Goal: Task Accomplishment & Management: Complete application form

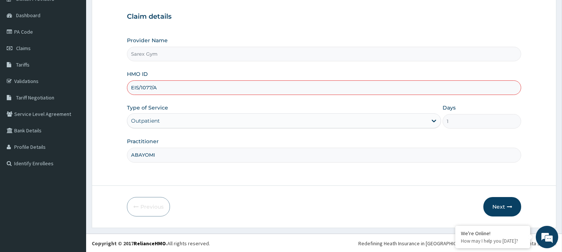
click at [151, 85] on input "EIS/1077/A" at bounding box center [324, 88] width 394 height 15
type input "EIS/10770/A"
click at [504, 199] on button "Next" at bounding box center [503, 206] width 38 height 19
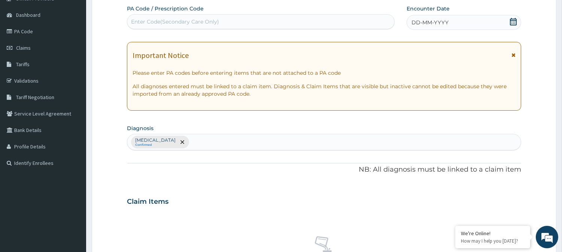
click at [504, 199] on div "Claim Items" at bounding box center [324, 200] width 394 height 19
click at [254, 14] on div "Enter Code(Secondary Care Only)" at bounding box center [261, 21] width 268 height 15
type input "PA/68BF19"
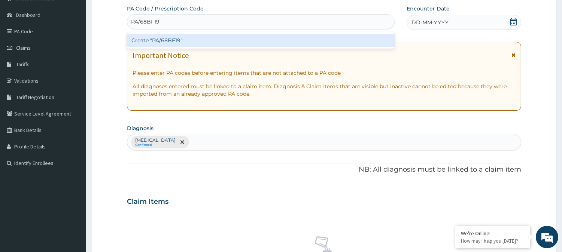
click at [246, 32] on div "Create "PA/68BF19"" at bounding box center [261, 40] width 268 height 16
click at [248, 39] on div "Create "PA/68BF19"" at bounding box center [261, 40] width 268 height 13
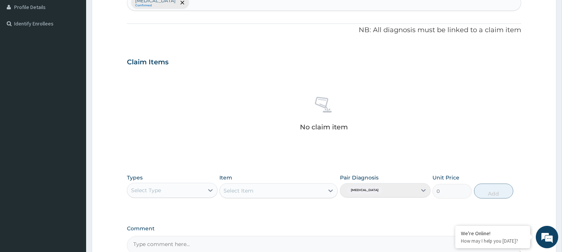
scroll to position [207, 0]
click at [200, 186] on div "Select Type" at bounding box center [165, 190] width 76 height 12
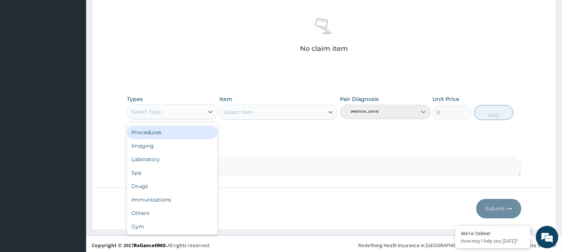
scroll to position [287, 0]
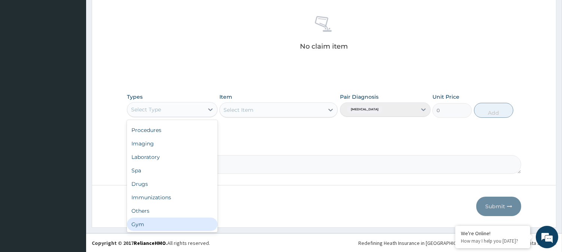
click at [160, 220] on div "Gym" at bounding box center [172, 224] width 91 height 13
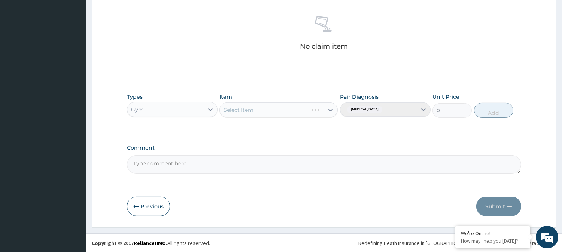
click at [274, 113] on div "Select Item" at bounding box center [278, 110] width 118 height 15
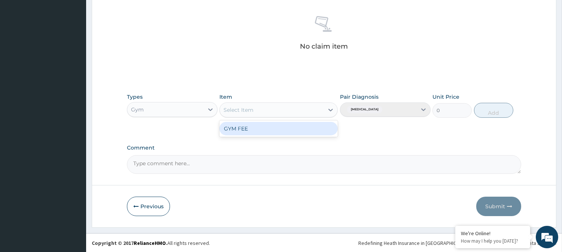
click at [274, 113] on div "Select Item" at bounding box center [272, 110] width 104 height 12
click at [272, 128] on div "GYM FEE" at bounding box center [278, 128] width 118 height 13
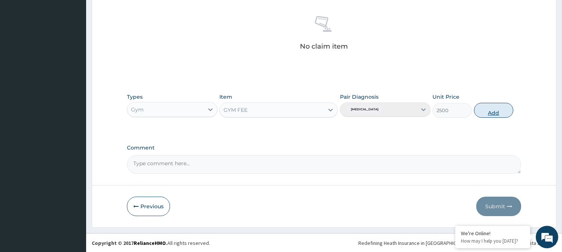
click at [484, 113] on button "Add" at bounding box center [493, 110] width 39 height 15
type input "0"
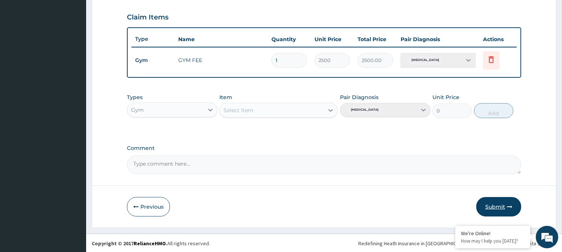
click at [499, 200] on button "Submit" at bounding box center [498, 206] width 45 height 19
click at [488, 209] on button "Submit" at bounding box center [498, 206] width 45 height 19
click at [495, 197] on button "Submit" at bounding box center [498, 206] width 45 height 19
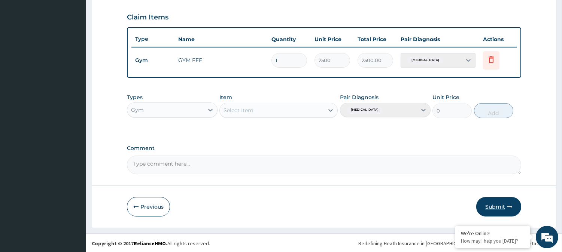
click at [495, 197] on button "Submit" at bounding box center [498, 206] width 45 height 19
click at [502, 204] on button "Submit" at bounding box center [498, 206] width 45 height 19
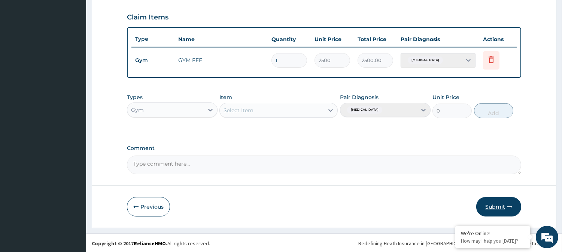
click at [502, 204] on button "Submit" at bounding box center [498, 206] width 45 height 19
click at [484, 204] on button "Submit" at bounding box center [498, 206] width 45 height 19
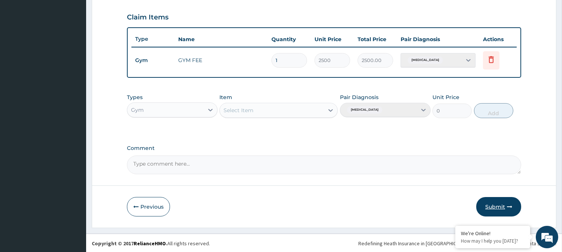
click at [501, 210] on button "Submit" at bounding box center [498, 206] width 45 height 19
click at [478, 210] on button "Submit" at bounding box center [498, 206] width 45 height 19
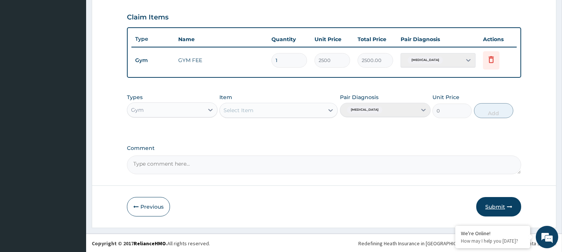
click at [478, 210] on button "Submit" at bounding box center [498, 206] width 45 height 19
click at [503, 203] on button "Submit" at bounding box center [498, 206] width 45 height 19
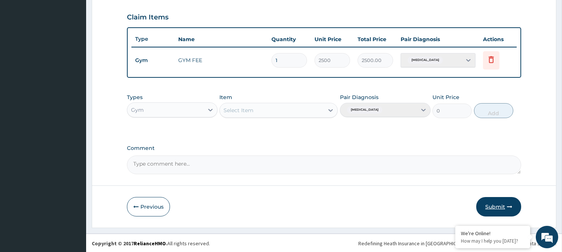
click at [503, 203] on button "Submit" at bounding box center [498, 206] width 45 height 19
click at [161, 197] on div "Previous Submit" at bounding box center [324, 206] width 394 height 19
click at [151, 207] on button "Previous" at bounding box center [148, 206] width 43 height 19
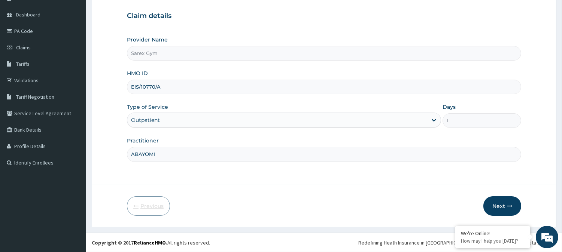
scroll to position [67, 0]
click at [501, 200] on button "Next" at bounding box center [503, 206] width 38 height 19
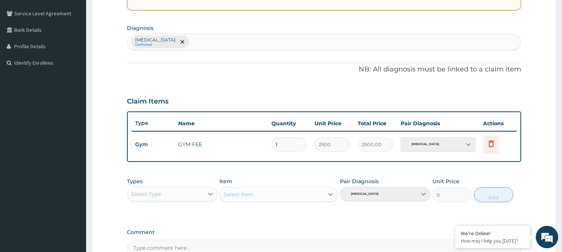
scroll to position [251, 0]
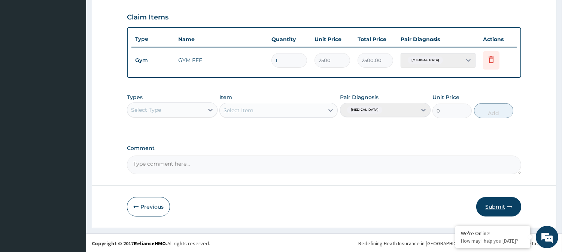
click at [478, 207] on button "Submit" at bounding box center [498, 206] width 45 height 19
click at [493, 204] on button "Submit" at bounding box center [498, 206] width 45 height 19
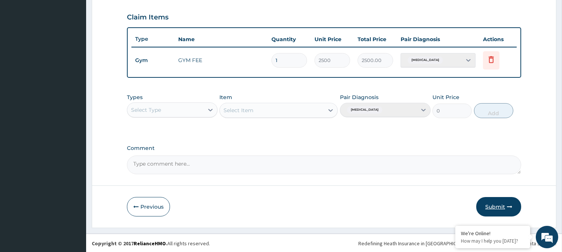
click at [493, 204] on button "Submit" at bounding box center [498, 206] width 45 height 19
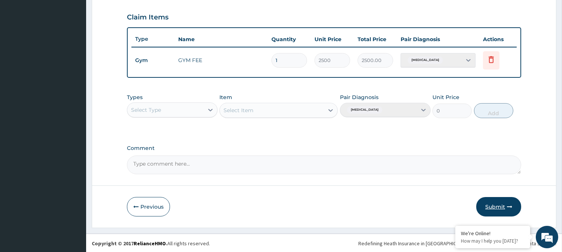
click at [493, 204] on button "Submit" at bounding box center [498, 206] width 45 height 19
click at [492, 56] on icon at bounding box center [491, 59] width 5 height 7
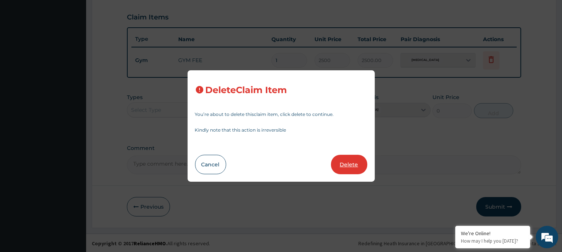
click at [347, 160] on button "Delete" at bounding box center [349, 164] width 36 height 19
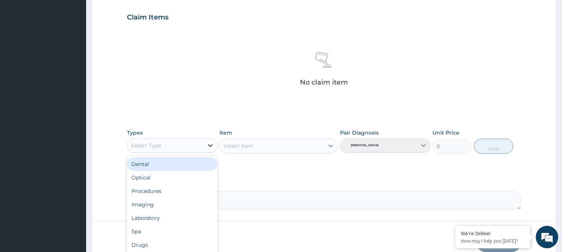
click at [209, 149] on icon at bounding box center [210, 145] width 7 height 7
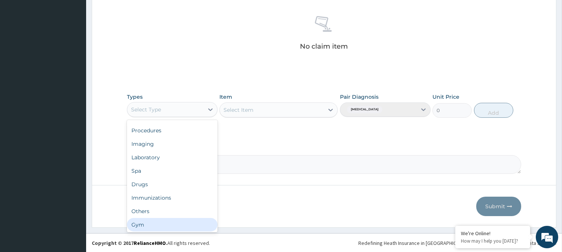
click at [158, 218] on div "Gym" at bounding box center [172, 224] width 91 height 13
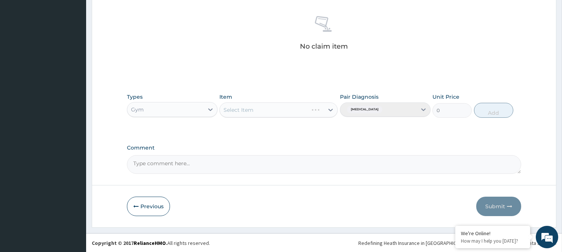
click at [265, 115] on div "Select Item" at bounding box center [278, 110] width 118 height 15
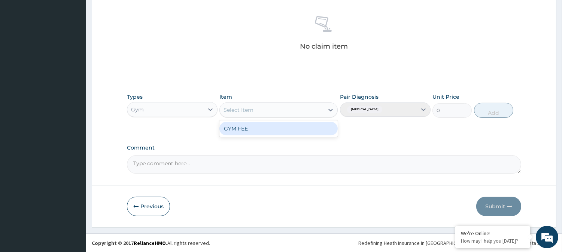
click at [265, 115] on div "Select Item" at bounding box center [272, 110] width 104 height 12
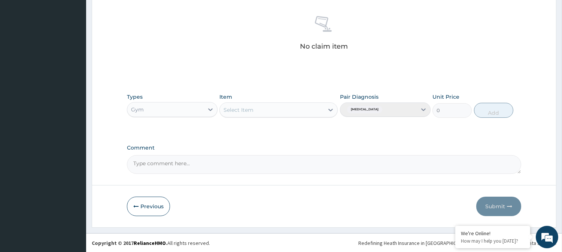
click at [265, 115] on div "Select Item" at bounding box center [272, 110] width 104 height 12
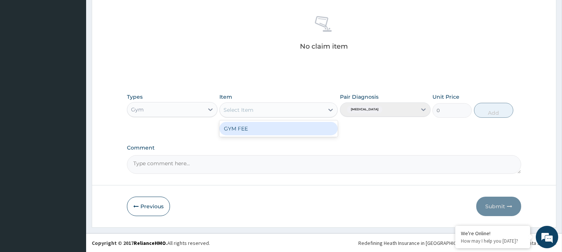
click at [264, 130] on div "GYM FEE" at bounding box center [278, 128] width 118 height 13
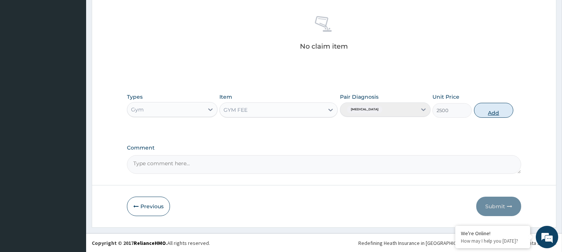
click at [491, 112] on button "Add" at bounding box center [493, 110] width 39 height 15
type input "0"
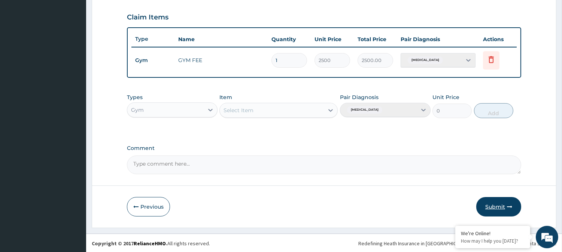
click at [491, 204] on button "Submit" at bounding box center [498, 206] width 45 height 19
click at [505, 197] on button "Submit" at bounding box center [498, 206] width 45 height 19
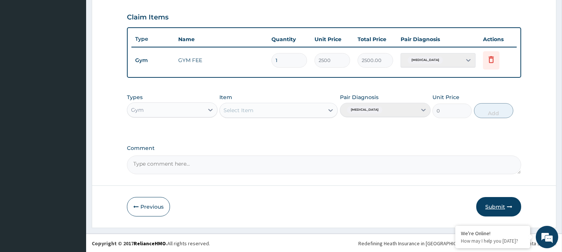
click at [505, 197] on button "Submit" at bounding box center [498, 206] width 45 height 19
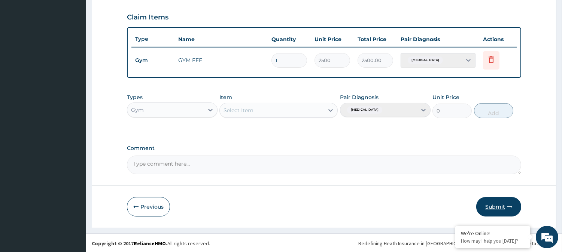
click at [505, 197] on button "Submit" at bounding box center [498, 206] width 45 height 19
click at [493, 205] on button "Submit" at bounding box center [498, 206] width 45 height 19
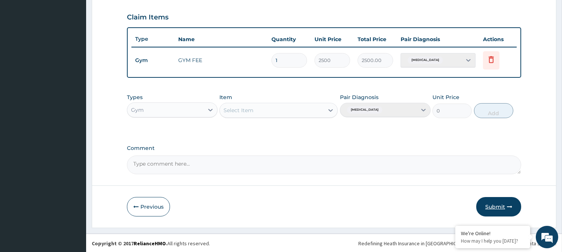
click at [493, 205] on button "Submit" at bounding box center [498, 206] width 45 height 19
drag, startPoint x: 501, startPoint y: 205, endPoint x: 509, endPoint y: 204, distance: 7.6
click at [509, 204] on button "Submit" at bounding box center [498, 206] width 45 height 19
click at [509, 204] on icon "button" at bounding box center [509, 206] width 5 height 5
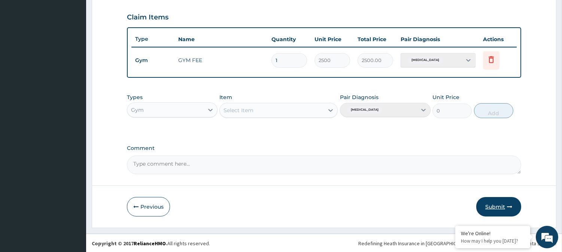
click at [509, 204] on icon "button" at bounding box center [509, 206] width 5 height 5
drag, startPoint x: 514, startPoint y: 204, endPoint x: 501, endPoint y: 207, distance: 13.4
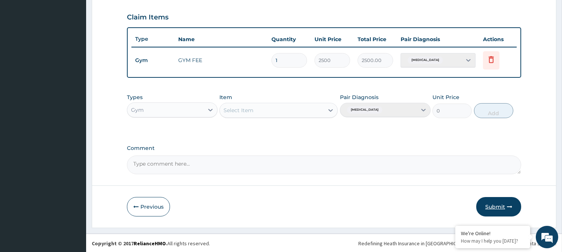
click at [501, 207] on button "Submit" at bounding box center [498, 206] width 45 height 19
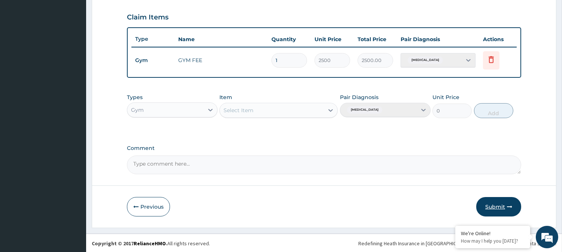
click at [501, 207] on button "Submit" at bounding box center [498, 206] width 45 height 19
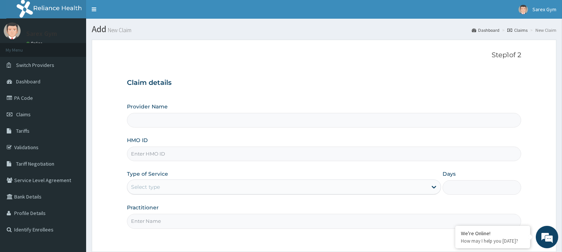
scroll to position [67, 0]
click at [150, 148] on div "HMO ID" at bounding box center [324, 149] width 394 height 25
click at [150, 148] on input "HMO ID" at bounding box center [324, 154] width 394 height 15
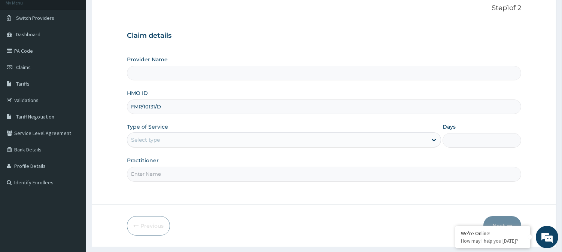
scroll to position [67, 0]
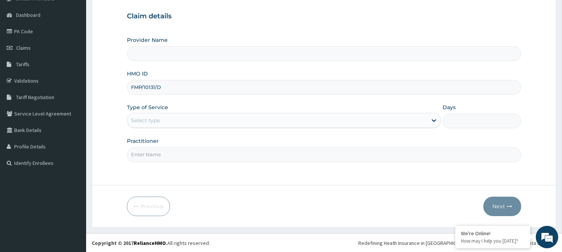
type input "FMP/10131/D"
click at [240, 151] on input "Practitioner" at bounding box center [324, 155] width 394 height 15
type input "FAVOUR"
click at [282, 51] on input "Provider Name" at bounding box center [324, 53] width 394 height 15
click at [255, 116] on div "Select type" at bounding box center [277, 121] width 300 height 12
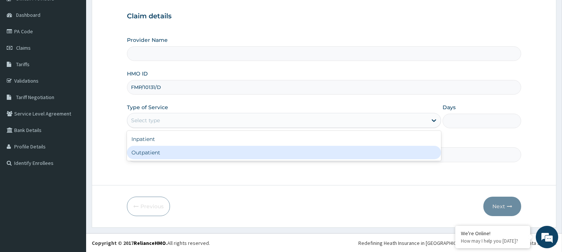
click at [309, 204] on div "Previous Next" at bounding box center [324, 206] width 394 height 19
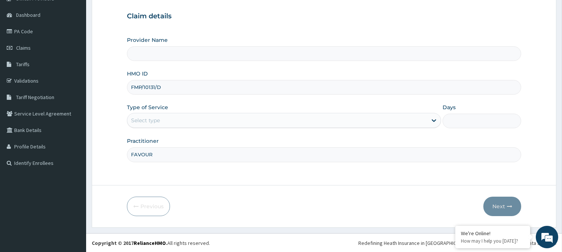
click at [427, 123] on div "Select type" at bounding box center [277, 121] width 300 height 12
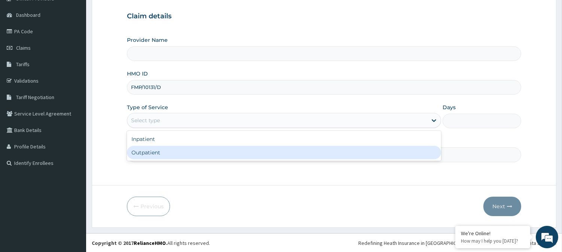
click at [390, 156] on div "Outpatient" at bounding box center [284, 152] width 314 height 13
type input "1"
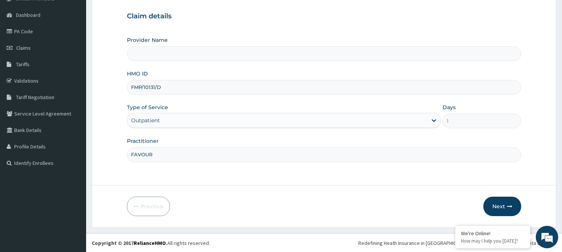
type input "Sarex Gym"
click at [387, 123] on div "Outpatient" at bounding box center [284, 120] width 314 height 15
click at [387, 120] on div "Outpatient" at bounding box center [284, 120] width 314 height 15
click at [435, 117] on div "Outpatient" at bounding box center [284, 120] width 314 height 15
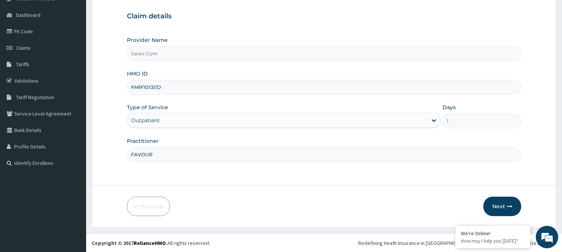
click at [435, 117] on div "Outpatient" at bounding box center [284, 120] width 314 height 15
click at [434, 122] on div "Outpatient" at bounding box center [284, 120] width 314 height 15
click at [433, 121] on div "Outpatient" at bounding box center [284, 120] width 314 height 15
click at [404, 127] on div "Outpatient" at bounding box center [284, 120] width 314 height 15
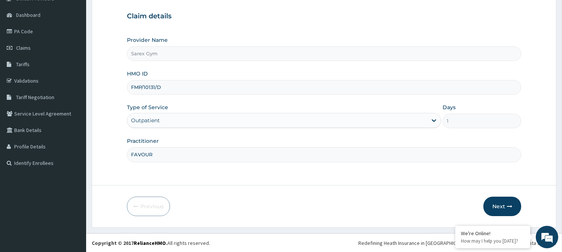
click at [404, 127] on div "Outpatient" at bounding box center [284, 120] width 314 height 15
click at [403, 122] on div "Outpatient" at bounding box center [284, 120] width 314 height 15
click at [510, 210] on button "Next" at bounding box center [503, 206] width 38 height 19
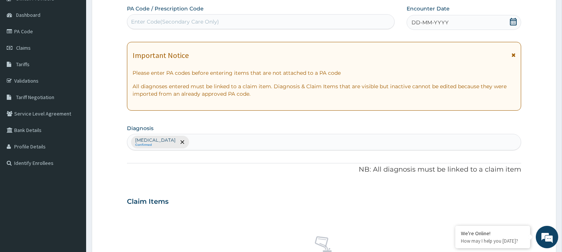
click at [331, 16] on div "Enter Code(Secondary Care Only)" at bounding box center [260, 22] width 267 height 12
type input "PA/7A0D9E"
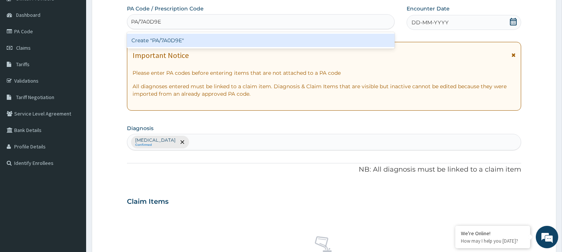
click at [319, 46] on div "Create "PA/7A0D9E"" at bounding box center [261, 40] width 268 height 13
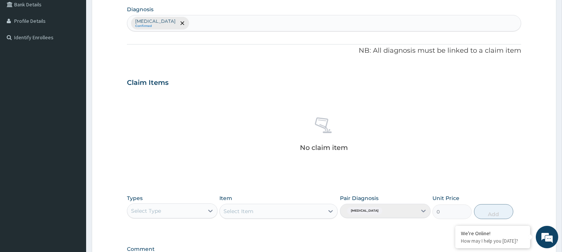
scroll to position [203, 0]
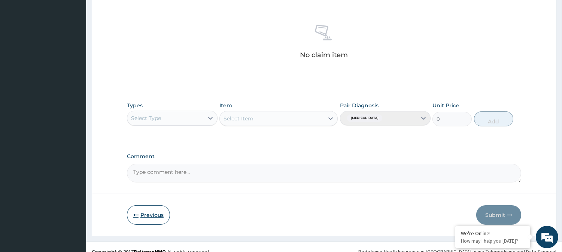
click at [142, 212] on button "Previous" at bounding box center [148, 215] width 43 height 19
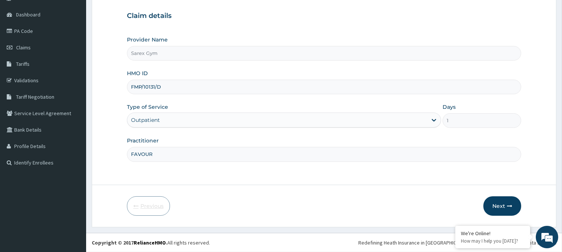
scroll to position [67, 0]
click at [185, 80] on input "FMP/10131/D" at bounding box center [324, 87] width 394 height 15
type input "F"
type input "ISW/10165/B"
click at [489, 208] on button "Next" at bounding box center [503, 206] width 38 height 19
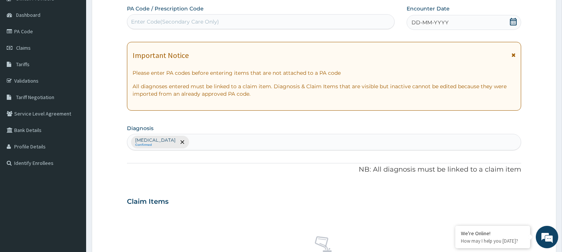
click at [219, 21] on div "Enter Code(Secondary Care Only)" at bounding box center [260, 22] width 267 height 12
type input "PA/8C3ADO"
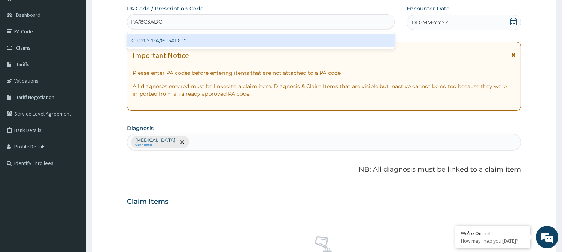
click at [213, 36] on div "Create "PA/8C3ADO"" at bounding box center [261, 40] width 268 height 13
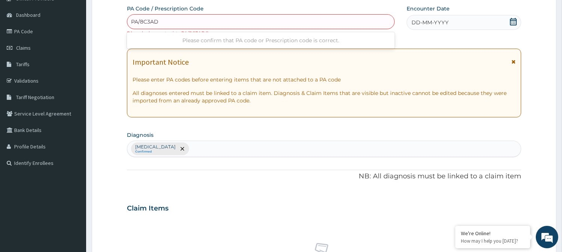
type input "PA/8C3AD0"
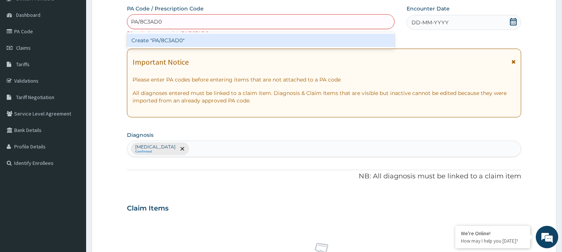
click at [256, 38] on div "Create "PA/8C3AD0"" at bounding box center [261, 40] width 268 height 13
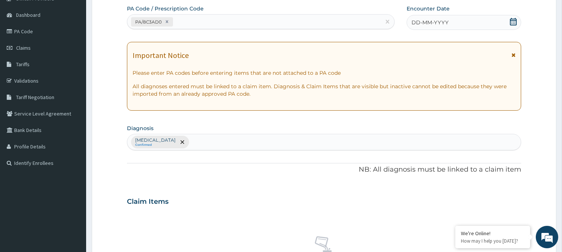
click at [429, 25] on span "DD-MM-YYYY" at bounding box center [430, 22] width 37 height 7
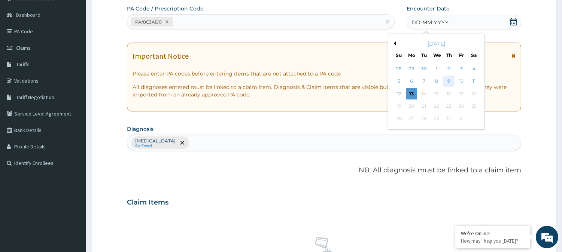
click at [451, 84] on div "9" at bounding box center [448, 81] width 11 height 11
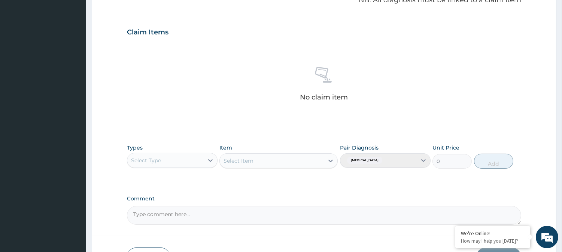
scroll to position [287, 0]
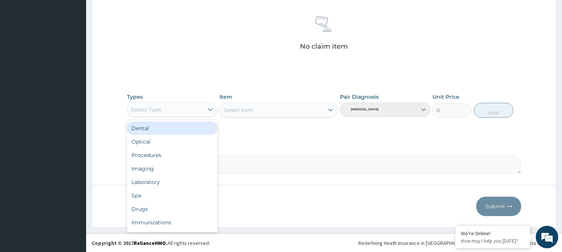
click at [208, 103] on div at bounding box center [210, 110] width 13 height 14
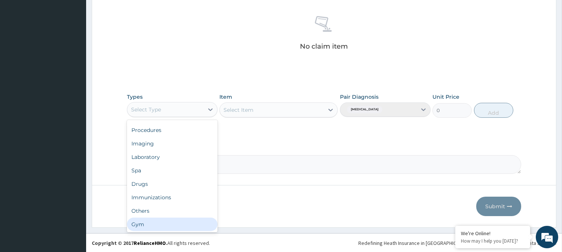
click at [181, 227] on div "Gym" at bounding box center [172, 224] width 91 height 13
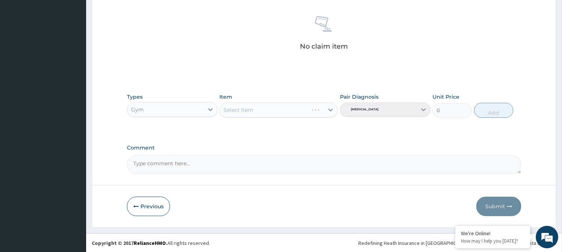
click at [297, 100] on div "Item Select Item" at bounding box center [278, 105] width 118 height 25
click at [298, 106] on div "Select Item" at bounding box center [278, 110] width 118 height 15
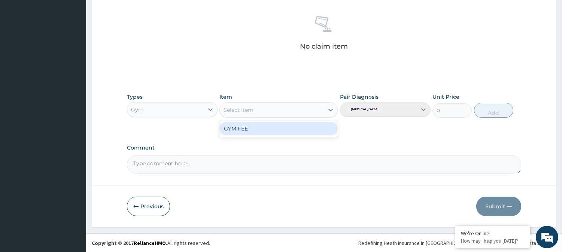
click at [298, 106] on div "Select Item" at bounding box center [272, 110] width 104 height 12
click at [298, 128] on div "GYM FEE" at bounding box center [278, 128] width 118 height 13
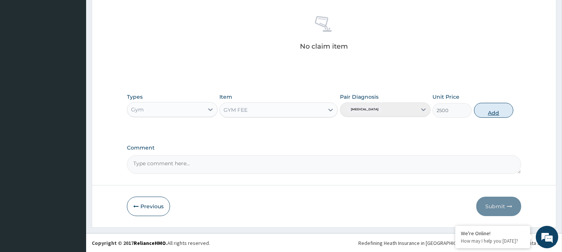
click at [504, 112] on button "Add" at bounding box center [493, 110] width 39 height 15
type input "0"
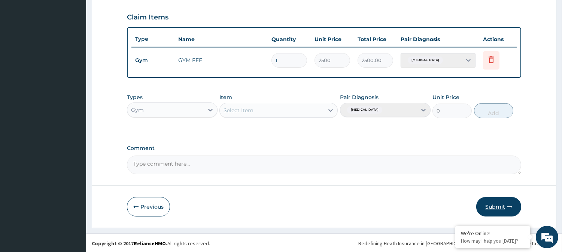
click at [503, 200] on button "Submit" at bounding box center [498, 206] width 45 height 19
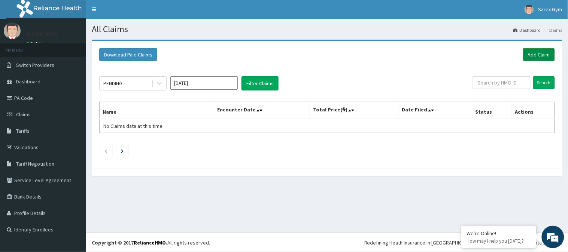
click at [551, 49] on link "Add Claim" at bounding box center [539, 54] width 32 height 13
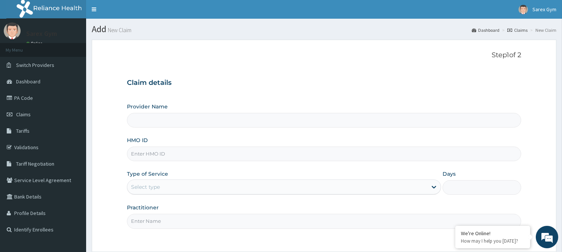
click at [224, 160] on input "HMO ID" at bounding box center [324, 154] width 394 height 15
type input "Sarex Gym"
type input "1"
type input "EIS/10770/A"
click at [190, 226] on input "Practitioner" at bounding box center [324, 221] width 394 height 15
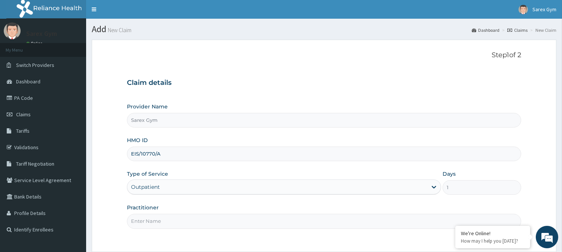
type input "FAVOUR"
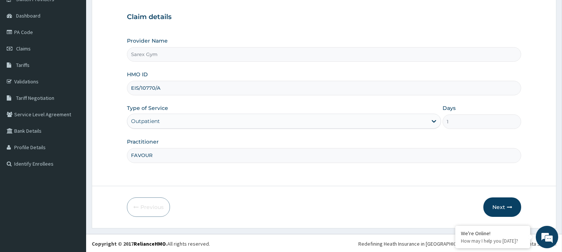
scroll to position [67, 0]
click at [486, 207] on button "Next" at bounding box center [503, 206] width 38 height 19
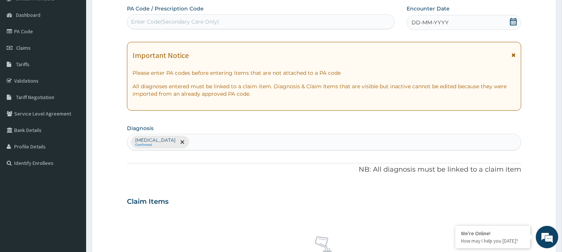
click at [270, 22] on div "Enter Code(Secondary Care Only)" at bounding box center [260, 22] width 267 height 12
type input "P"
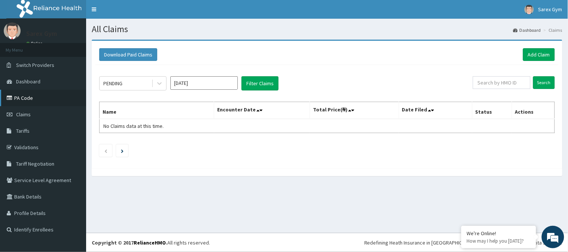
click at [25, 96] on link "PA Code" at bounding box center [43, 98] width 86 height 16
click at [543, 51] on link "Add Claim" at bounding box center [539, 54] width 32 height 13
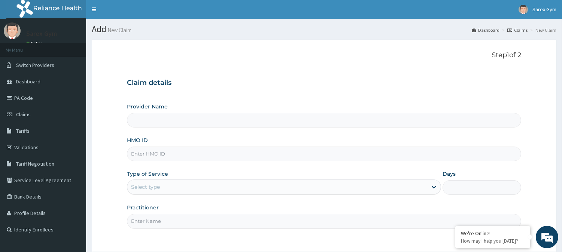
type input "Sarex Gym"
type input "1"
click at [152, 153] on input "HMO ID" at bounding box center [324, 154] width 394 height 15
type input "P"
type input "CSW/10068/A"
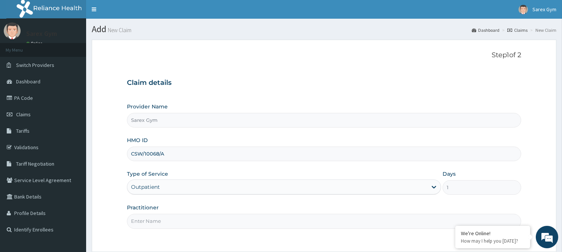
click at [145, 219] on input "Practitioner" at bounding box center [324, 221] width 394 height 15
type input "ABAYOMI"
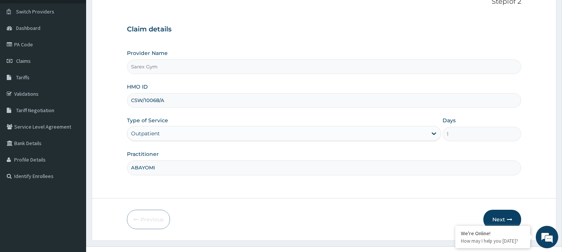
scroll to position [67, 0]
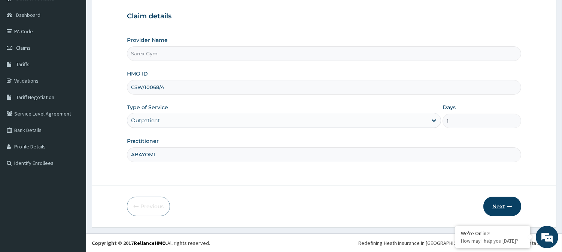
click at [504, 203] on button "Next" at bounding box center [503, 206] width 38 height 19
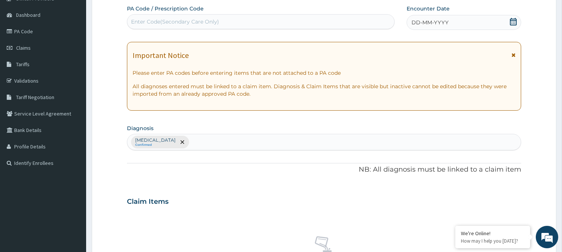
scroll to position [0, 0]
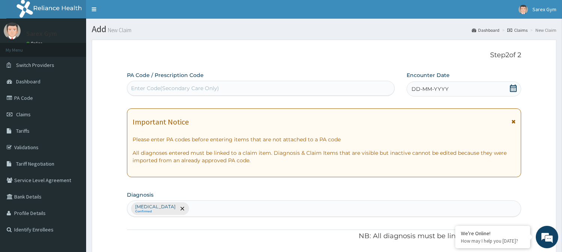
click at [148, 90] on div "Enter Code(Secondary Care Only)" at bounding box center [175, 88] width 88 height 7
type input "PA/13041C"
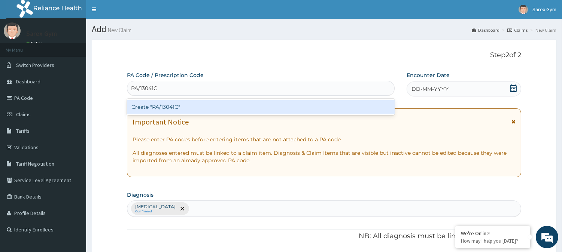
click at [154, 109] on div "Create "PA/13041C"" at bounding box center [261, 106] width 268 height 13
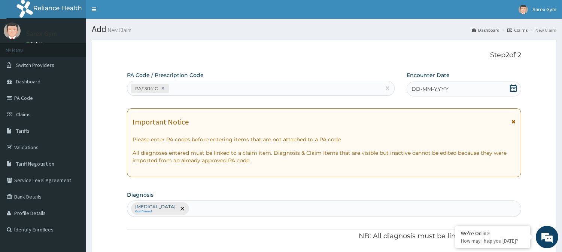
click at [510, 85] on icon at bounding box center [513, 88] width 7 height 7
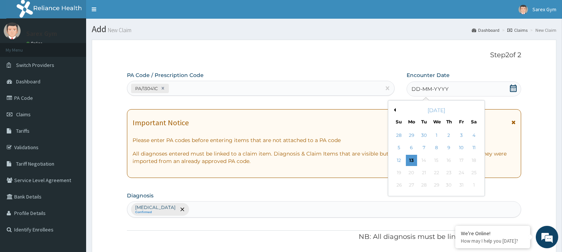
click at [510, 85] on icon at bounding box center [513, 88] width 7 height 7
click at [451, 147] on div "9" at bounding box center [448, 148] width 11 height 11
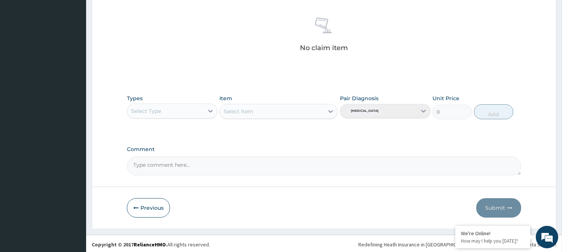
scroll to position [287, 0]
click at [210, 110] on icon at bounding box center [210, 109] width 7 height 7
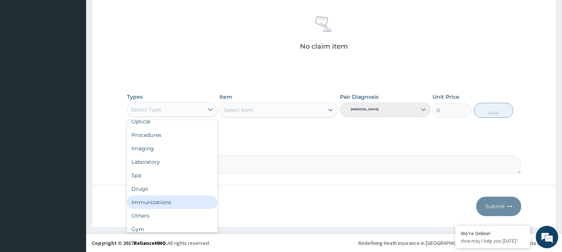
scroll to position [25, 0]
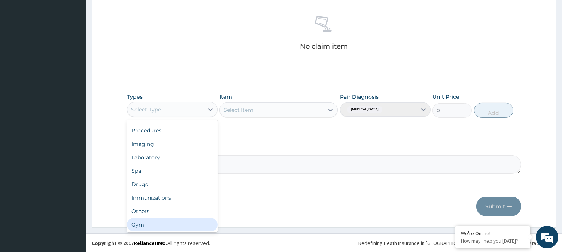
click at [152, 223] on div "Gym" at bounding box center [172, 224] width 91 height 13
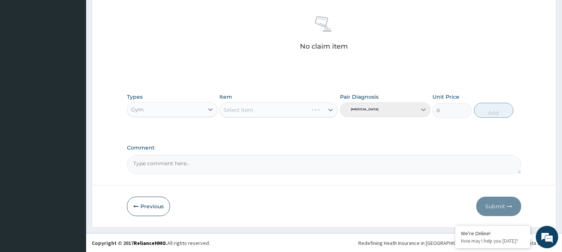
click at [332, 109] on div "Select Item" at bounding box center [278, 110] width 118 height 15
click at [331, 113] on icon at bounding box center [330, 109] width 7 height 7
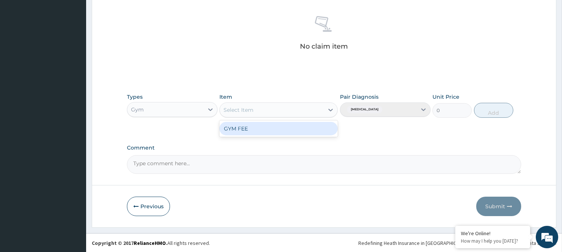
click at [307, 125] on div "GYM FEE" at bounding box center [278, 128] width 118 height 13
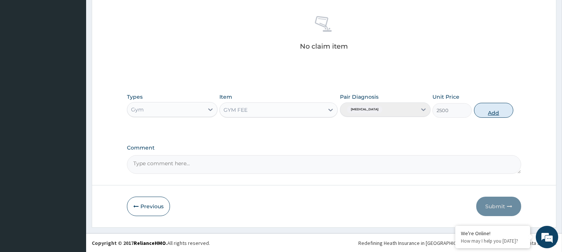
click at [498, 107] on button "Add" at bounding box center [493, 110] width 39 height 15
type input "0"
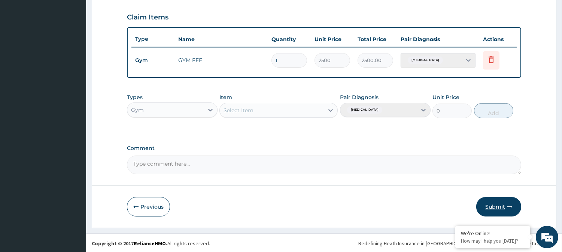
click at [498, 204] on button "Submit" at bounding box center [498, 206] width 45 height 19
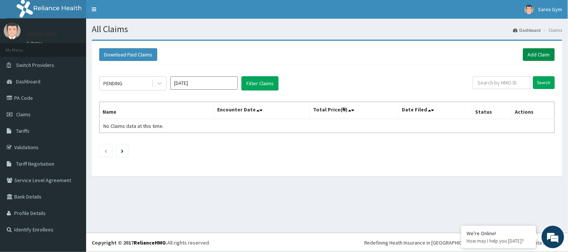
click at [542, 55] on link "Add Claim" at bounding box center [539, 54] width 32 height 13
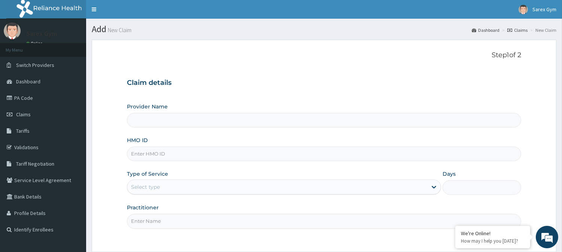
type input "Sarex Gym"
type input "1"
click at [149, 151] on input "HMO ID" at bounding box center [324, 154] width 394 height 15
type input "LGQ/10033/B"
click at [140, 218] on input "Practitioner" at bounding box center [324, 221] width 394 height 15
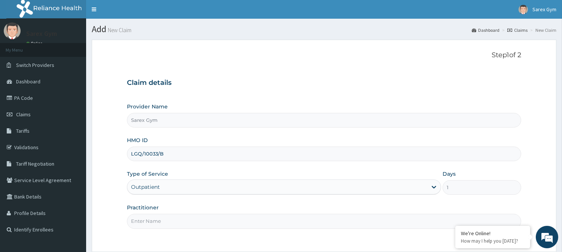
type input "ABAYOMI"
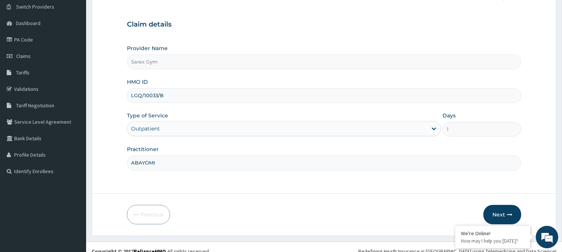
scroll to position [67, 0]
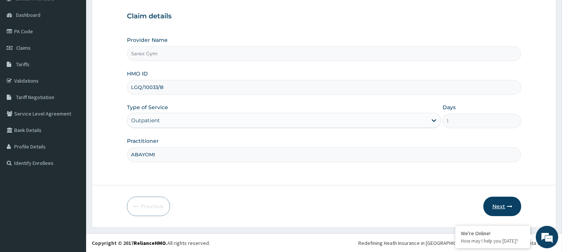
click at [506, 201] on button "Next" at bounding box center [503, 206] width 38 height 19
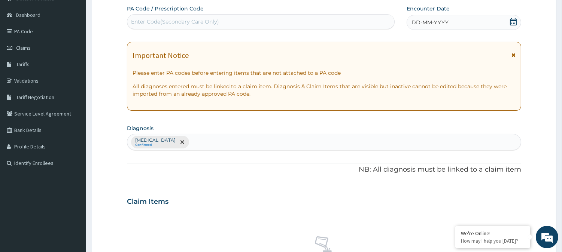
click at [144, 19] on div "Enter Code(Secondary Care Only)" at bounding box center [175, 21] width 88 height 7
type input "PA/83F52A"
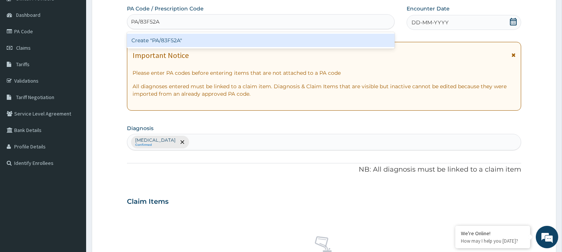
click at [169, 40] on div "Create "PA/83F52A"" at bounding box center [261, 40] width 268 height 13
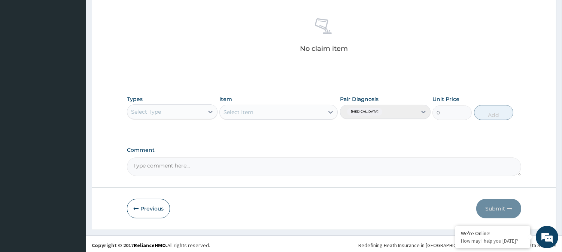
scroll to position [287, 0]
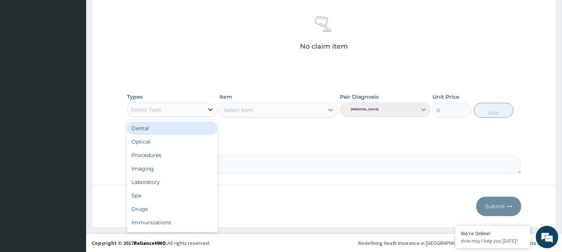
click at [209, 110] on icon at bounding box center [210, 109] width 7 height 7
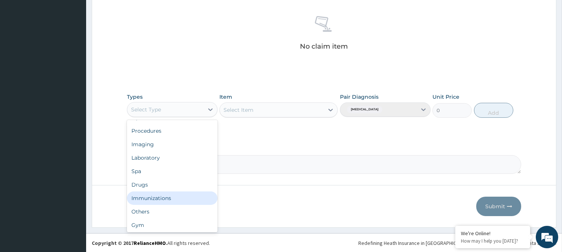
scroll to position [25, 0]
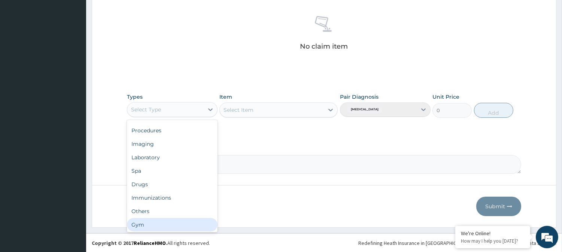
click at [177, 230] on div "Gym" at bounding box center [172, 224] width 91 height 13
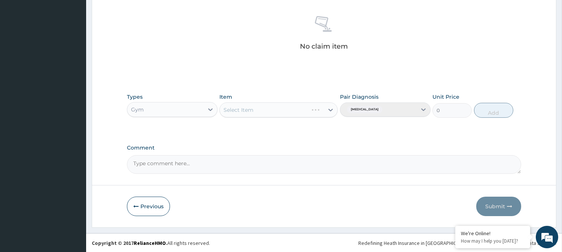
click at [329, 110] on div "Select Item" at bounding box center [278, 110] width 118 height 15
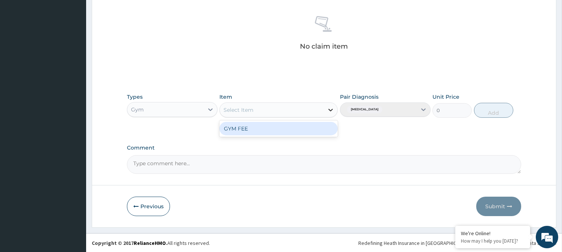
click at [329, 111] on icon at bounding box center [330, 109] width 7 height 7
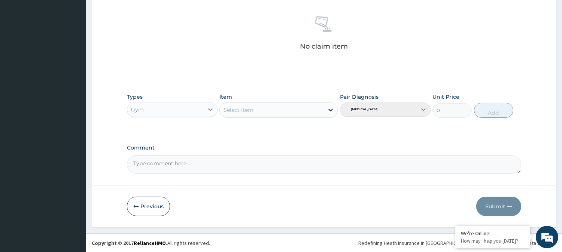
click at [329, 111] on icon at bounding box center [330, 109] width 7 height 7
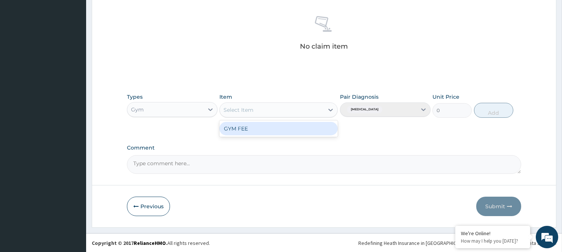
click at [318, 131] on div "GYM FEE" at bounding box center [278, 128] width 118 height 13
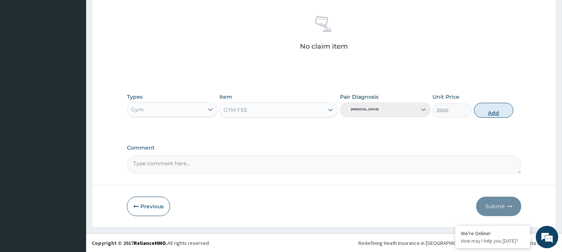
click at [492, 113] on button "Add" at bounding box center [493, 110] width 39 height 15
type input "0"
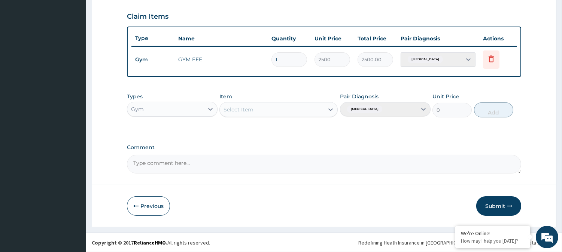
scroll to position [251, 0]
click at [500, 206] on button "Submit" at bounding box center [498, 206] width 45 height 19
click at [497, 204] on button "Submit" at bounding box center [498, 206] width 45 height 19
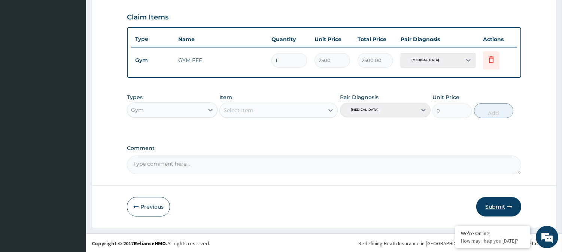
click at [497, 204] on button "Submit" at bounding box center [498, 206] width 45 height 19
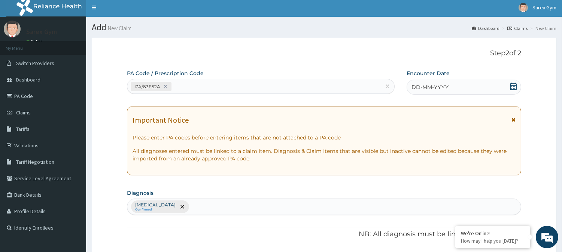
scroll to position [0, 0]
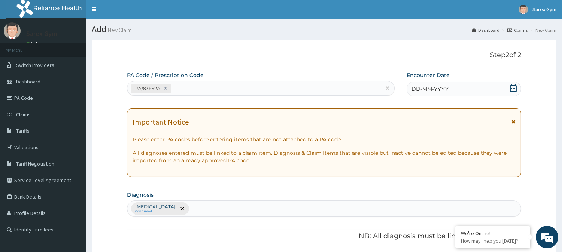
click at [436, 88] on span "DD-MM-YYYY" at bounding box center [430, 88] width 37 height 7
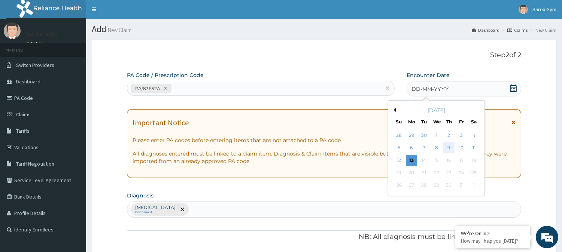
click at [448, 145] on div "9" at bounding box center [448, 148] width 11 height 11
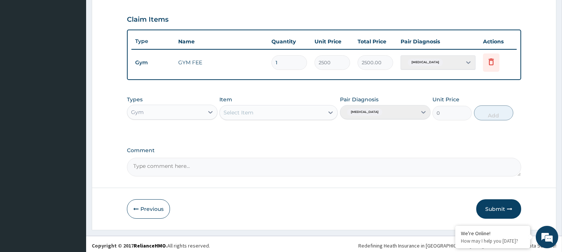
scroll to position [251, 0]
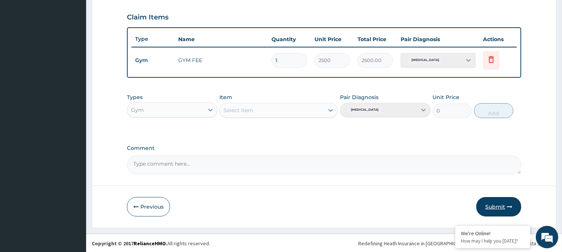
click at [493, 207] on button "Submit" at bounding box center [498, 206] width 45 height 19
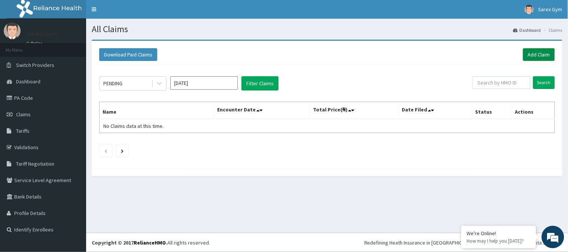
click at [544, 49] on link "Add Claim" at bounding box center [539, 54] width 32 height 13
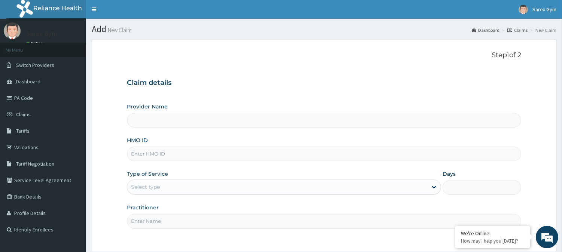
type input "Sarex Gym"
type input "1"
click at [174, 151] on input "HMO ID" at bounding box center [324, 154] width 394 height 15
type input "BKQ/10034/A"
click at [150, 218] on input "Practitioner" at bounding box center [324, 221] width 394 height 15
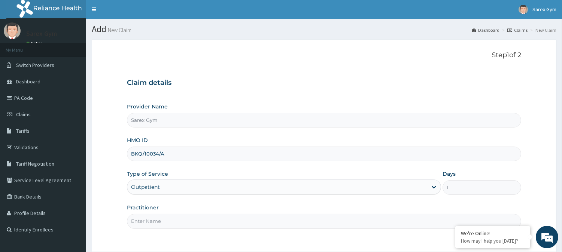
type input "ABAYOMI"
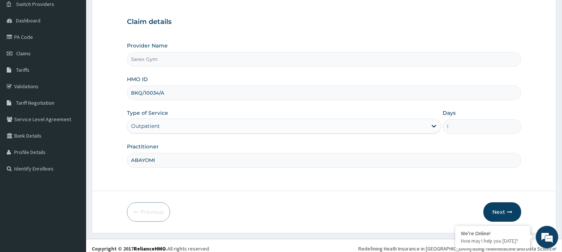
scroll to position [67, 0]
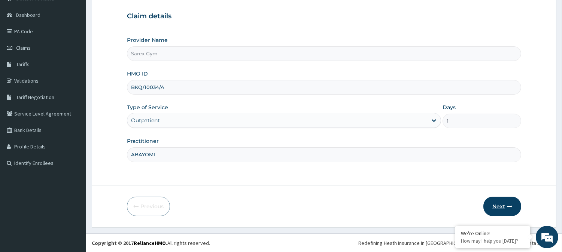
click at [508, 206] on icon "button" at bounding box center [509, 206] width 5 height 5
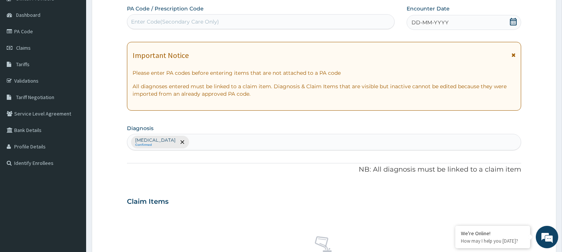
click at [186, 23] on div "Enter Code(Secondary Care Only)" at bounding box center [175, 21] width 88 height 7
type input "PA/3F858B"
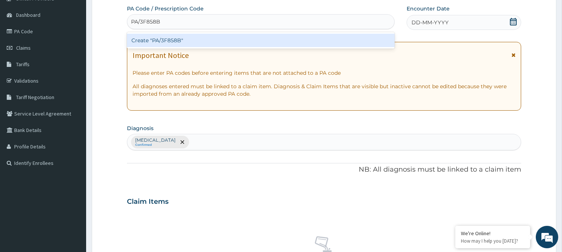
click at [179, 38] on div "Create "PA/3F858B"" at bounding box center [261, 40] width 268 height 13
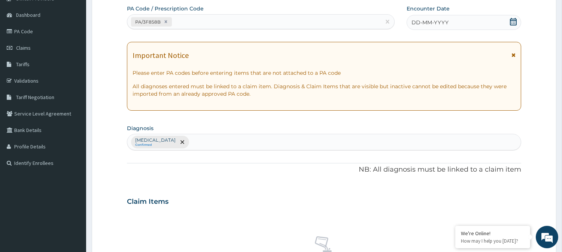
click at [515, 22] on icon at bounding box center [513, 21] width 7 height 7
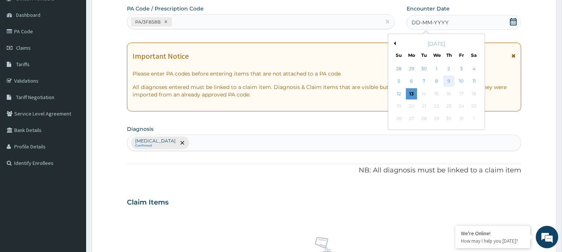
click at [448, 77] on div "9" at bounding box center [448, 81] width 11 height 11
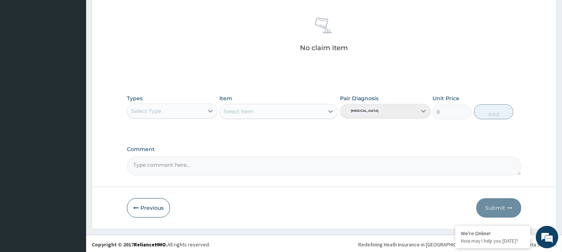
scroll to position [287, 0]
click at [211, 108] on icon at bounding box center [210, 109] width 7 height 7
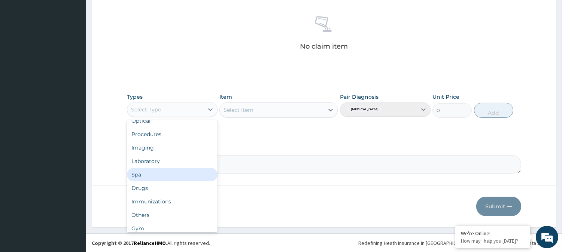
scroll to position [25, 0]
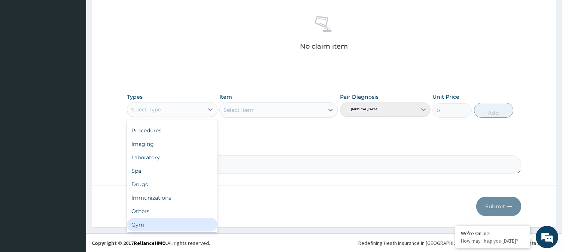
click at [191, 225] on div "Gym" at bounding box center [172, 224] width 91 height 13
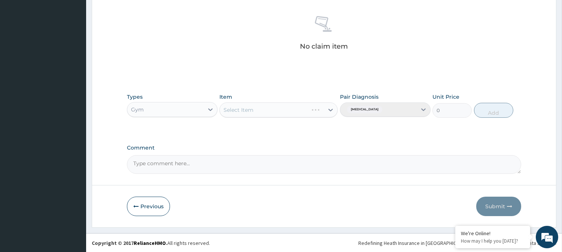
click at [330, 110] on div "Select Item" at bounding box center [278, 110] width 118 height 15
click at [330, 110] on icon at bounding box center [330, 109] width 7 height 7
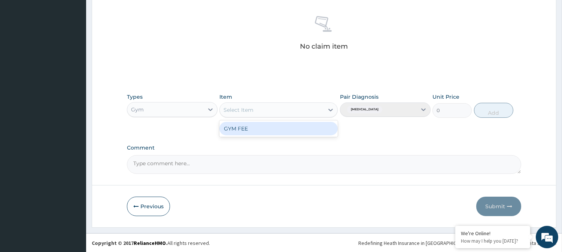
click at [311, 126] on div "GYM FEE" at bounding box center [278, 128] width 118 height 13
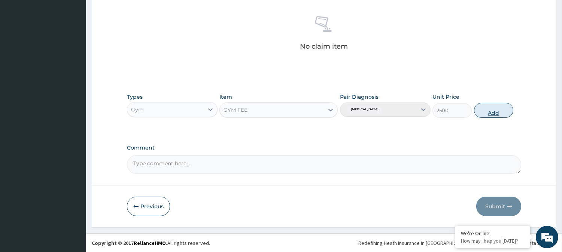
click at [488, 107] on button "Add" at bounding box center [493, 110] width 39 height 15
type input "0"
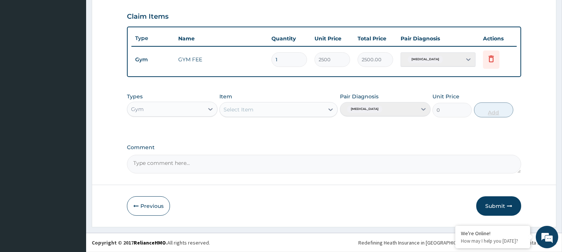
scroll to position [251, 0]
click at [484, 204] on button "Submit" at bounding box center [498, 206] width 45 height 19
click at [497, 207] on button "Submit" at bounding box center [498, 206] width 45 height 19
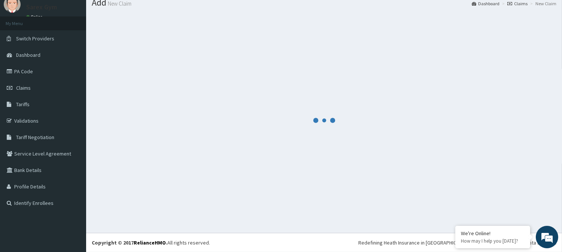
scroll to position [27, 0]
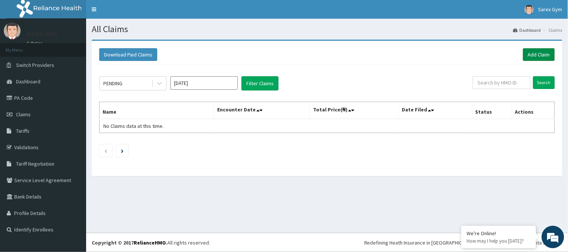
click at [528, 53] on link "Add Claim" at bounding box center [539, 54] width 32 height 13
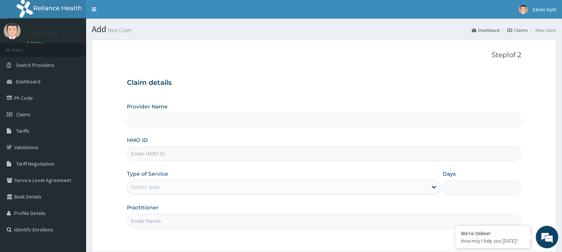
click at [162, 157] on input "HMO ID" at bounding box center [324, 154] width 394 height 15
type input "CCR/"
type input "Sarex Gym"
type input "1"
type input "CCR/10008/B"
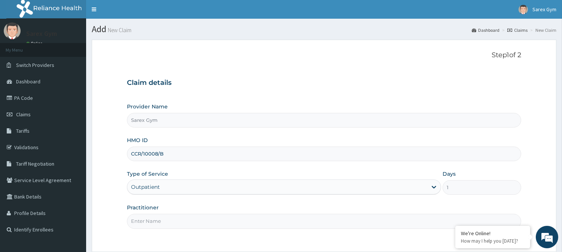
click at [147, 220] on input "Practitioner" at bounding box center [324, 221] width 394 height 15
type input "ABAYOMI"
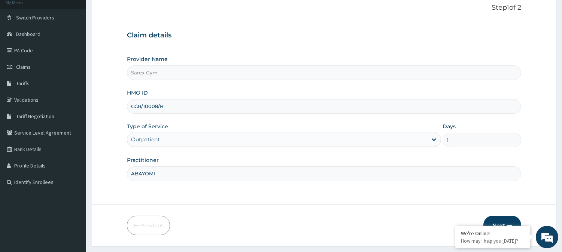
scroll to position [67, 0]
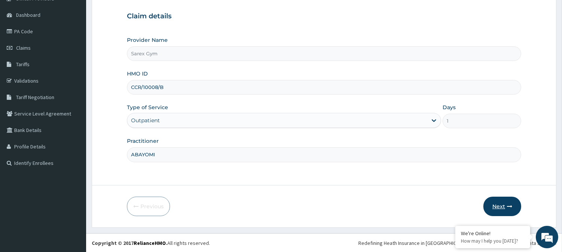
click at [501, 201] on button "Next" at bounding box center [503, 206] width 38 height 19
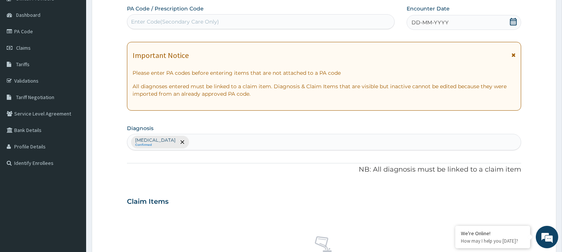
click at [188, 20] on div "Enter Code(Secondary Care Only)" at bounding box center [175, 21] width 88 height 7
type input "PA/6F3E52"
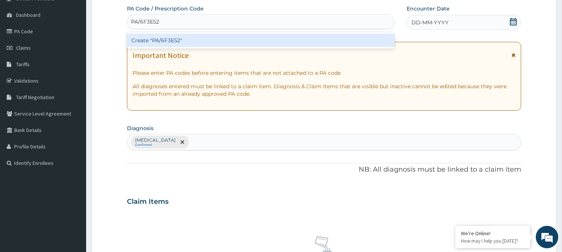
click at [181, 39] on div "Create "PA/6F3E52"" at bounding box center [261, 40] width 268 height 13
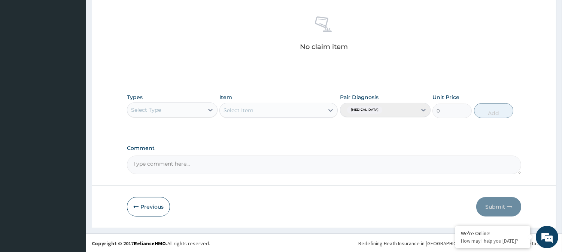
scroll to position [287, 0]
click at [210, 109] on icon at bounding box center [210, 109] width 7 height 7
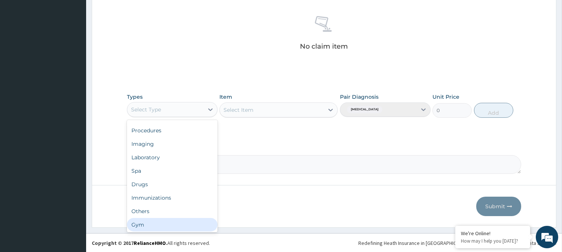
click at [182, 225] on div "Gym" at bounding box center [172, 224] width 91 height 13
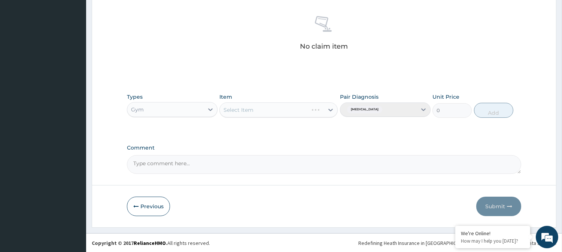
click at [331, 107] on div "Select Item" at bounding box center [278, 110] width 118 height 15
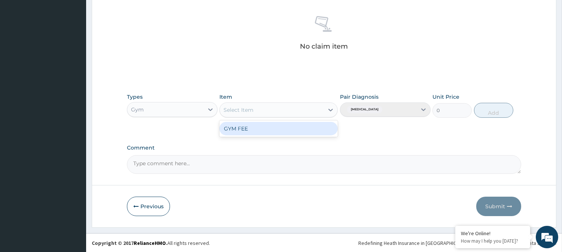
click at [331, 107] on icon at bounding box center [330, 109] width 7 height 7
click at [291, 132] on div "GYM FEE" at bounding box center [278, 128] width 118 height 13
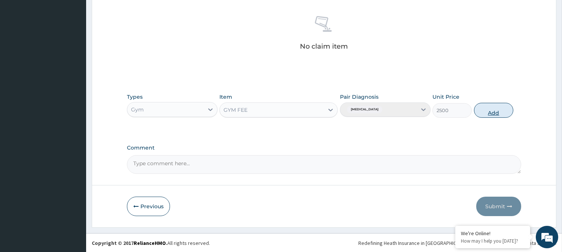
click at [485, 110] on button "Add" at bounding box center [493, 110] width 39 height 15
type input "0"
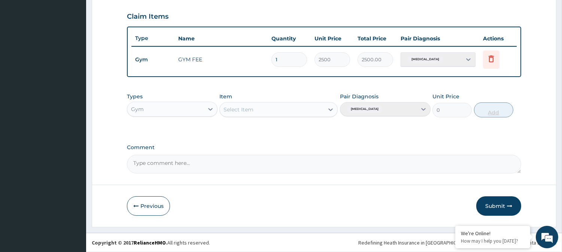
scroll to position [251, 0]
click at [498, 208] on button "Submit" at bounding box center [498, 206] width 45 height 19
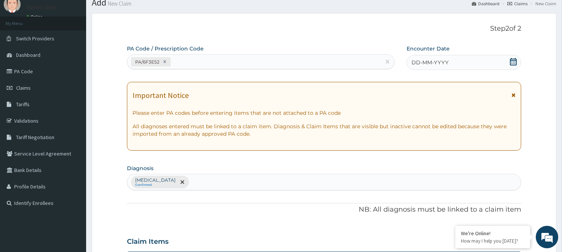
scroll to position [18, 0]
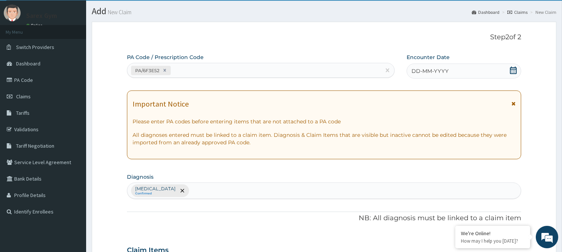
click at [515, 68] on icon at bounding box center [513, 70] width 7 height 7
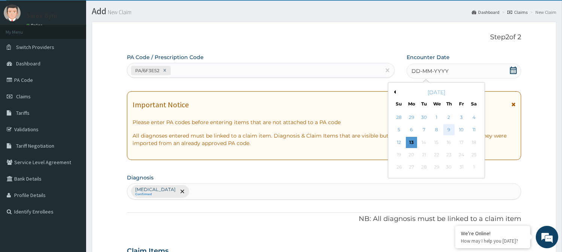
click at [450, 128] on div "9" at bounding box center [448, 130] width 11 height 11
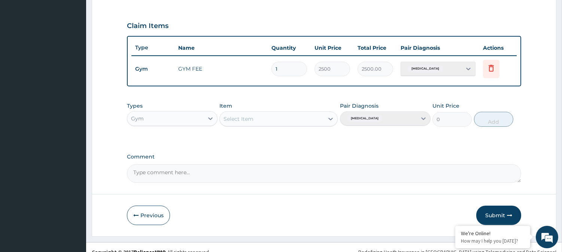
scroll to position [251, 0]
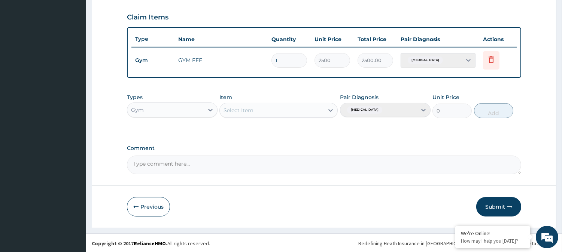
drag, startPoint x: 564, startPoint y: 246, endPoint x: 346, endPoint y: 189, distance: 225.8
click at [346, 189] on form "Step 2 of 2 PA Code / Prescription Code PA/6F3E52 Encounter Date 09-10-2025 Imp…" at bounding box center [324, 8] width 465 height 440
click at [510, 206] on icon "button" at bounding box center [509, 206] width 5 height 5
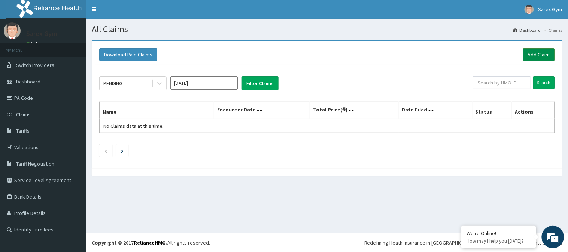
click at [544, 55] on link "Add Claim" at bounding box center [539, 54] width 32 height 13
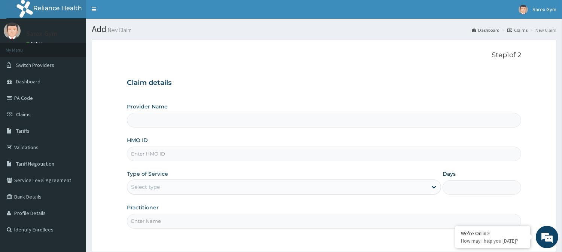
click at [170, 149] on input "HMO ID" at bounding box center [324, 154] width 394 height 15
type input "CCR/1000"
type input "Sarex Gym"
type input "1"
type input "CCR/10008/A"
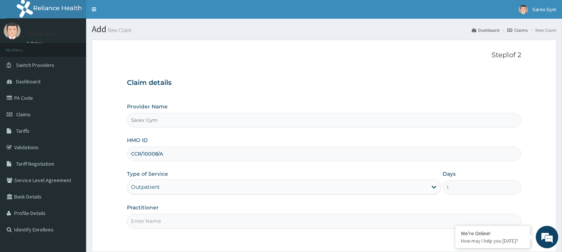
click at [137, 225] on input "Practitioner" at bounding box center [324, 221] width 394 height 15
type input "ABAYOMI"
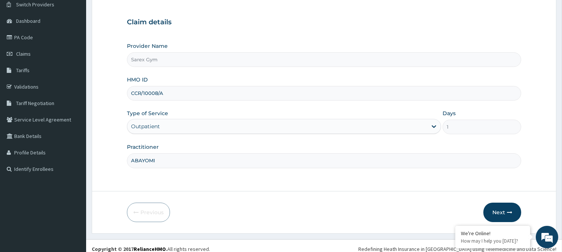
scroll to position [67, 0]
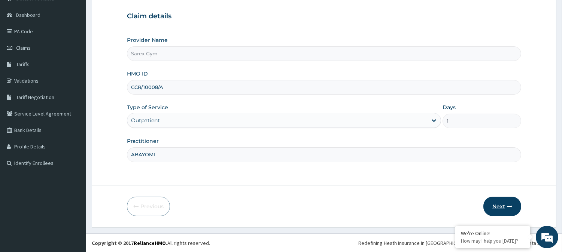
click at [503, 205] on button "Next" at bounding box center [503, 206] width 38 height 19
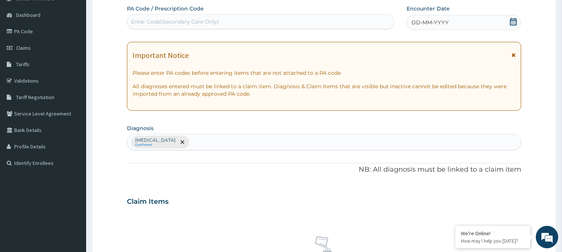
click at [181, 16] on div "Enter Code(Secondary Care Only)" at bounding box center [260, 22] width 267 height 12
type input "PA/100864"
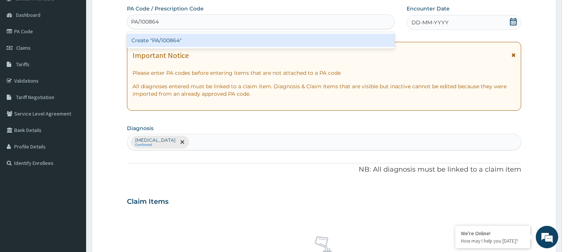
click at [170, 40] on div "Create "PA/100864"" at bounding box center [261, 40] width 268 height 13
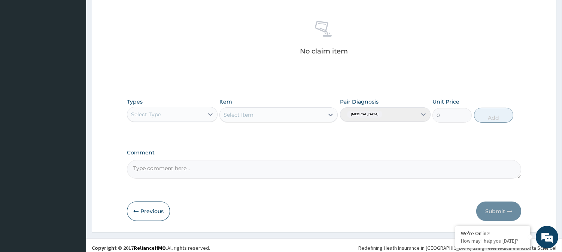
scroll to position [287, 0]
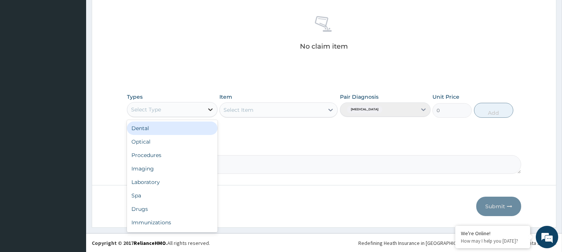
click at [211, 109] on icon at bounding box center [210, 110] width 4 height 3
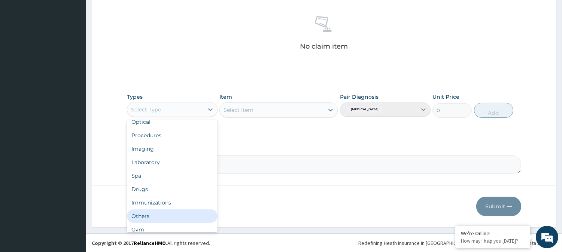
scroll to position [25, 0]
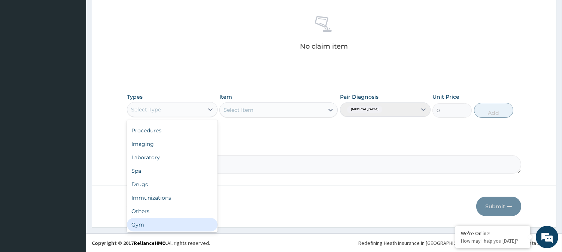
click at [169, 221] on div "Gym" at bounding box center [172, 224] width 91 height 13
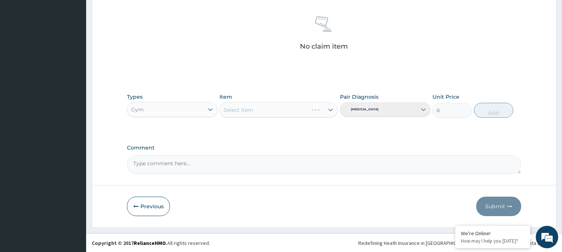
click at [329, 108] on div "Select Item" at bounding box center [278, 110] width 118 height 15
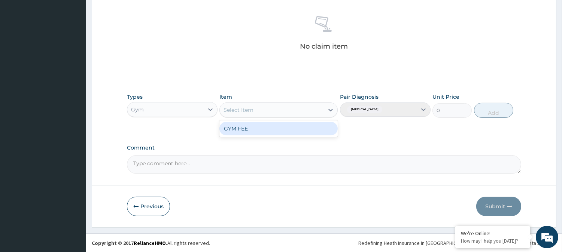
click at [329, 108] on icon at bounding box center [330, 109] width 7 height 7
click at [300, 128] on div "GYM FEE" at bounding box center [278, 128] width 118 height 13
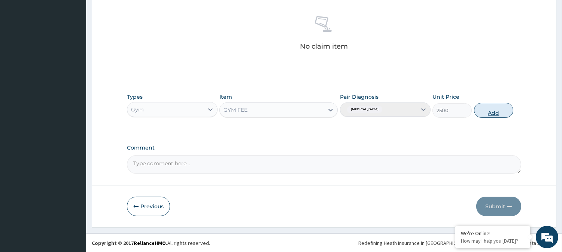
click at [499, 107] on button "Add" at bounding box center [493, 110] width 39 height 15
type input "0"
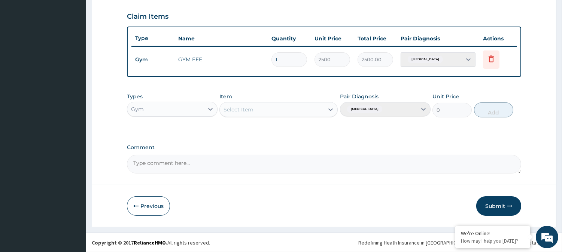
scroll to position [251, 0]
click at [498, 204] on button "Submit" at bounding box center [498, 206] width 45 height 19
click at [497, 204] on button "Submit" at bounding box center [498, 206] width 45 height 19
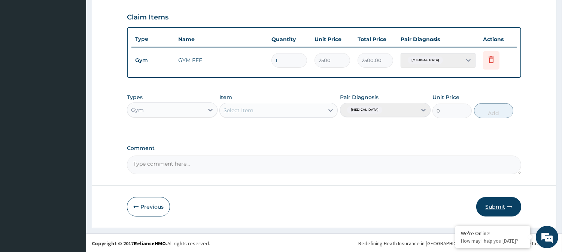
click at [497, 204] on button "Submit" at bounding box center [498, 206] width 45 height 19
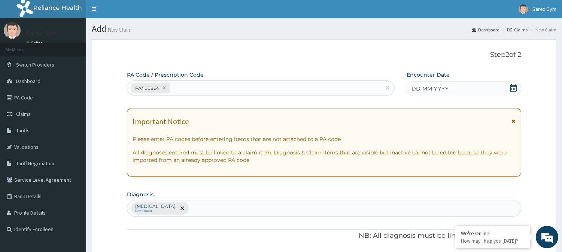
scroll to position [0, 0]
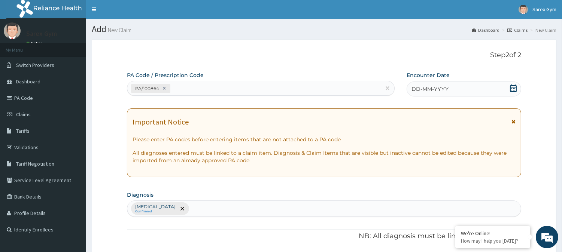
click at [513, 91] on icon at bounding box center [513, 88] width 7 height 7
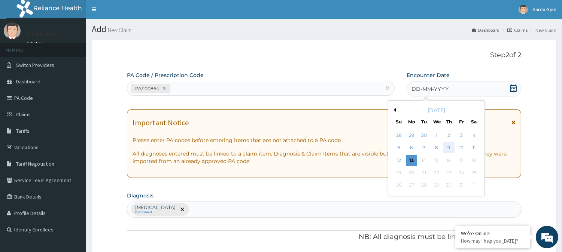
click at [449, 148] on div "9" at bounding box center [448, 148] width 11 height 11
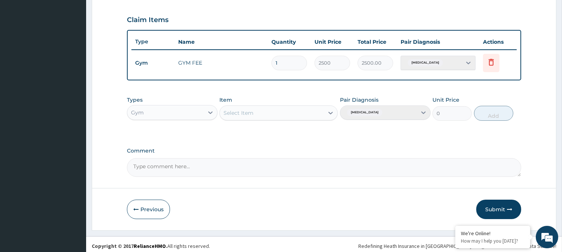
scroll to position [251, 0]
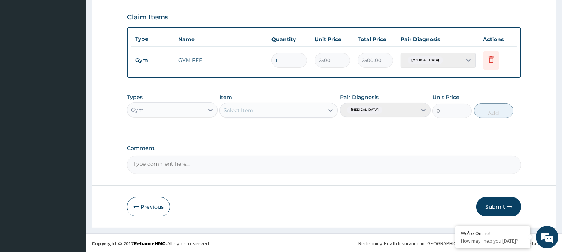
click at [498, 207] on button "Submit" at bounding box center [498, 206] width 45 height 19
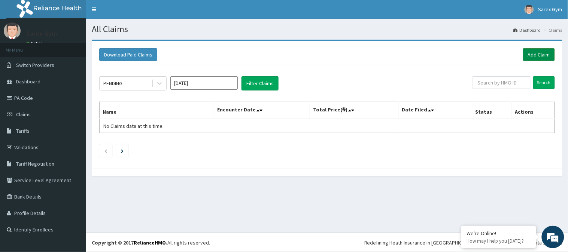
click at [530, 54] on link "Add Claim" at bounding box center [539, 54] width 32 height 13
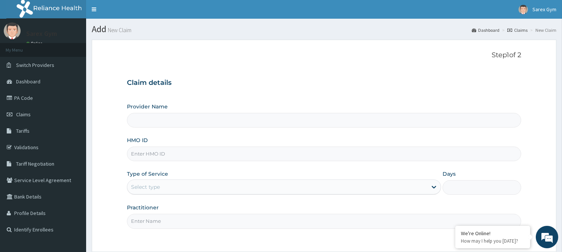
click at [169, 152] on input "HMO ID" at bounding box center [324, 154] width 394 height 15
type input "TLF/100"
type input "Sarex Gym"
type input "1"
type input "TLF/10014/C"
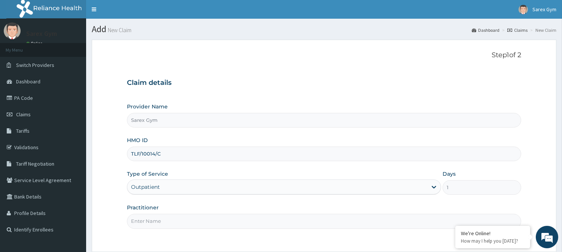
click at [145, 221] on input "Practitioner" at bounding box center [324, 221] width 394 height 15
type input "ABAYOMI"
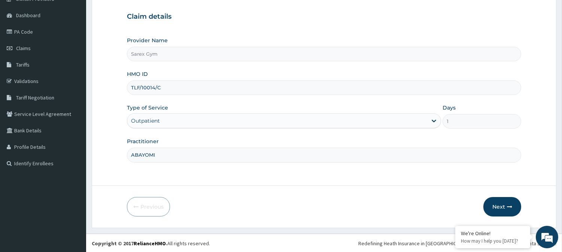
scroll to position [67, 0]
click at [503, 208] on button "Next" at bounding box center [503, 206] width 38 height 19
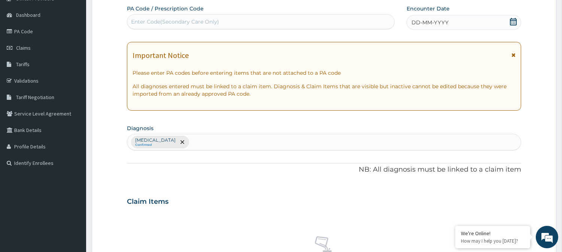
click at [229, 20] on div "Enter Code(Secondary Care Only)" at bounding box center [260, 22] width 267 height 12
type input "PA/4E74B2"
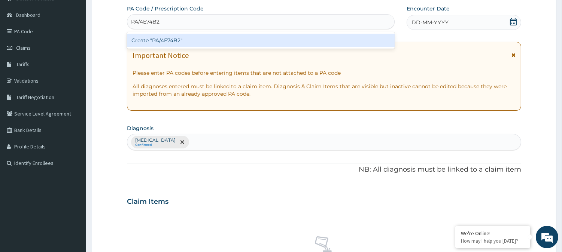
click at [200, 36] on div "Create "PA/4E74B2"" at bounding box center [261, 40] width 268 height 13
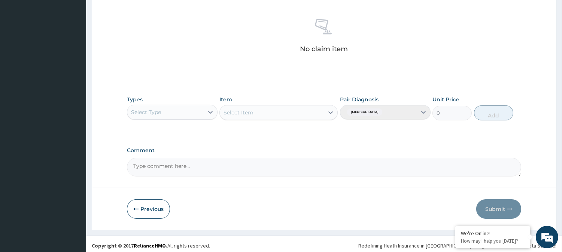
scroll to position [287, 0]
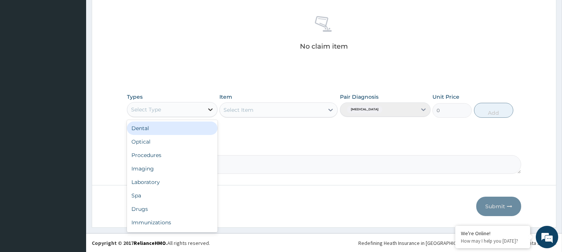
click at [212, 110] on icon at bounding box center [210, 109] width 7 height 7
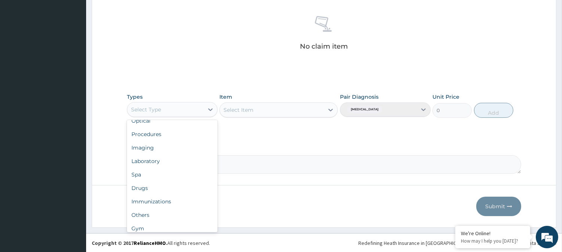
scroll to position [25, 0]
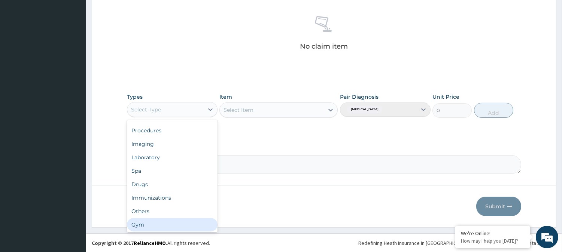
click at [200, 226] on div "Gym" at bounding box center [172, 224] width 91 height 13
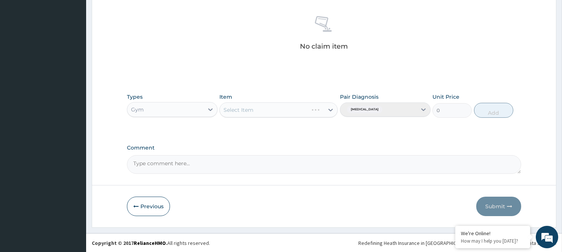
click at [331, 110] on div "Select Item" at bounding box center [278, 110] width 118 height 15
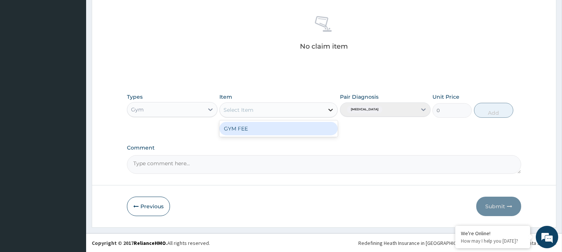
click at [331, 108] on icon at bounding box center [330, 109] width 7 height 7
click at [313, 128] on div "GYM FEE" at bounding box center [278, 128] width 118 height 13
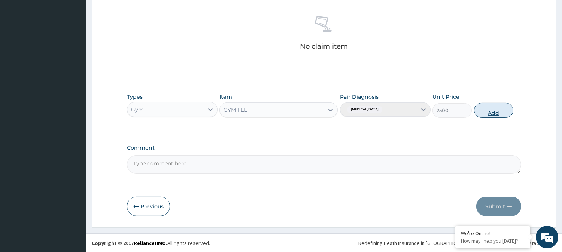
click at [493, 109] on button "Add" at bounding box center [493, 110] width 39 height 15
type input "0"
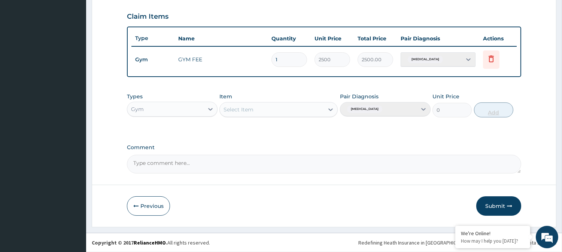
scroll to position [251, 0]
click at [498, 204] on button "Submit" at bounding box center [498, 206] width 45 height 19
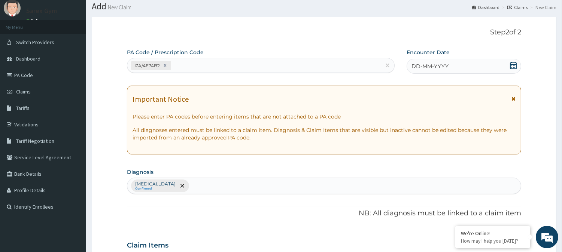
scroll to position [18, 0]
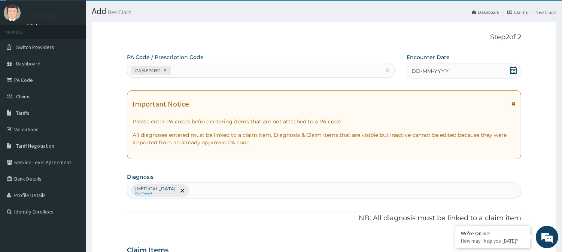
click at [512, 70] on icon at bounding box center [513, 70] width 7 height 7
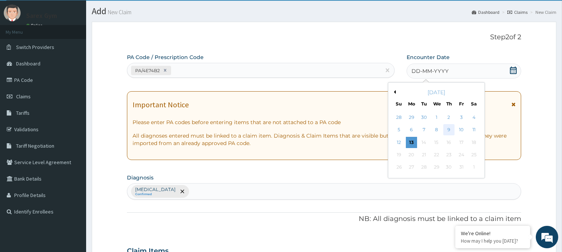
click at [448, 131] on div "9" at bounding box center [448, 130] width 11 height 11
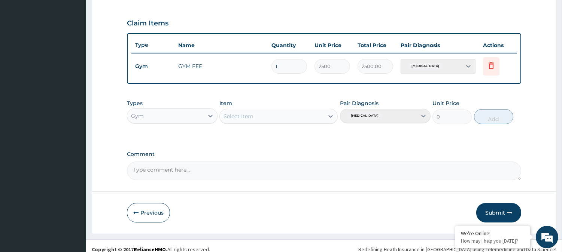
scroll to position [251, 0]
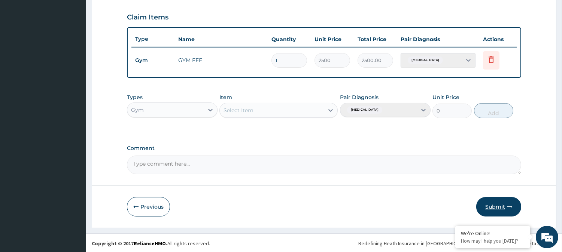
click at [503, 206] on button "Submit" at bounding box center [498, 206] width 45 height 19
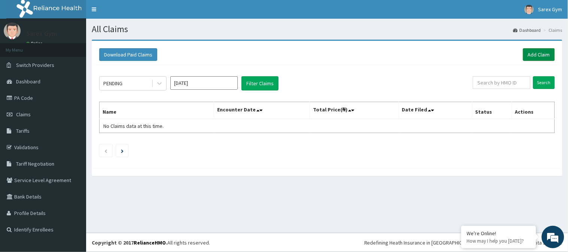
click at [539, 54] on link "Add Claim" at bounding box center [539, 54] width 32 height 13
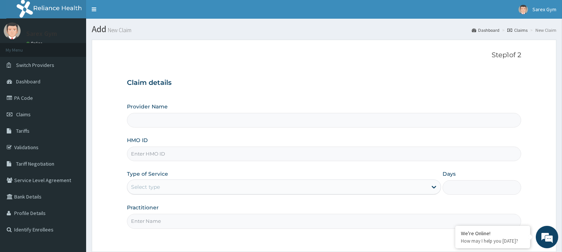
click at [166, 155] on input "HMO ID" at bounding box center [324, 154] width 394 height 15
type input "[DEMOGRAPHIC_DATA]/1"
type input "Sarex Gym"
type input "1"
type input "ISW/10111/A"
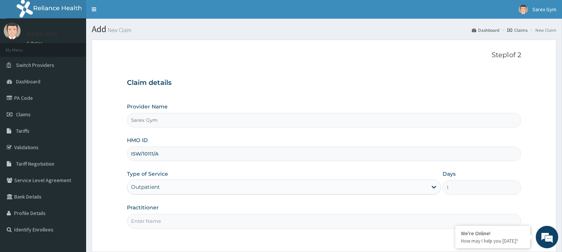
click at [140, 219] on input "Practitioner" at bounding box center [324, 221] width 394 height 15
type input "ABAYOMI"
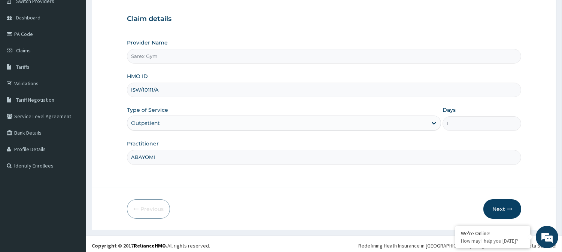
scroll to position [67, 0]
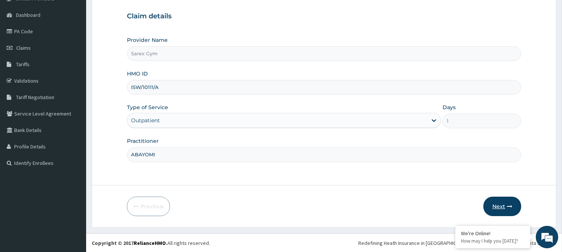
click at [503, 207] on button "Next" at bounding box center [503, 206] width 38 height 19
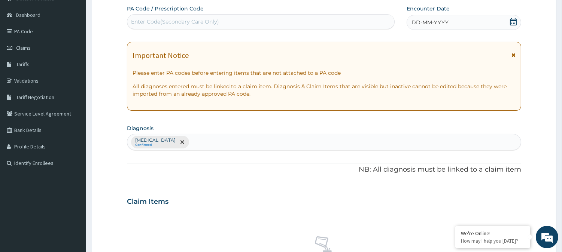
click at [180, 19] on div "Enter Code(Secondary Care Only)" at bounding box center [175, 21] width 88 height 7
type input "PA/36D4E6"
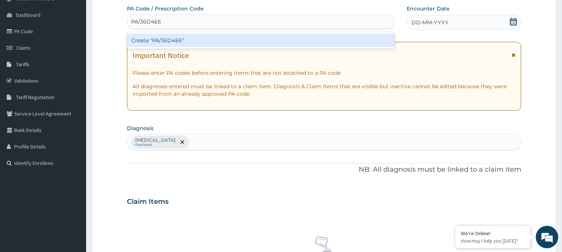
click at [180, 38] on div "Create "PA/36D4E6"" at bounding box center [261, 40] width 268 height 13
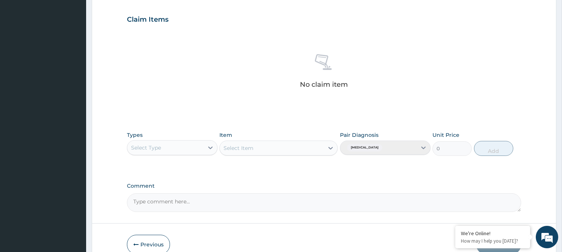
scroll to position [250, 0]
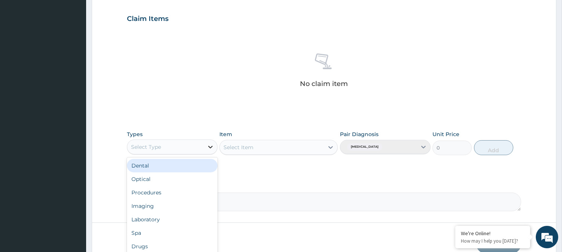
click at [209, 146] on icon at bounding box center [210, 147] width 4 height 3
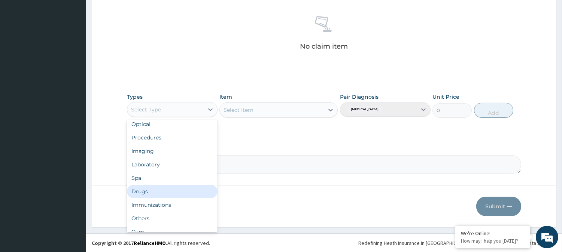
scroll to position [25, 0]
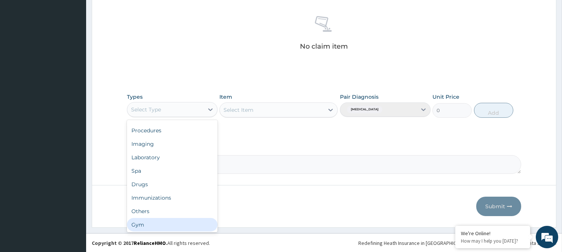
click at [161, 227] on div "Gym" at bounding box center [172, 224] width 91 height 13
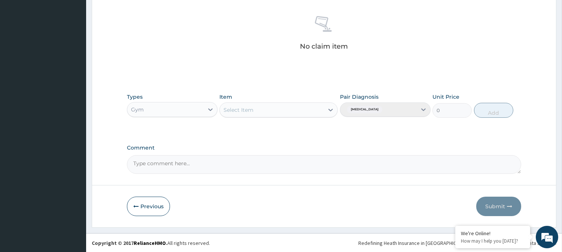
click at [330, 109] on icon at bounding box center [330, 109] width 7 height 7
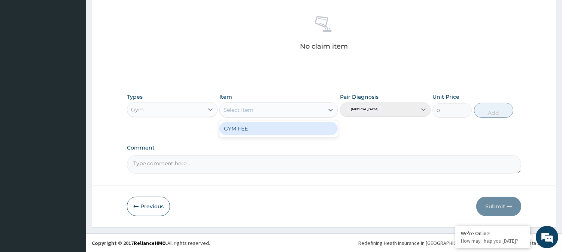
click at [288, 130] on div "GYM FEE" at bounding box center [278, 128] width 118 height 13
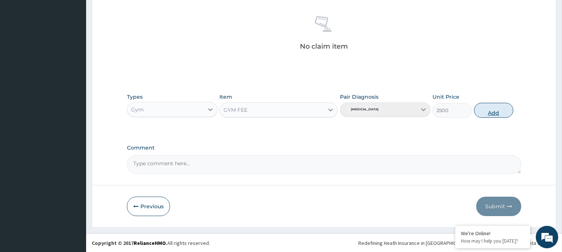
click at [490, 110] on button "Add" at bounding box center [493, 110] width 39 height 15
type input "0"
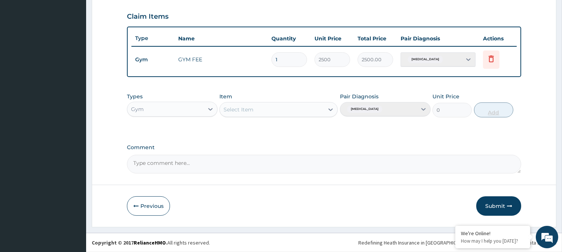
scroll to position [251, 0]
click at [502, 205] on button "Submit" at bounding box center [498, 206] width 45 height 19
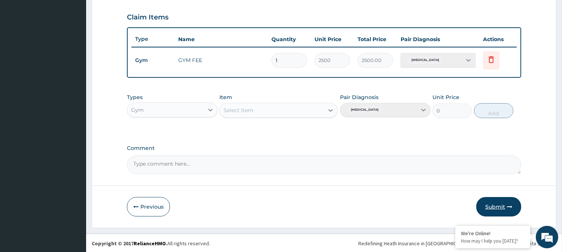
click at [502, 205] on button "Submit" at bounding box center [498, 206] width 45 height 19
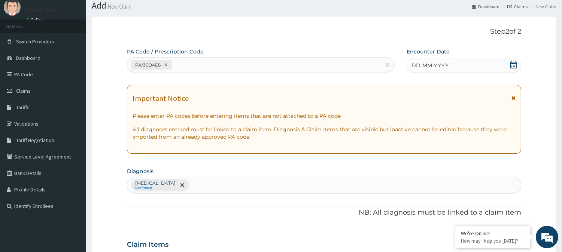
scroll to position [18, 0]
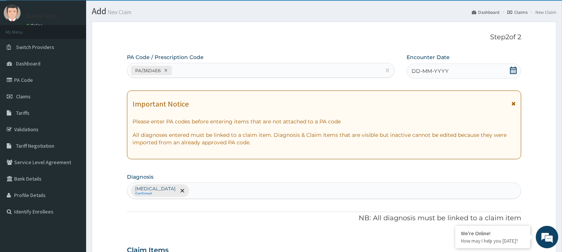
click at [513, 68] on icon at bounding box center [513, 70] width 7 height 7
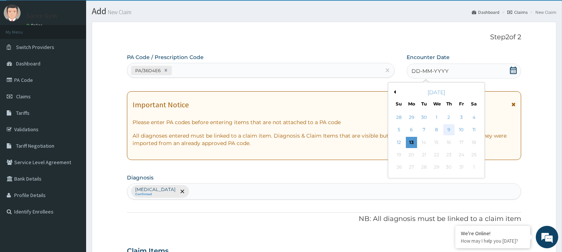
click at [448, 130] on div "9" at bounding box center [448, 130] width 11 height 11
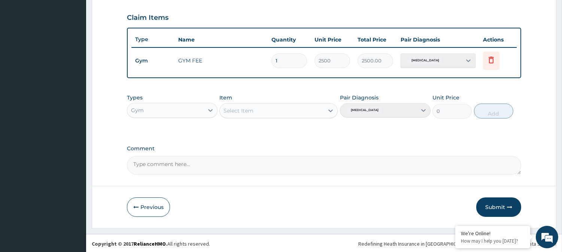
scroll to position [251, 0]
click at [501, 204] on button "Submit" at bounding box center [498, 206] width 45 height 19
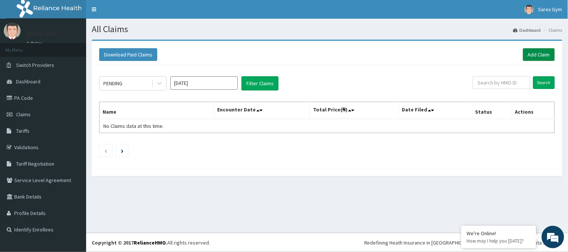
click at [537, 55] on link "Add Claim" at bounding box center [539, 54] width 32 height 13
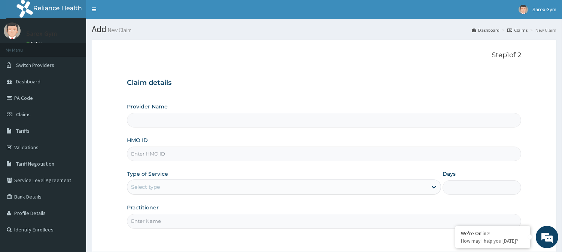
click at [148, 154] on input "HMO ID" at bounding box center [324, 154] width 394 height 15
type input "PAY"
type input "Sarex Gym"
type input "1"
type input "PAY/10285/A"
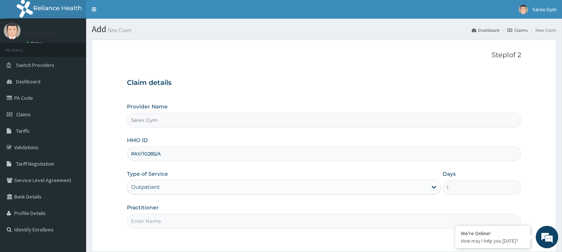
click at [137, 226] on input "Practitioner" at bounding box center [324, 221] width 394 height 15
type input "ABAYOMI"
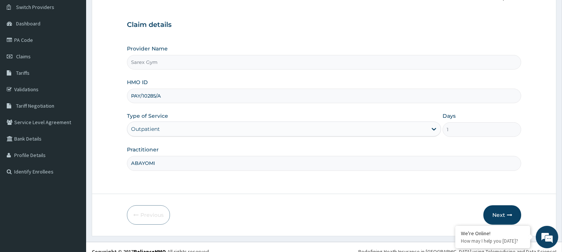
scroll to position [67, 0]
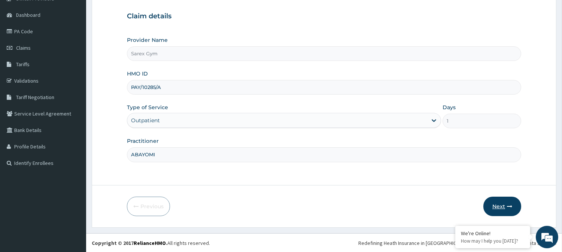
click at [508, 206] on icon "button" at bounding box center [509, 206] width 5 height 5
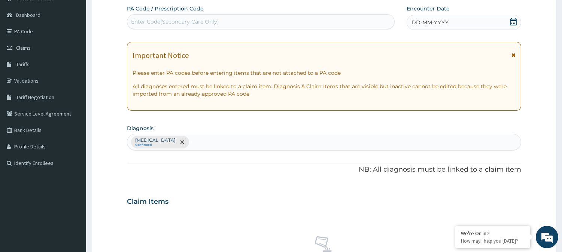
click at [148, 19] on div "Enter Code(Secondary Care Only)" at bounding box center [175, 21] width 88 height 7
type input "PA/8AFFC4"
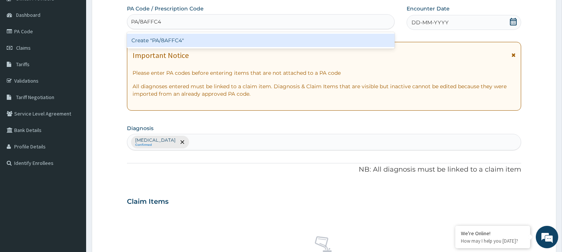
click at [178, 38] on div "Create "PA/8AFFC4"" at bounding box center [261, 40] width 268 height 13
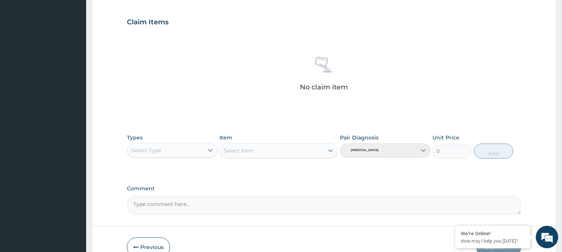
scroll to position [250, 0]
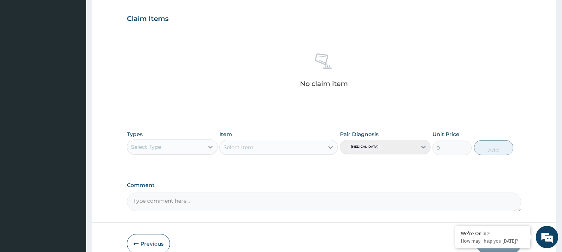
click at [209, 143] on icon at bounding box center [210, 146] width 7 height 7
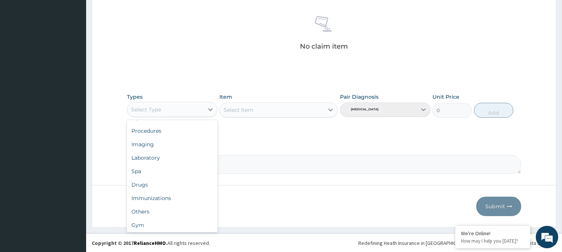
scroll to position [25, 0]
click at [179, 227] on div "Gym" at bounding box center [172, 224] width 91 height 13
click at [330, 109] on div "Select Item" at bounding box center [278, 110] width 118 height 15
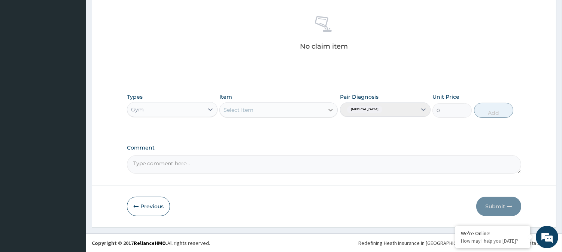
click at [331, 111] on icon at bounding box center [330, 109] width 7 height 7
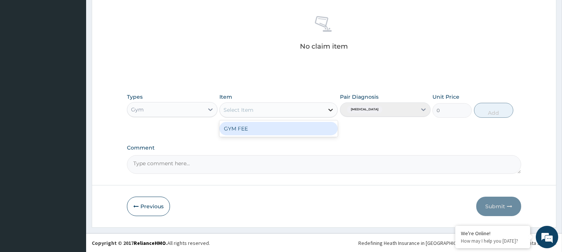
click at [331, 111] on icon at bounding box center [330, 109] width 7 height 7
click at [307, 128] on div "GYM FEE" at bounding box center [278, 128] width 118 height 13
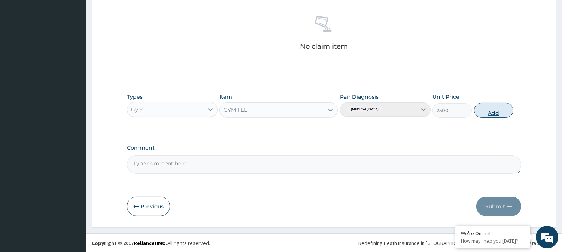
click at [497, 109] on button "Add" at bounding box center [493, 110] width 39 height 15
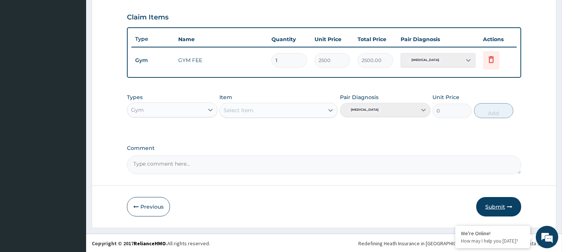
click at [498, 204] on button "Submit" at bounding box center [498, 206] width 45 height 19
click at [330, 110] on icon at bounding box center [331, 110] width 4 height 3
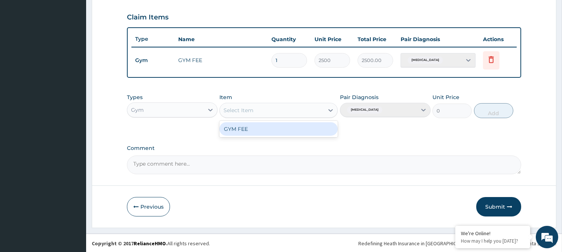
click at [290, 128] on div "GYM FEE" at bounding box center [278, 128] width 118 height 13
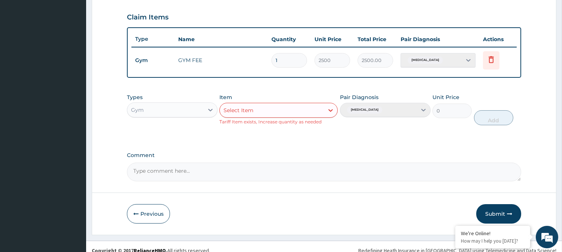
click at [233, 149] on div "PA Code / Prescription Code PA/8AFFC4 Encounter Date DD-MM-YYYY Important Notic…" at bounding box center [324, 0] width 394 height 361
click at [491, 57] on icon at bounding box center [491, 59] width 5 height 7
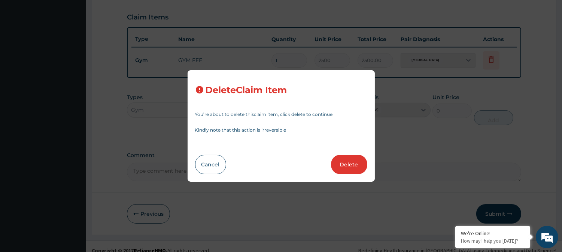
click at [346, 166] on button "Delete" at bounding box center [349, 164] width 36 height 19
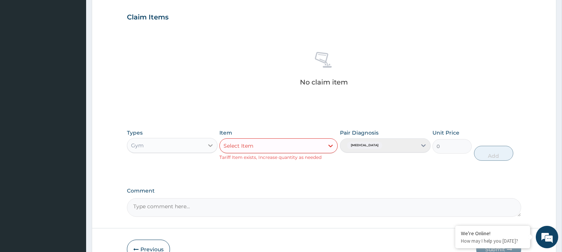
click at [210, 145] on icon at bounding box center [210, 145] width 7 height 7
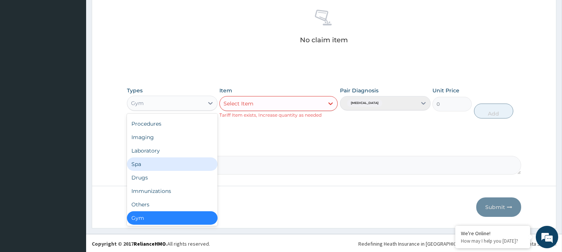
scroll to position [294, 0]
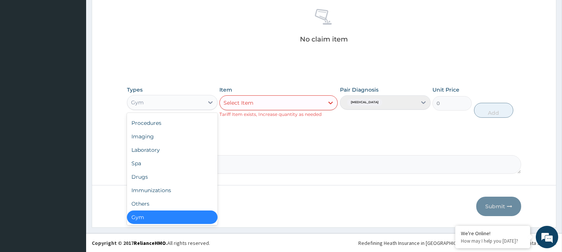
click at [158, 215] on div "Gym" at bounding box center [172, 217] width 91 height 13
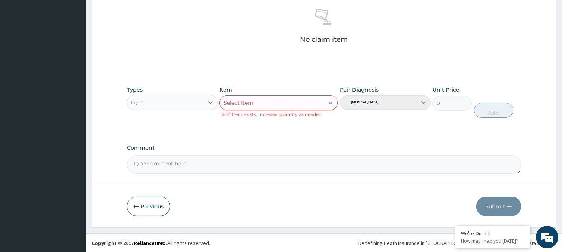
click at [332, 100] on icon at bounding box center [330, 102] width 7 height 7
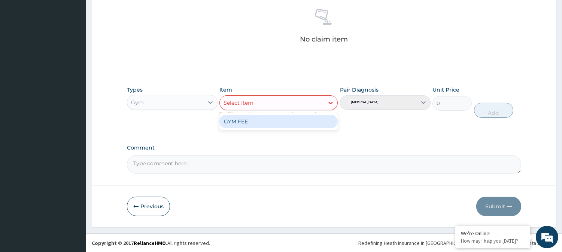
click at [273, 121] on div "GYM FEE" at bounding box center [278, 121] width 118 height 13
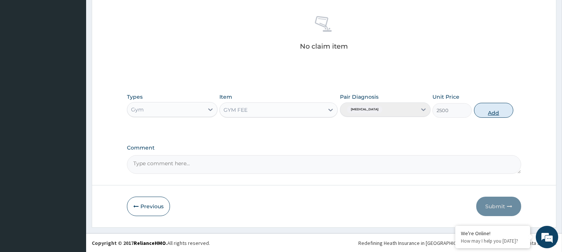
click at [488, 110] on button "Add" at bounding box center [493, 110] width 39 height 15
type input "0"
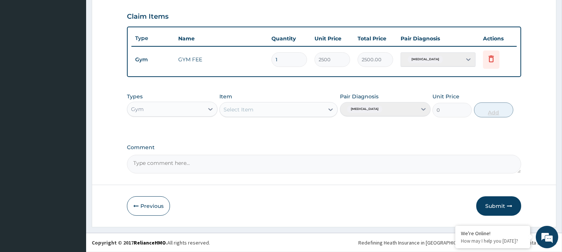
scroll to position [251, 0]
click at [489, 210] on button "Submit" at bounding box center [498, 206] width 45 height 19
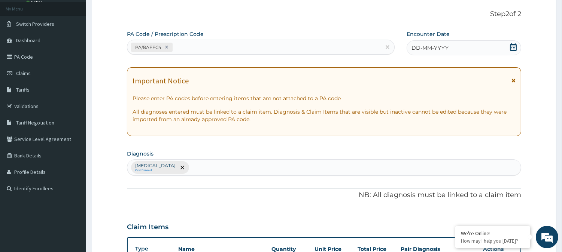
scroll to position [35, 0]
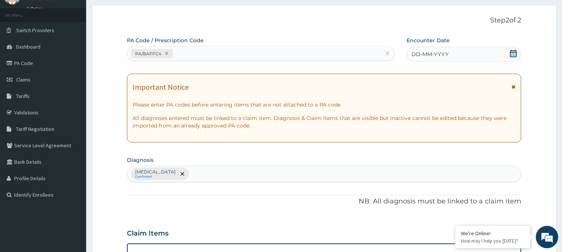
click at [513, 52] on icon at bounding box center [513, 53] width 7 height 7
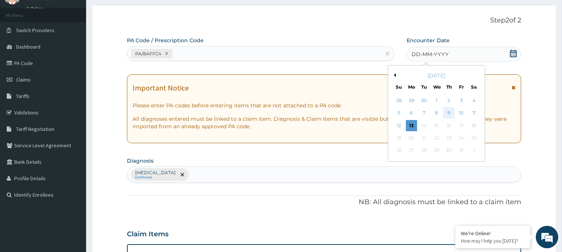
click at [447, 113] on div "9" at bounding box center [448, 113] width 11 height 11
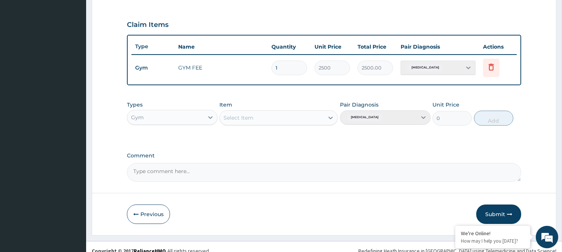
scroll to position [251, 0]
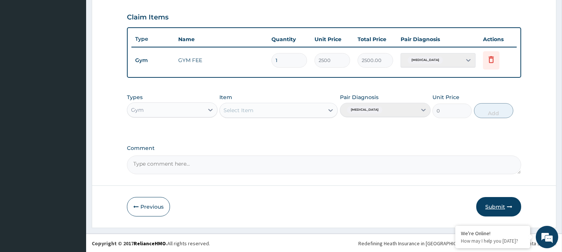
click at [500, 207] on button "Submit" at bounding box center [498, 206] width 45 height 19
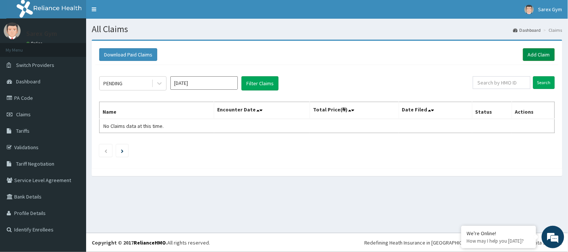
click at [542, 55] on link "Add Claim" at bounding box center [539, 54] width 32 height 13
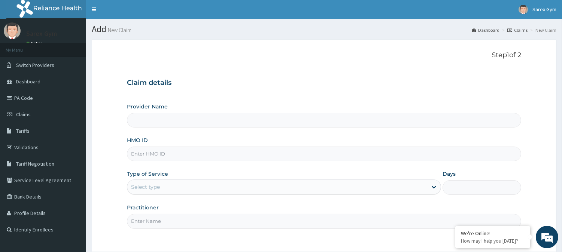
click at [154, 156] on input "HMO ID" at bounding box center [324, 154] width 394 height 15
type input "ENP/"
type input "Sarex Gym"
type input "1"
type input "ENP/10973/B"
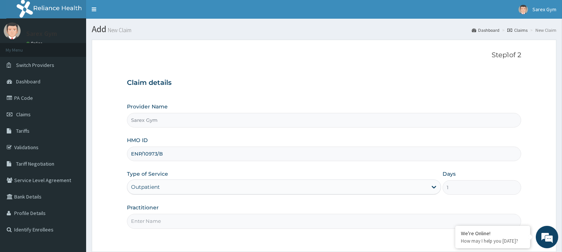
click at [147, 223] on input "Practitioner" at bounding box center [324, 221] width 394 height 15
type input "ABAYOMI"
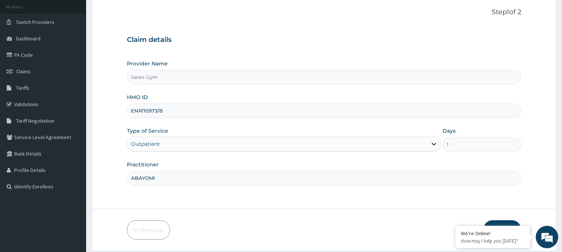
scroll to position [67, 0]
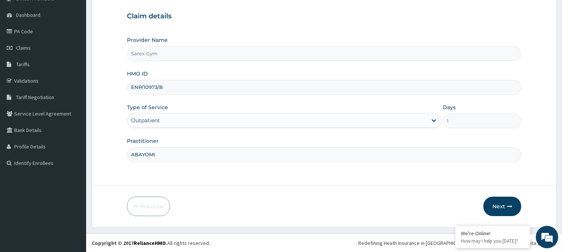
click at [493, 191] on form "Step 1 of 2 Claim details Provider Name Sarex Gym HMO ID ENP/10973/B Type of Se…" at bounding box center [324, 100] width 465 height 255
click at [500, 201] on button "Next" at bounding box center [503, 206] width 38 height 19
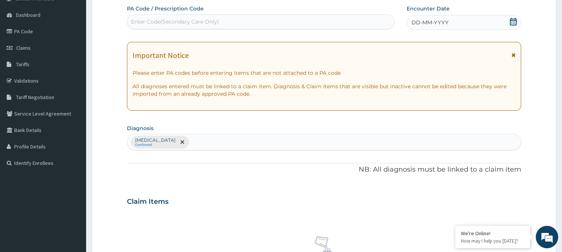
click at [156, 19] on div "Enter Code(Secondary Care Only)" at bounding box center [175, 21] width 88 height 7
type input "PA/6548B9"
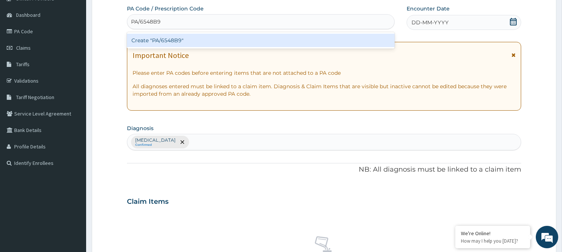
click at [174, 39] on div "Create "PA/6548B9"" at bounding box center [261, 40] width 268 height 13
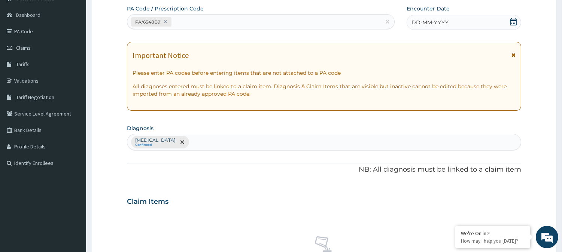
click at [519, 20] on div "DD-MM-YYYY" at bounding box center [464, 22] width 115 height 15
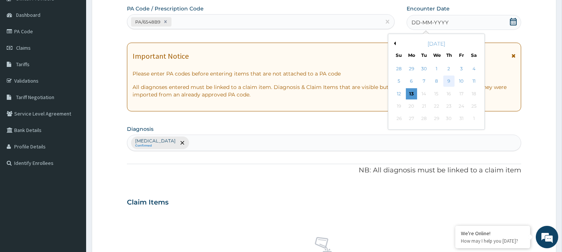
click at [449, 79] on div "9" at bounding box center [448, 81] width 11 height 11
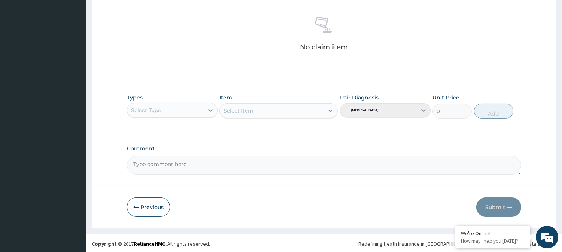
scroll to position [287, 0]
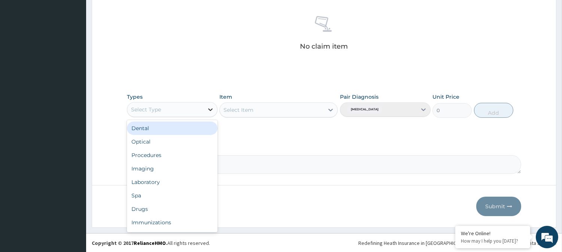
click at [212, 110] on icon at bounding box center [210, 109] width 7 height 7
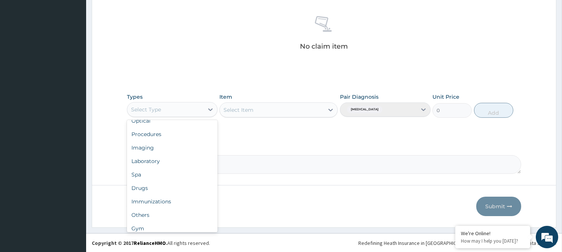
scroll to position [25, 0]
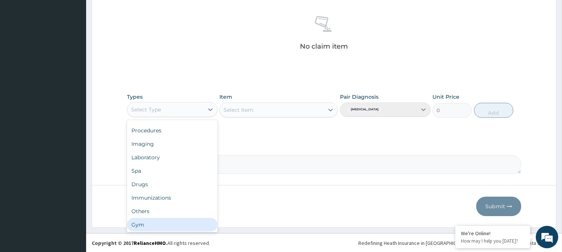
click at [184, 225] on div "Gym" at bounding box center [172, 224] width 91 height 13
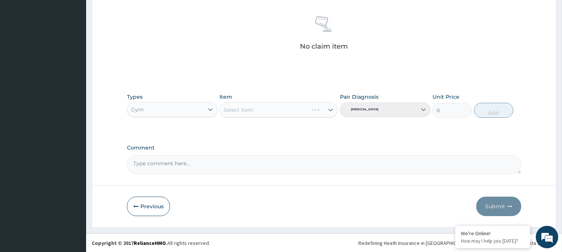
click at [331, 109] on div "Select Item" at bounding box center [278, 110] width 118 height 15
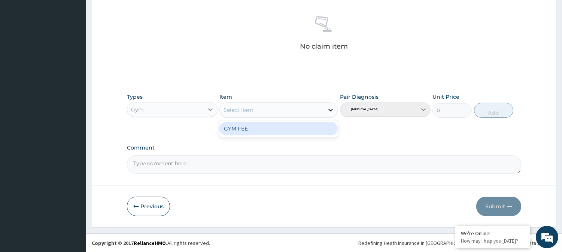
click at [330, 107] on icon at bounding box center [330, 109] width 7 height 7
click at [293, 130] on div "GYM FEE" at bounding box center [278, 128] width 118 height 13
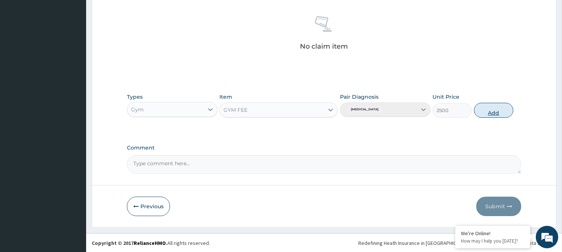
click at [495, 111] on button "Add" at bounding box center [493, 110] width 39 height 15
type input "0"
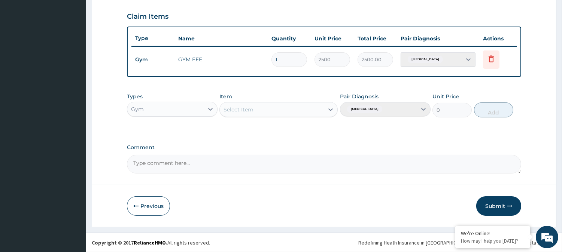
scroll to position [251, 0]
click at [496, 203] on button "Submit" at bounding box center [498, 206] width 45 height 19
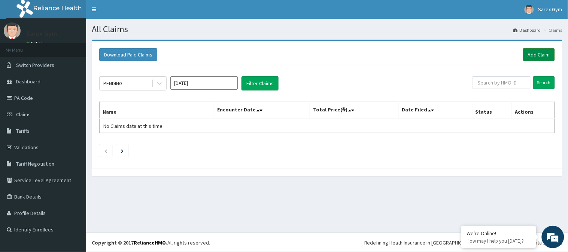
click at [531, 54] on link "Add Claim" at bounding box center [539, 54] width 32 height 13
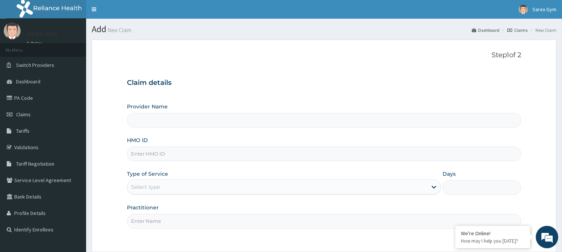
click at [163, 154] on input "HMO ID" at bounding box center [324, 154] width 394 height 15
type input "Sarex Gym"
type input "1"
click at [148, 155] on input "HMO ID" at bounding box center [324, 154] width 394 height 15
type input "PPR/10017/E"
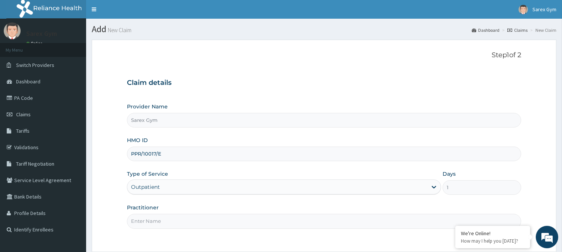
click at [154, 218] on input "Practitioner" at bounding box center [324, 221] width 394 height 15
type input "ABAYOMI"
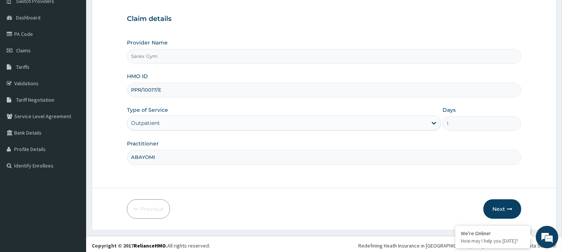
scroll to position [66, 0]
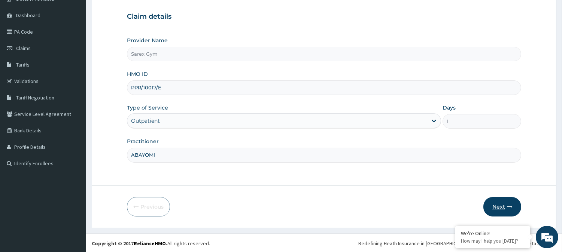
click at [510, 207] on icon "button" at bounding box center [509, 206] width 5 height 5
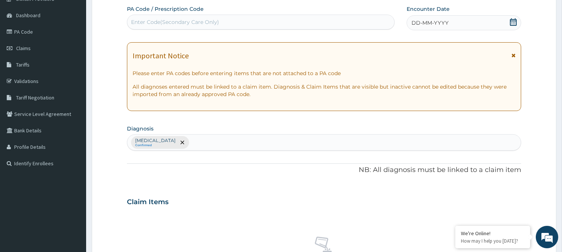
click at [510, 207] on div "Claim Items" at bounding box center [324, 200] width 394 height 19
click at [143, 20] on div "Enter Code(Secondary Care Only)" at bounding box center [175, 21] width 88 height 7
type input "PA/FA3E65"
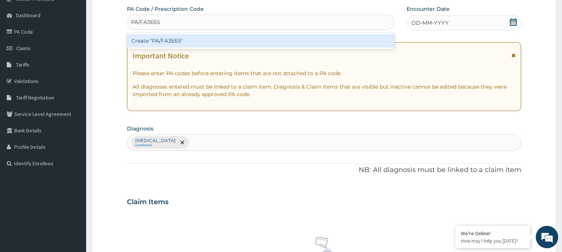
click at [184, 39] on div "Create "PA/FA3E65"" at bounding box center [261, 40] width 268 height 13
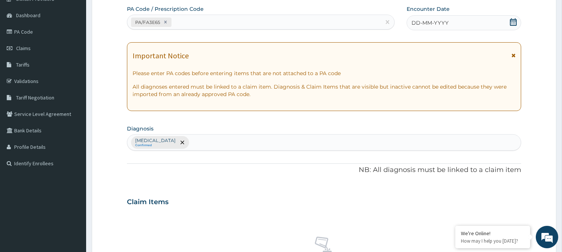
click at [514, 22] on icon at bounding box center [513, 21] width 7 height 7
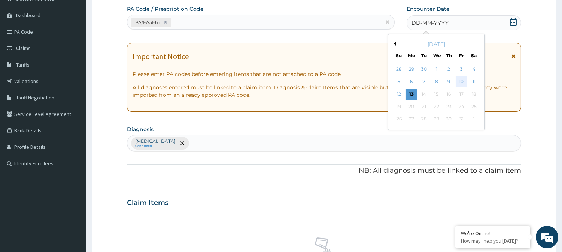
click at [462, 81] on div "10" at bounding box center [461, 81] width 11 height 11
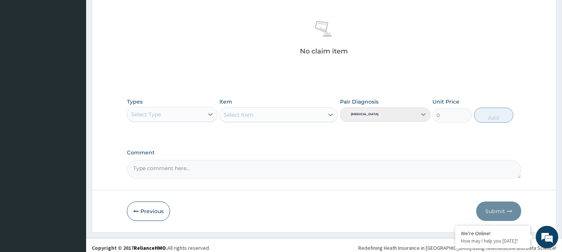
scroll to position [287, 0]
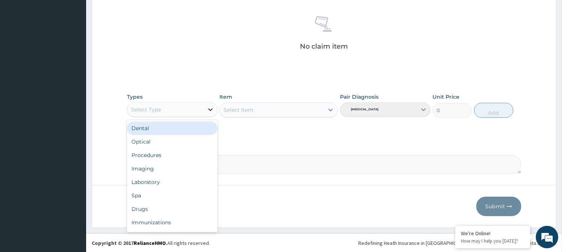
click at [210, 106] on icon at bounding box center [210, 109] width 7 height 7
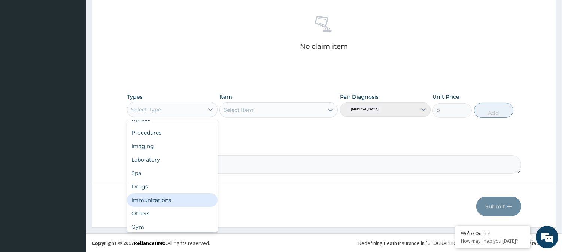
scroll to position [25, 0]
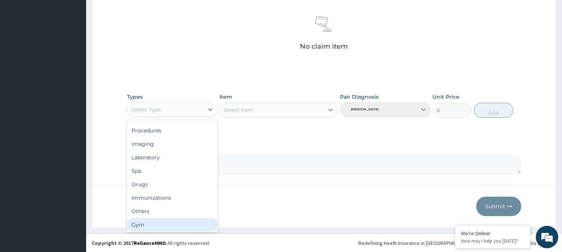
click at [188, 224] on div "Gym" at bounding box center [172, 224] width 91 height 13
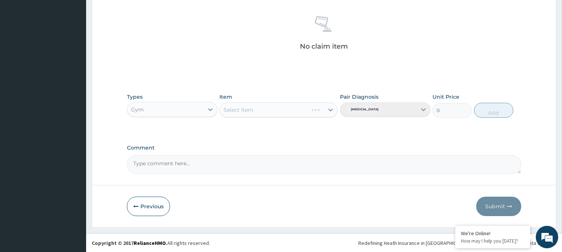
click at [330, 110] on div "Select Item" at bounding box center [278, 110] width 118 height 15
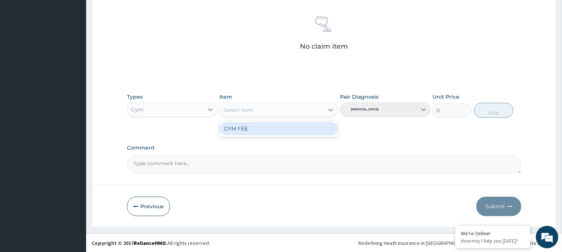
click at [330, 110] on icon at bounding box center [331, 110] width 4 height 3
click at [305, 127] on div "GYM FEE" at bounding box center [278, 128] width 118 height 13
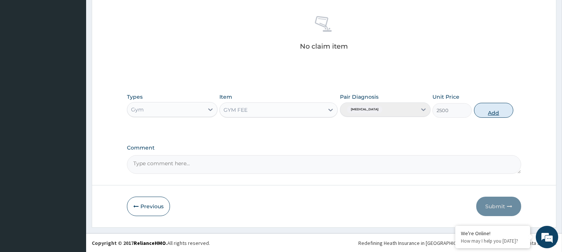
click at [484, 107] on button "Add" at bounding box center [493, 110] width 39 height 15
type input "0"
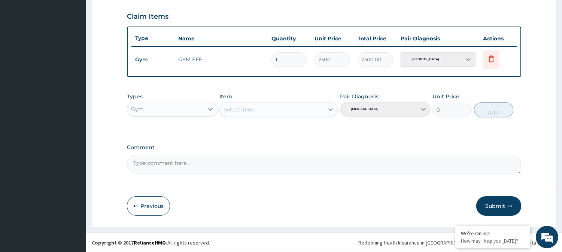
scroll to position [251, 0]
click at [506, 204] on button "Submit" at bounding box center [498, 206] width 45 height 19
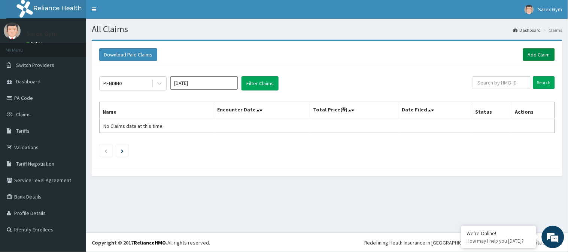
click at [533, 54] on link "Add Claim" at bounding box center [539, 54] width 32 height 13
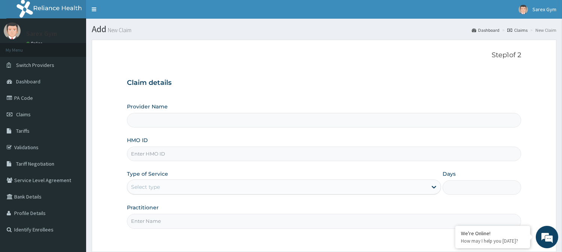
click at [157, 151] on input "HMO ID" at bounding box center [324, 154] width 394 height 15
type input "PP"
type input "Sarex Gym"
type input "1"
type input "PPR/931261"
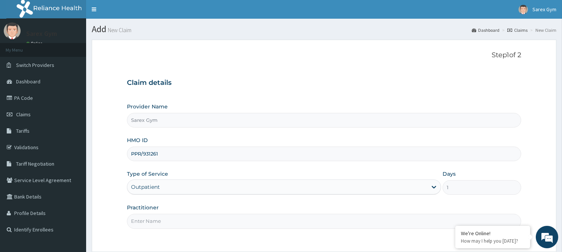
click at [146, 218] on input "Practitioner" at bounding box center [324, 221] width 394 height 15
type input "ABAYOMI"
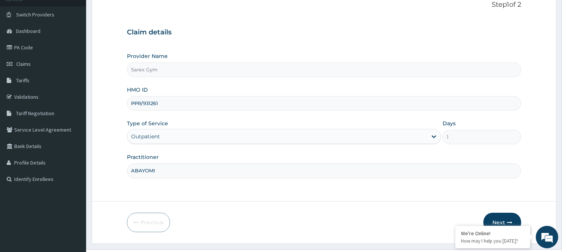
scroll to position [67, 0]
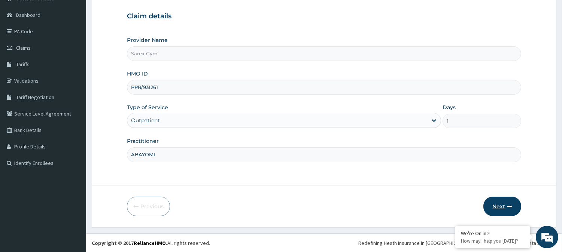
click at [507, 210] on button "Next" at bounding box center [503, 206] width 38 height 19
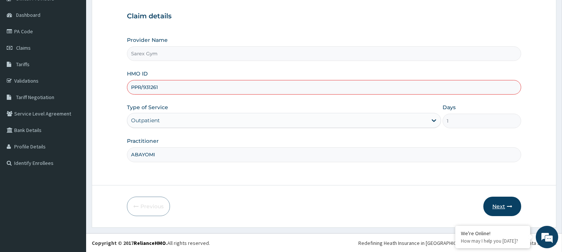
click at [507, 210] on button "Next" at bounding box center [503, 206] width 38 height 19
click at [501, 204] on button "Next" at bounding box center [503, 206] width 38 height 19
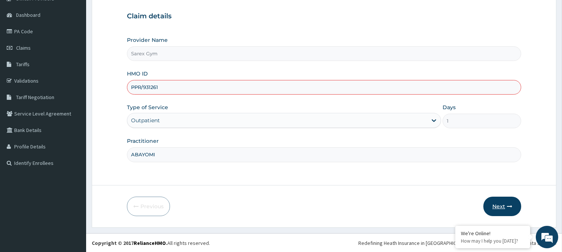
click at [501, 204] on button "Next" at bounding box center [503, 206] width 38 height 19
type input "PPR/10017/A"
click at [507, 214] on button "Next" at bounding box center [503, 206] width 38 height 19
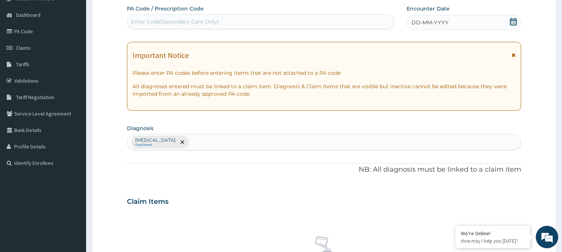
click at [199, 18] on div "Enter Code(Secondary Care Only)" at bounding box center [175, 21] width 88 height 7
type input "PA/931261"
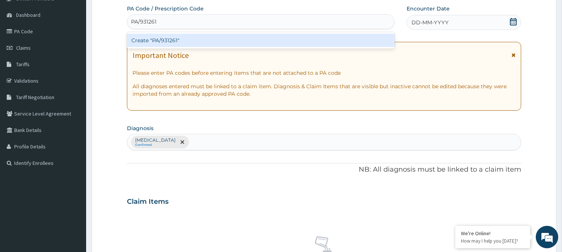
click at [196, 40] on div "Create "PA/931261"" at bounding box center [261, 40] width 268 height 13
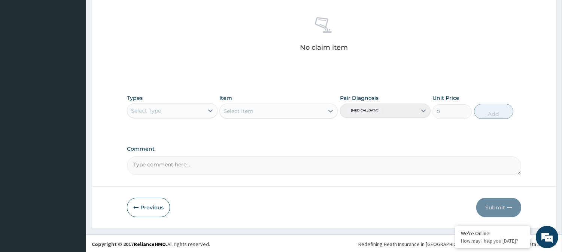
scroll to position [287, 0]
click at [208, 109] on icon at bounding box center [210, 109] width 7 height 7
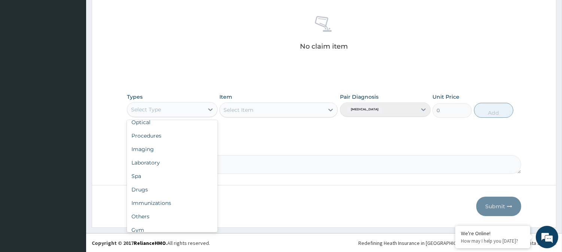
scroll to position [25, 0]
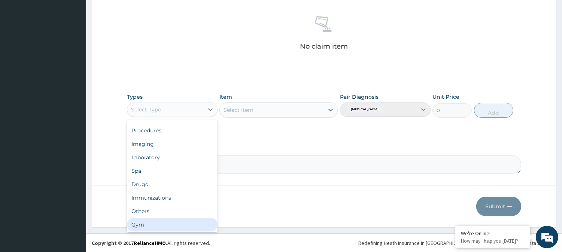
click at [199, 229] on div "Gym" at bounding box center [172, 224] width 91 height 13
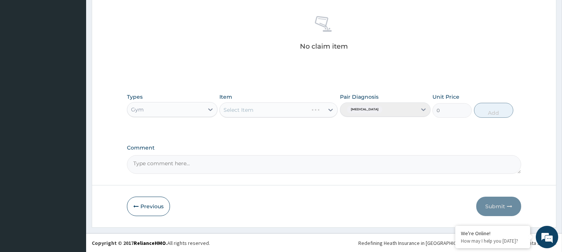
click at [331, 107] on div "Select Item" at bounding box center [278, 110] width 118 height 15
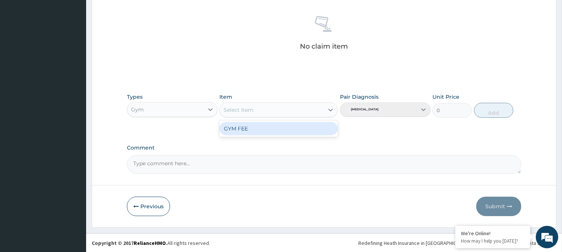
drag, startPoint x: 331, startPoint y: 107, endPoint x: 296, endPoint y: 127, distance: 39.8
click at [296, 118] on div "option GYM FEE focused, 1 of 1. 1 result available. Use Up and Down to choose o…" at bounding box center [278, 110] width 118 height 15
click at [296, 127] on div "GYM FEE" at bounding box center [278, 128] width 118 height 13
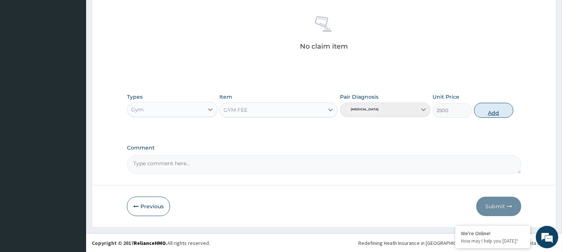
click at [490, 109] on button "Add" at bounding box center [493, 110] width 39 height 15
type input "0"
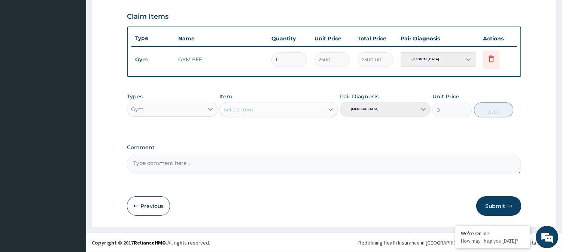
scroll to position [251, 0]
click at [500, 207] on button "Submit" at bounding box center [498, 206] width 45 height 19
click at [506, 201] on button "Submit" at bounding box center [498, 206] width 45 height 19
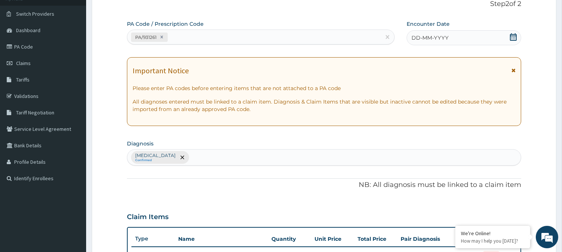
scroll to position [35, 0]
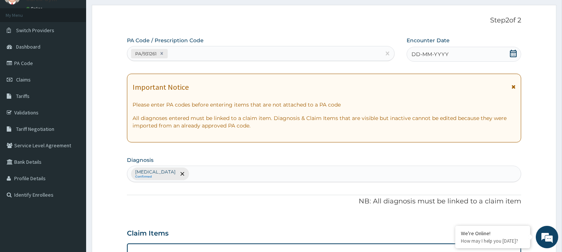
click at [516, 53] on icon at bounding box center [513, 53] width 7 height 7
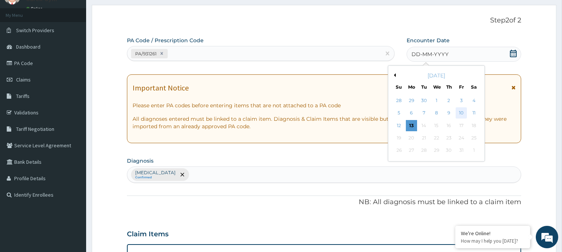
click at [461, 111] on div "10" at bounding box center [461, 113] width 11 height 11
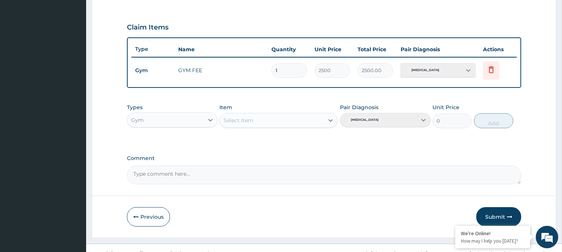
scroll to position [251, 0]
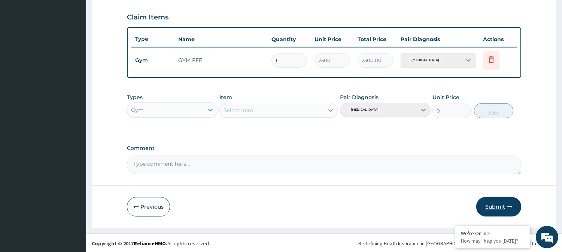
click at [498, 205] on button "Submit" at bounding box center [498, 206] width 45 height 19
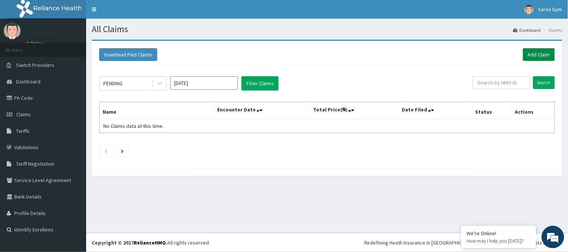
click at [537, 54] on link "Add Claim" at bounding box center [539, 54] width 32 height 13
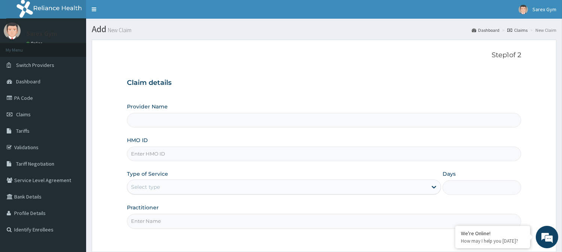
click at [145, 157] on input "HMO ID" at bounding box center [324, 154] width 394 height 15
type input "LPD/"
type input "Sarex Gym"
type input "1"
type input "LPD/10018/A"
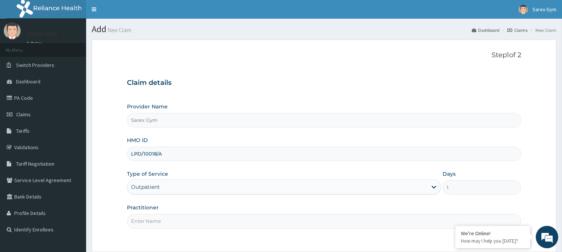
click at [154, 219] on input "Practitioner" at bounding box center [324, 221] width 394 height 15
type input "ABAYOMI"
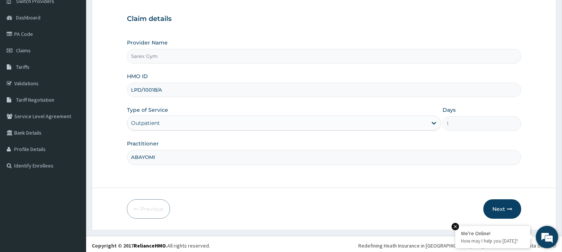
scroll to position [66, 0]
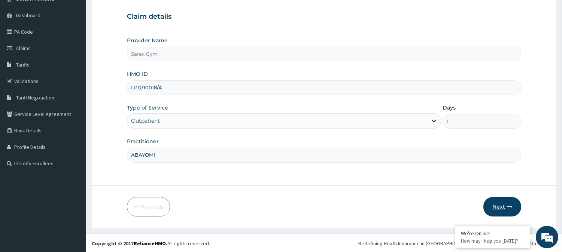
click at [496, 205] on button "Next" at bounding box center [503, 206] width 38 height 19
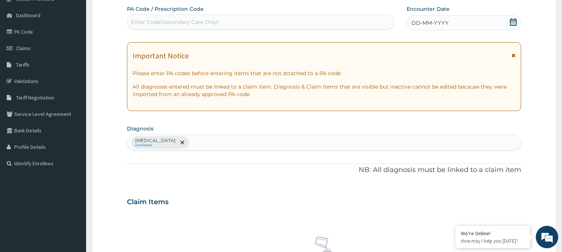
click at [169, 21] on div "Enter Code(Secondary Care Only)" at bounding box center [175, 21] width 88 height 7
type input "PA/AE5B78"
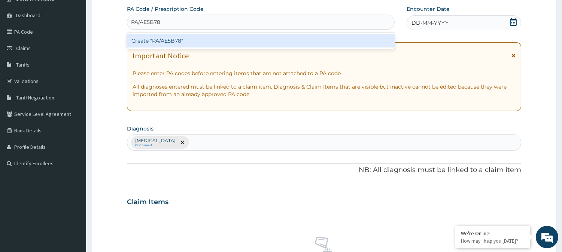
click at [173, 39] on div "Create "PA/AE5B78"" at bounding box center [261, 40] width 268 height 13
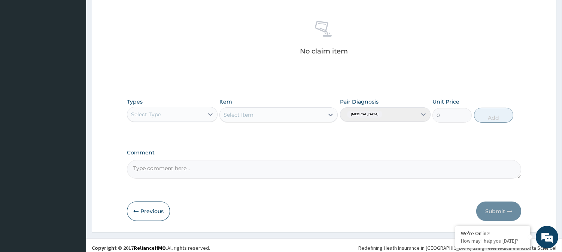
scroll to position [283, 0]
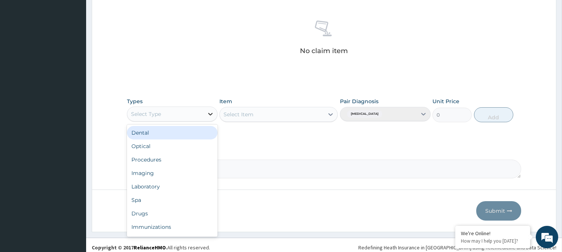
click at [212, 114] on icon at bounding box center [210, 113] width 7 height 7
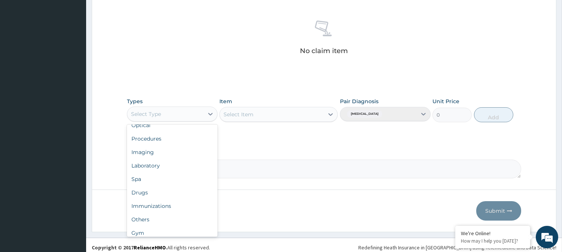
scroll to position [25, 0]
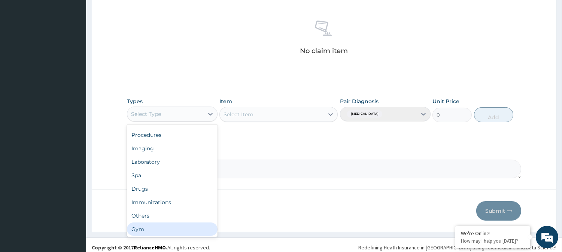
click at [185, 234] on div "Gym" at bounding box center [172, 229] width 91 height 13
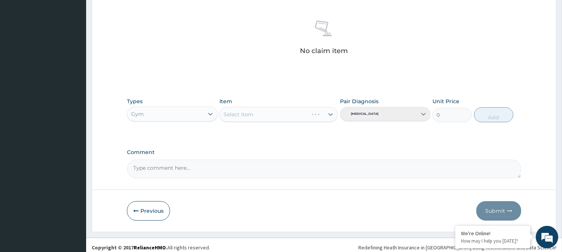
click at [331, 116] on div "Select Item" at bounding box center [278, 114] width 118 height 15
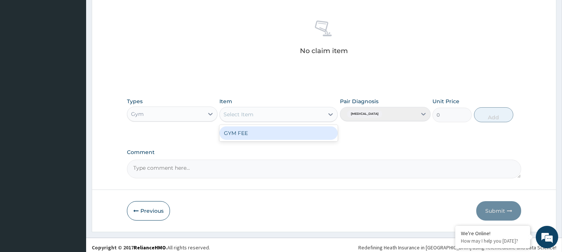
click at [331, 116] on icon at bounding box center [330, 114] width 7 height 7
click at [311, 133] on div "GYM FEE" at bounding box center [278, 133] width 118 height 13
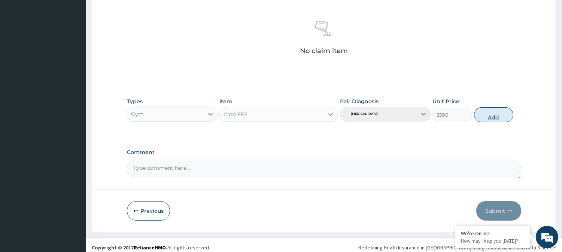
click at [493, 113] on button "Add" at bounding box center [493, 114] width 39 height 15
type input "0"
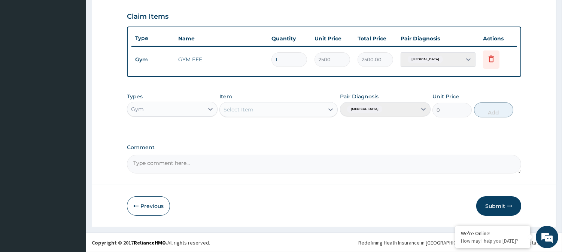
scroll to position [251, 0]
click at [500, 201] on button "Submit" at bounding box center [498, 206] width 45 height 19
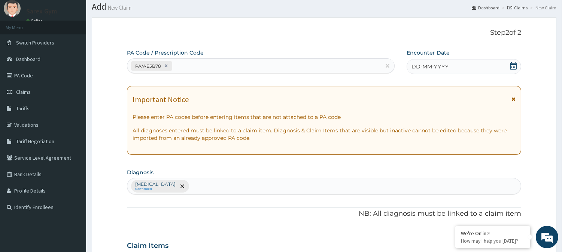
scroll to position [18, 0]
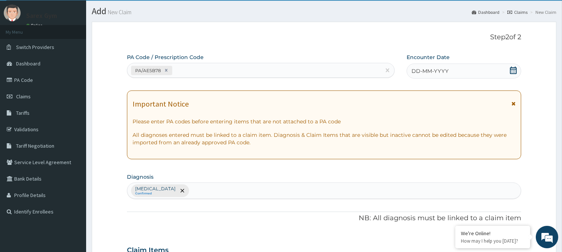
click at [513, 67] on icon at bounding box center [513, 70] width 7 height 7
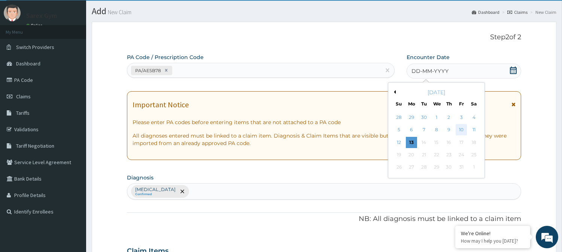
click at [463, 129] on div "10" at bounding box center [461, 130] width 11 height 11
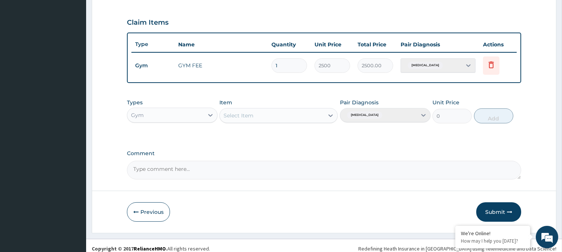
scroll to position [251, 0]
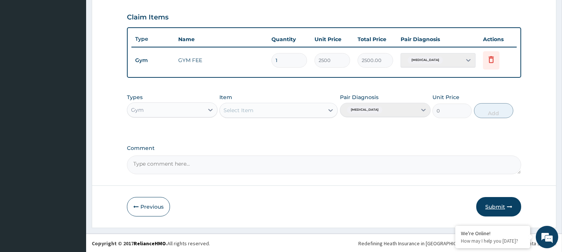
click at [491, 206] on button "Submit" at bounding box center [498, 206] width 45 height 19
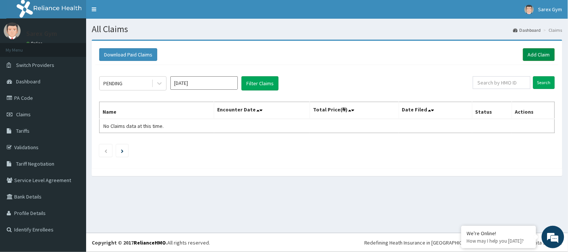
click at [546, 54] on link "Add Claim" at bounding box center [539, 54] width 32 height 13
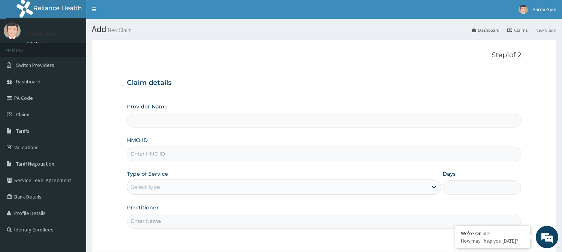
click at [148, 154] on input "HMO ID" at bounding box center [324, 154] width 394 height 15
type input "Sarex Gym"
type input "1"
type input "NBC/11330/A"
click at [148, 221] on input "Practitioner" at bounding box center [324, 221] width 394 height 15
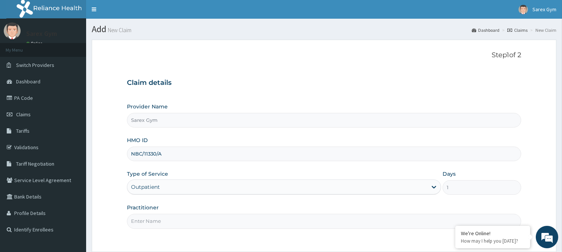
type input "ABAYOMI"
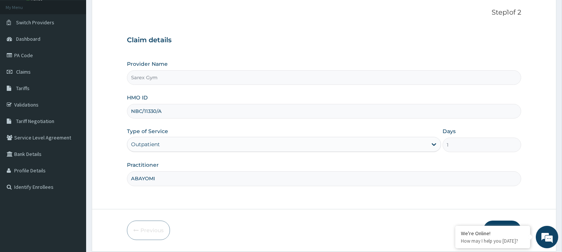
scroll to position [67, 0]
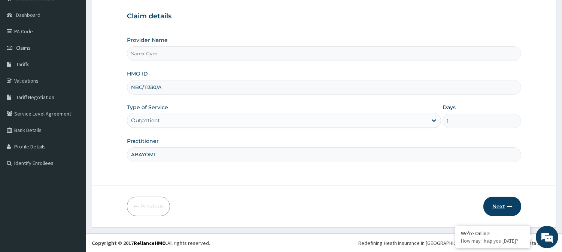
click at [503, 204] on button "Next" at bounding box center [503, 206] width 38 height 19
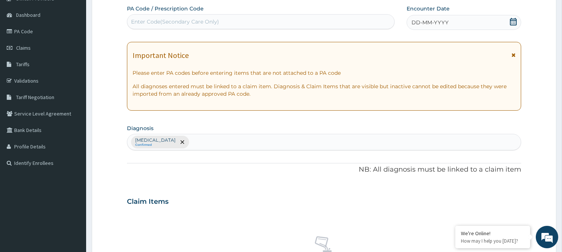
click at [178, 21] on div "Enter Code(Secondary Care Only)" at bounding box center [175, 21] width 88 height 7
type input "PA/A1730C"
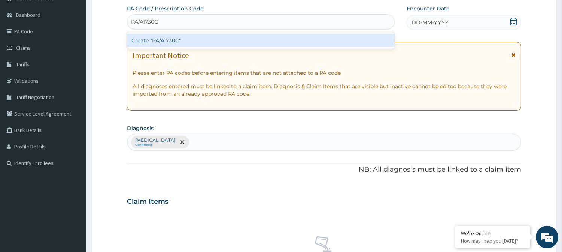
click at [171, 39] on div "Create "PA/A1730C"" at bounding box center [261, 40] width 268 height 13
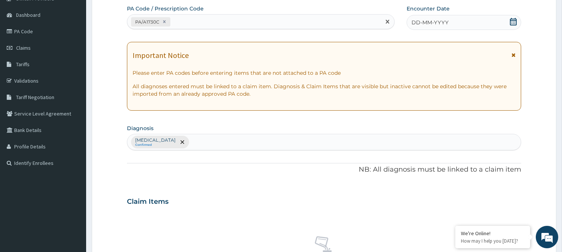
click at [512, 19] on icon at bounding box center [513, 21] width 7 height 7
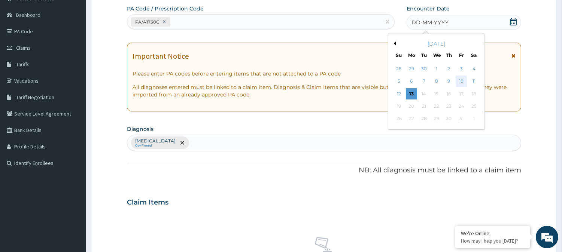
click at [464, 80] on div "10" at bounding box center [461, 81] width 11 height 11
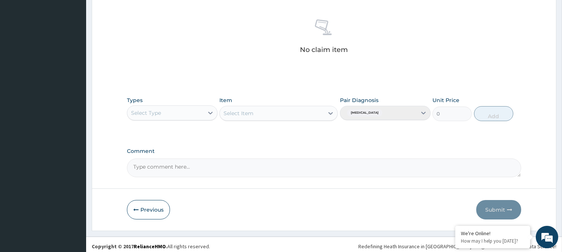
scroll to position [287, 0]
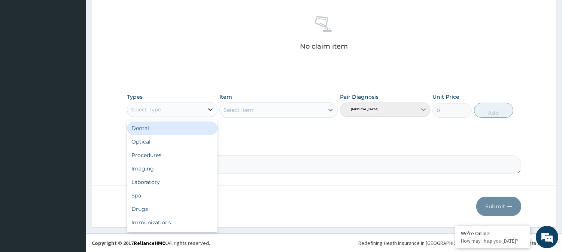
click at [212, 107] on icon at bounding box center [210, 109] width 7 height 7
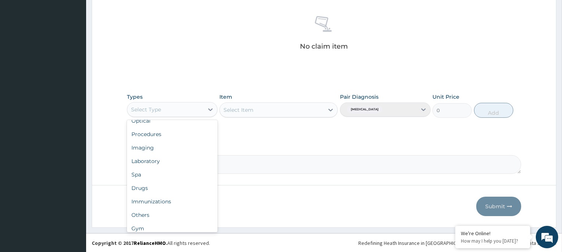
scroll to position [25, 0]
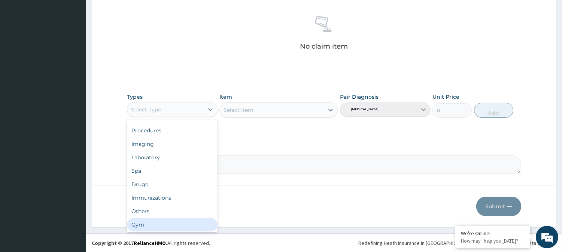
click at [182, 225] on div "Gym" at bounding box center [172, 224] width 91 height 13
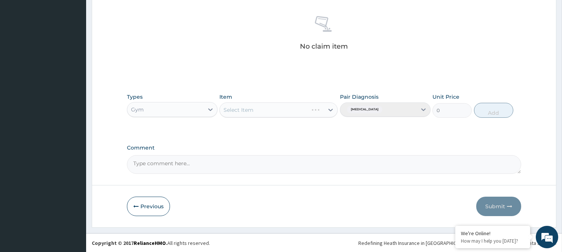
click at [328, 110] on div "Select Item" at bounding box center [278, 110] width 118 height 15
click at [328, 110] on icon at bounding box center [330, 109] width 7 height 7
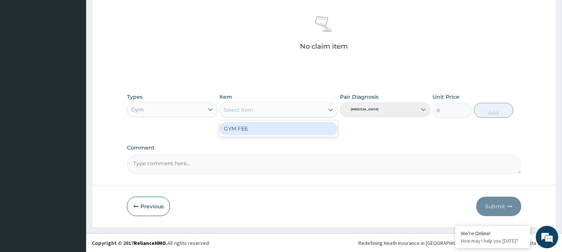
click at [300, 129] on div "GYM FEE" at bounding box center [278, 128] width 118 height 13
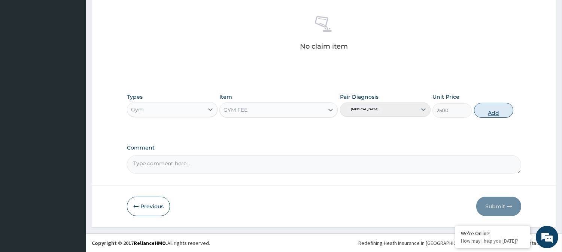
click at [497, 112] on button "Add" at bounding box center [493, 110] width 39 height 15
type input "0"
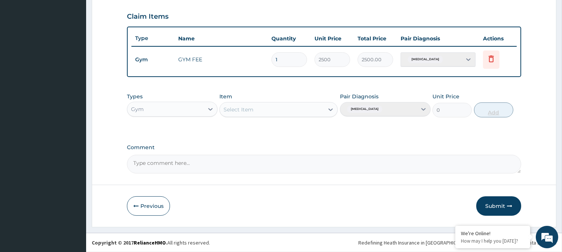
scroll to position [251, 0]
click at [498, 206] on button "Submit" at bounding box center [498, 206] width 45 height 19
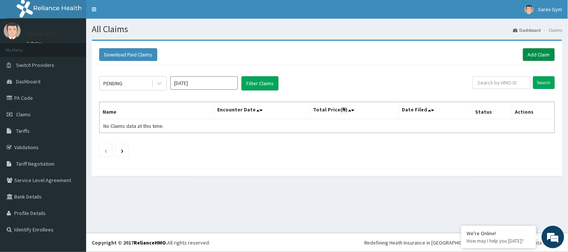
click at [541, 54] on link "Add Claim" at bounding box center [539, 54] width 32 height 13
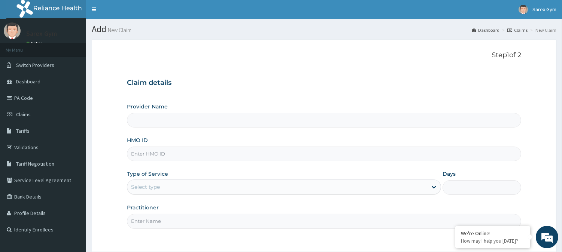
click at [162, 154] on input "HMO ID" at bounding box center [324, 154] width 394 height 15
type input "LPD/"
type input "Sarex Gym"
type input "1"
type input "LPD/10018/A"
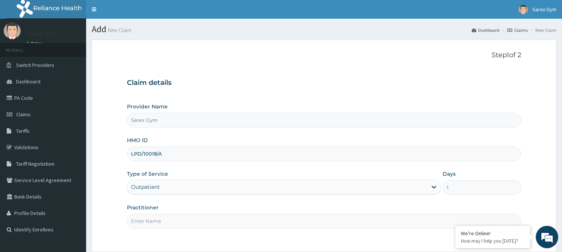
click at [148, 225] on input "Practitioner" at bounding box center [324, 221] width 394 height 15
type input "ABAYOMI"
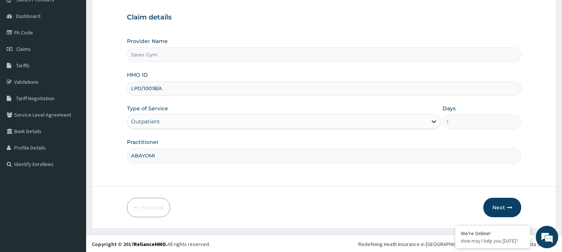
scroll to position [67, 0]
click at [497, 201] on button "Next" at bounding box center [503, 206] width 38 height 19
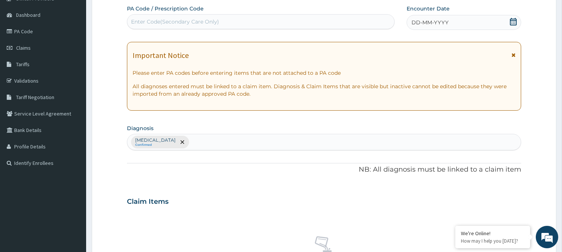
click at [146, 24] on div "Enter Code(Secondary Care Only)" at bounding box center [175, 21] width 88 height 7
type input "-"
type input "PA/AE5B78"
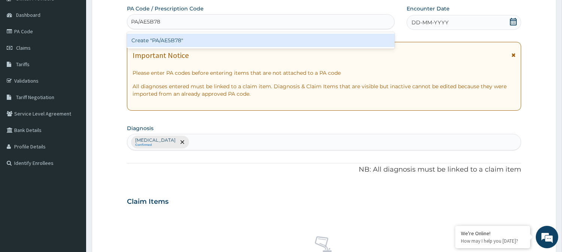
click at [183, 39] on div "Create "PA/AE5B78"" at bounding box center [261, 40] width 268 height 13
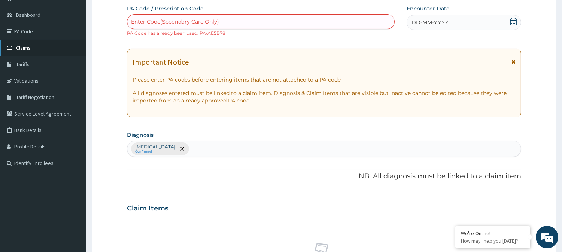
click at [24, 46] on span "Claims" at bounding box center [23, 48] width 15 height 7
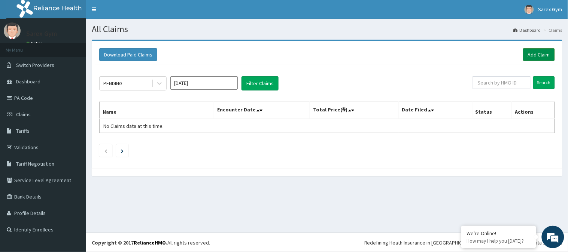
click at [534, 53] on link "Add Claim" at bounding box center [539, 54] width 32 height 13
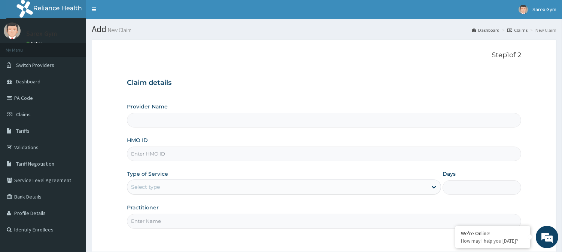
type input "Sarex Gym"
type input "1"
click at [187, 155] on input "HMO ID" at bounding box center [324, 154] width 394 height 15
type input "NBC/11318/A"
click at [165, 221] on input "Practitioner" at bounding box center [324, 221] width 394 height 15
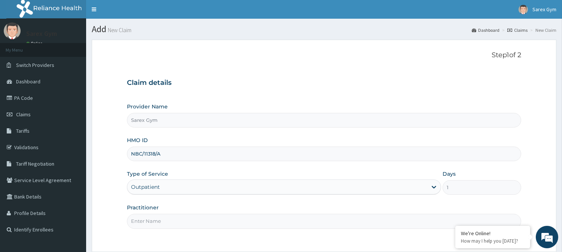
type input "ABAYOMI"
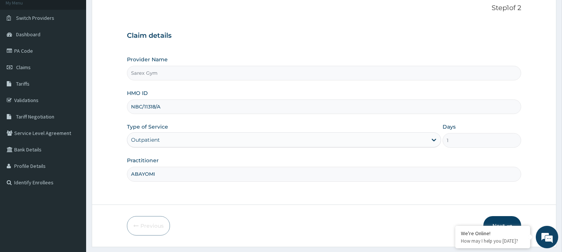
scroll to position [67, 0]
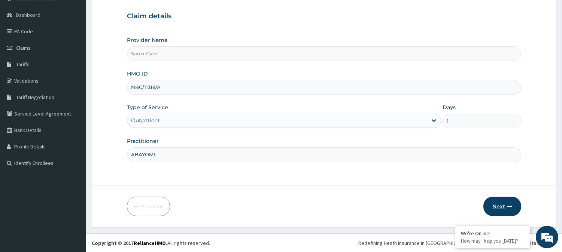
click at [498, 202] on button "Next" at bounding box center [503, 206] width 38 height 19
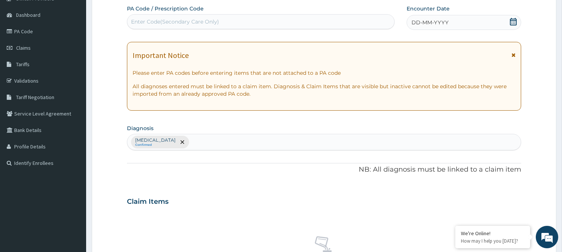
click at [166, 22] on div "Enter Code(Secondary Care Only)" at bounding box center [175, 21] width 88 height 7
type input "PA/340DE3"
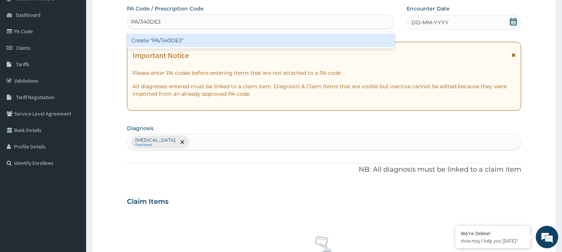
click at [178, 37] on div "Create "PA/340DE3"" at bounding box center [261, 40] width 268 height 13
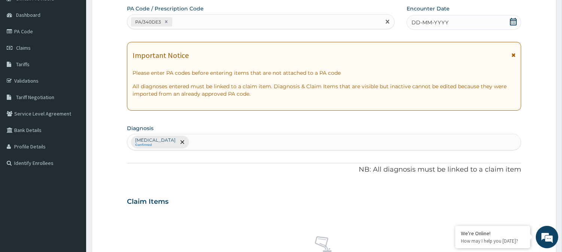
click at [514, 23] on icon at bounding box center [513, 21] width 7 height 7
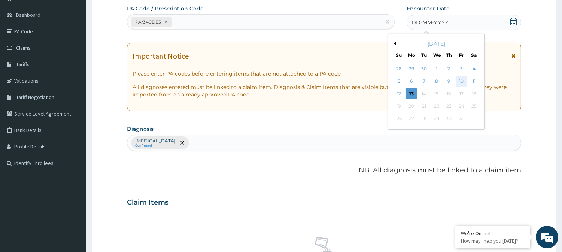
click at [462, 82] on div "10" at bounding box center [461, 81] width 11 height 11
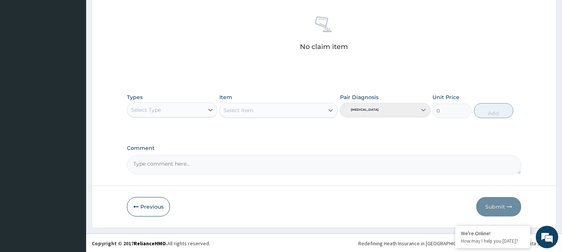
scroll to position [287, 0]
click at [212, 110] on icon at bounding box center [210, 109] width 7 height 7
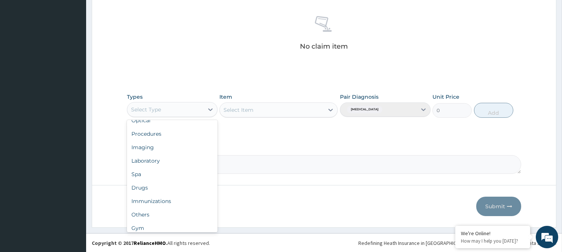
scroll to position [25, 0]
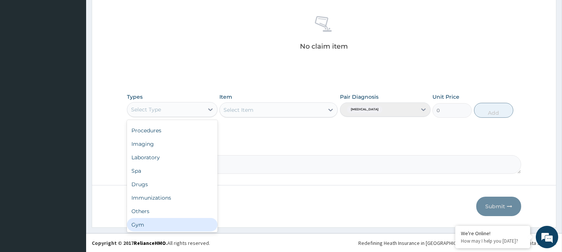
click at [189, 228] on div "Gym" at bounding box center [172, 224] width 91 height 13
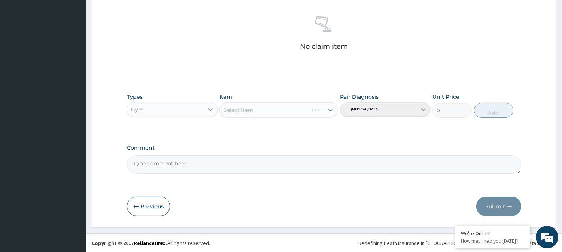
click at [330, 109] on div "Select Item" at bounding box center [278, 110] width 118 height 15
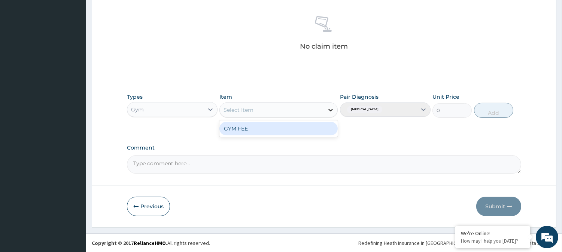
click at [332, 108] on icon at bounding box center [330, 109] width 7 height 7
click at [291, 128] on div "GYM FEE" at bounding box center [278, 128] width 118 height 13
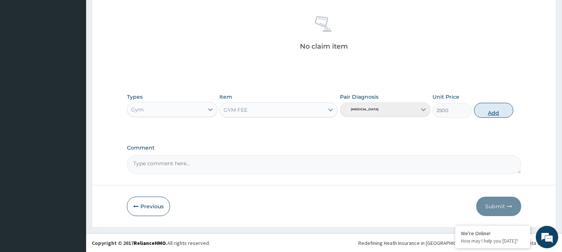
click at [494, 110] on button "Add" at bounding box center [493, 110] width 39 height 15
type input "0"
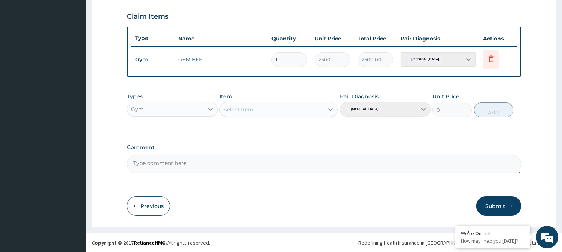
scroll to position [251, 0]
click at [499, 205] on button "Submit" at bounding box center [498, 206] width 45 height 19
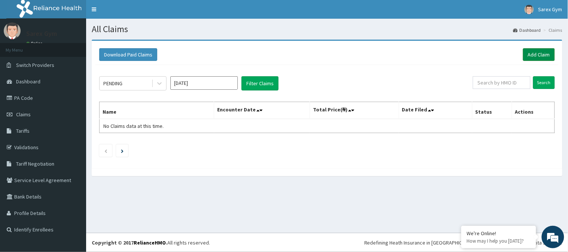
click at [545, 49] on link "Add Claim" at bounding box center [539, 54] width 32 height 13
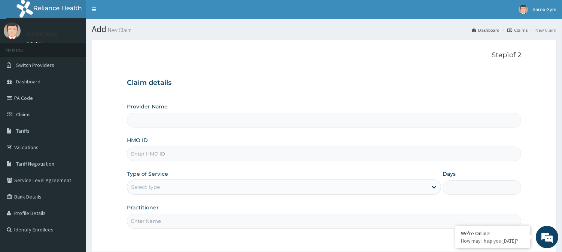
click at [160, 153] on input "HMO ID" at bounding box center [324, 154] width 394 height 15
type input "PAY"
type input "Sarex Gym"
type input "1"
type input "PAY/10285/A"
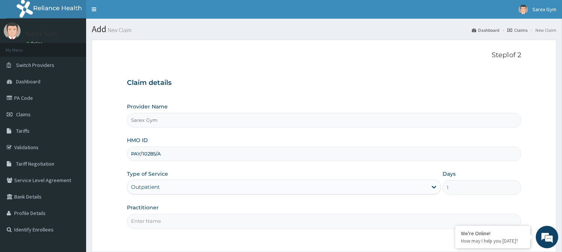
click at [162, 220] on input "Practitioner" at bounding box center [324, 221] width 394 height 15
type input "ABAYOMI"
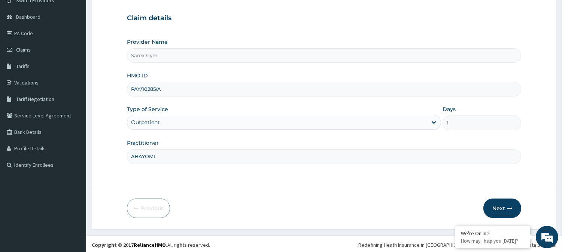
scroll to position [67, 0]
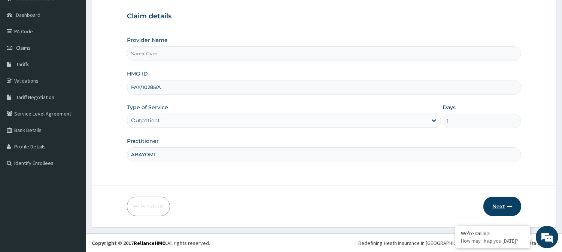
click at [503, 205] on button "Next" at bounding box center [503, 206] width 38 height 19
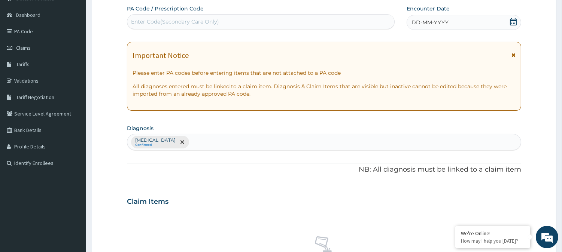
click at [193, 21] on div "Enter Code(Secondary Care Only)" at bounding box center [175, 21] width 88 height 7
type input "PA/A33537"
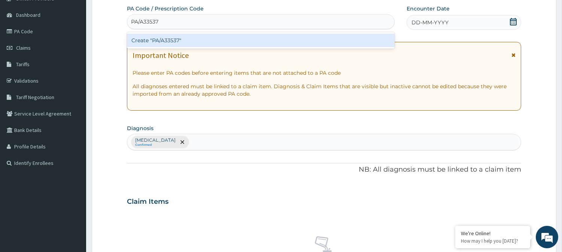
click at [175, 39] on div "Create "PA/A33537"" at bounding box center [261, 40] width 268 height 13
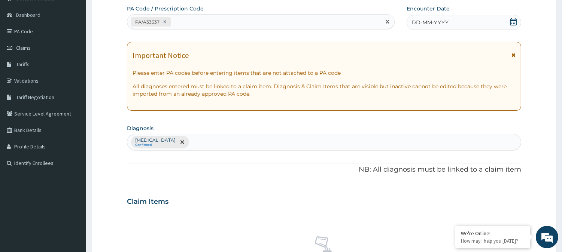
click at [512, 23] on icon at bounding box center [513, 21] width 7 height 7
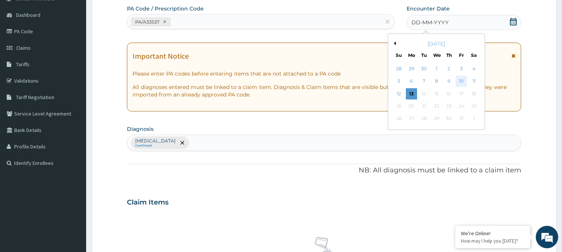
click at [461, 79] on div "10" at bounding box center [461, 81] width 11 height 11
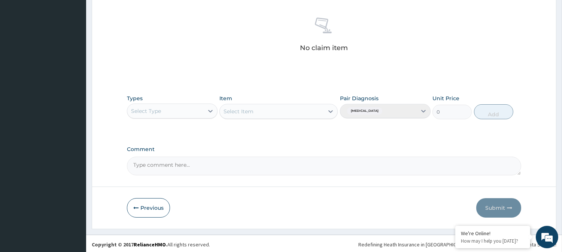
scroll to position [287, 0]
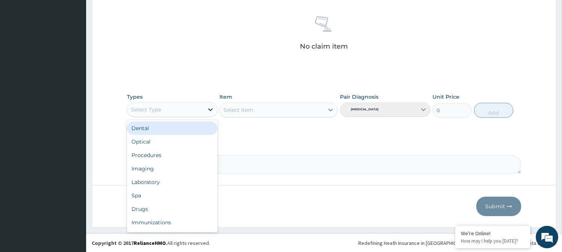
click at [212, 109] on icon at bounding box center [210, 110] width 4 height 3
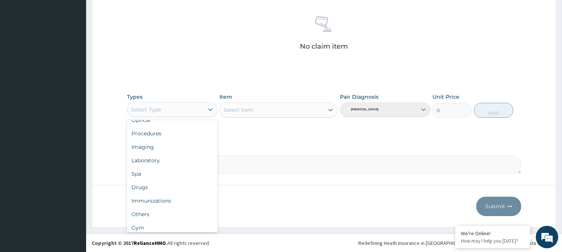
scroll to position [25, 0]
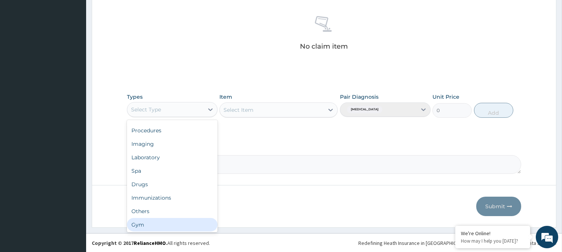
click at [169, 222] on div "Gym" at bounding box center [172, 224] width 91 height 13
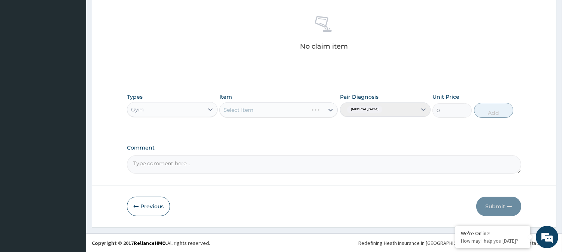
click at [331, 109] on div "Select Item" at bounding box center [278, 110] width 118 height 15
click at [332, 109] on icon at bounding box center [331, 110] width 4 height 3
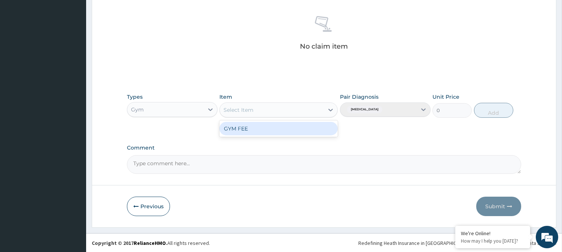
click at [272, 128] on div "GYM FEE" at bounding box center [278, 128] width 118 height 13
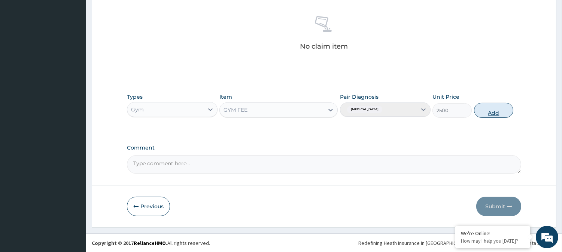
click at [493, 109] on button "Add" at bounding box center [493, 110] width 39 height 15
type input "0"
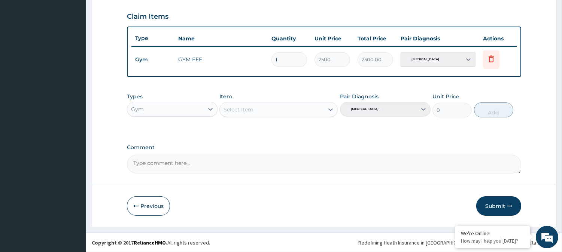
scroll to position [251, 0]
click at [506, 204] on button "Submit" at bounding box center [498, 206] width 45 height 19
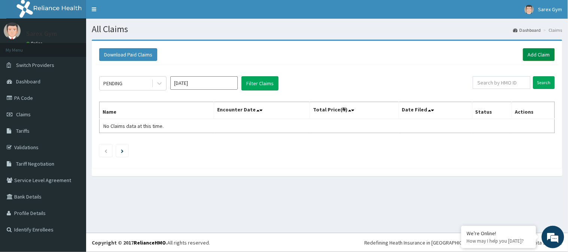
click at [541, 51] on link "Add Claim" at bounding box center [539, 54] width 32 height 13
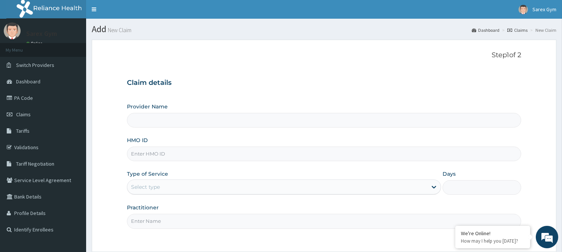
click at [169, 151] on input "HMO ID" at bounding box center [324, 154] width 394 height 15
type input "LGQ/"
type input "Sarex Gym"
type input "1"
type input "LGQ/10033/A"
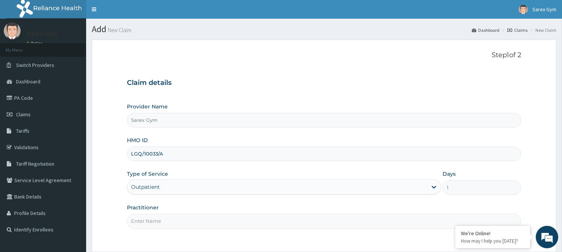
click at [139, 219] on input "Practitioner" at bounding box center [324, 221] width 394 height 15
type input "ABAYOMI"
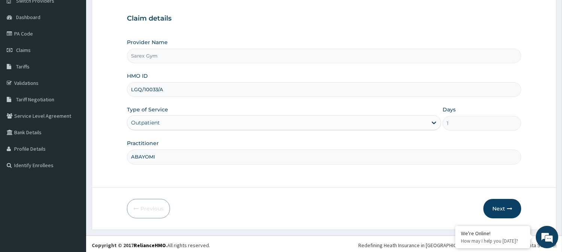
scroll to position [67, 0]
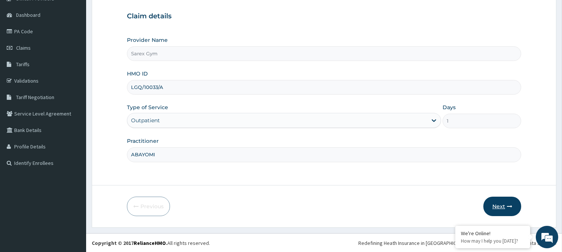
click at [504, 205] on button "Next" at bounding box center [503, 206] width 38 height 19
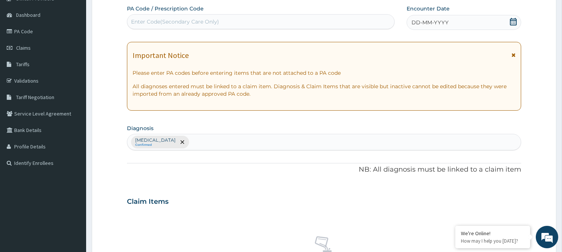
click at [174, 19] on div "Enter Code(Secondary Care Only)" at bounding box center [175, 21] width 88 height 7
type input "PA/2A0E98"
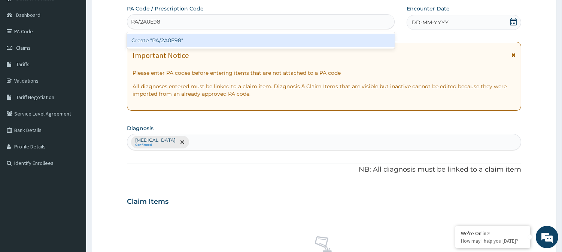
click at [175, 38] on div "Create "PA/2A0E98"" at bounding box center [261, 40] width 268 height 13
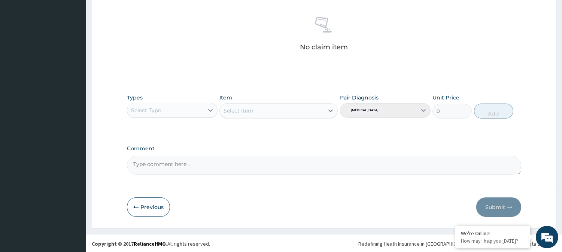
scroll to position [287, 0]
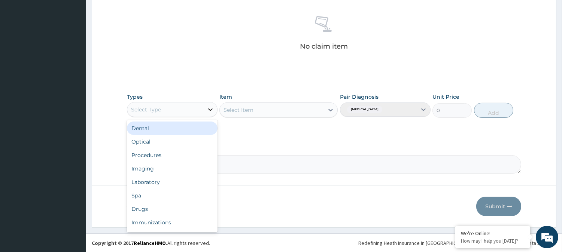
click at [211, 107] on icon at bounding box center [210, 109] width 7 height 7
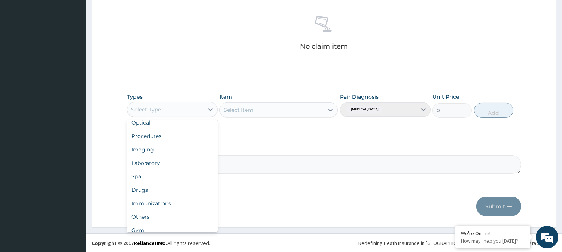
scroll to position [25, 0]
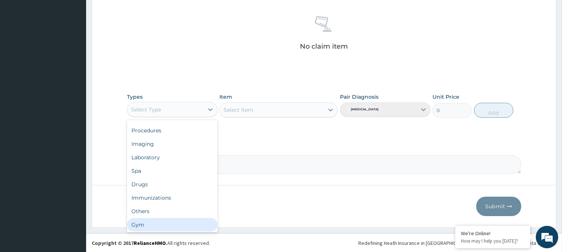
click at [181, 226] on div "Gym" at bounding box center [172, 224] width 91 height 13
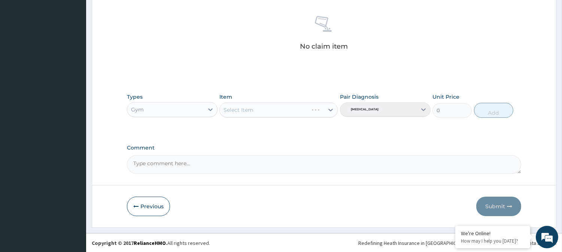
click at [328, 107] on div "Select Item" at bounding box center [278, 110] width 118 height 15
click at [331, 110] on icon at bounding box center [330, 109] width 7 height 7
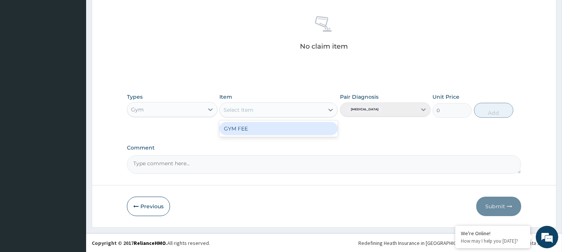
click at [291, 129] on div "GYM FEE" at bounding box center [278, 128] width 118 height 13
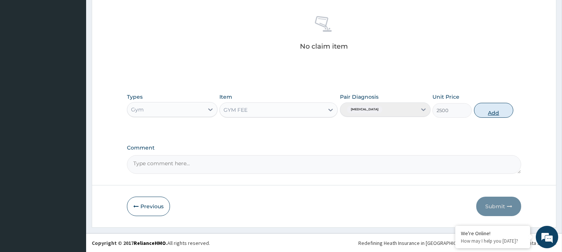
click at [493, 113] on button "Add" at bounding box center [493, 110] width 39 height 15
type input "0"
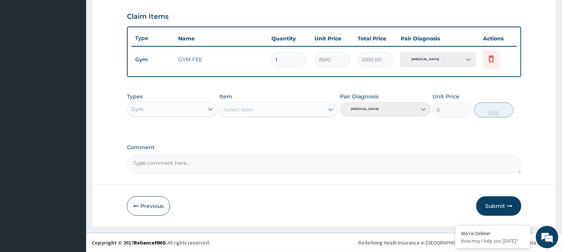
scroll to position [251, 0]
click at [492, 204] on button "Submit" at bounding box center [498, 206] width 45 height 19
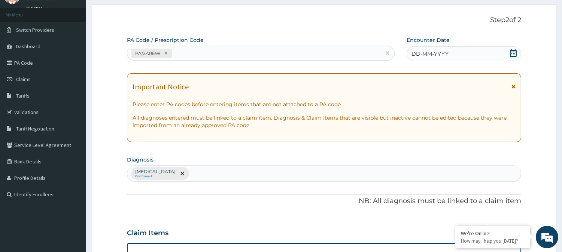
scroll to position [35, 0]
click at [513, 51] on icon at bounding box center [513, 53] width 7 height 7
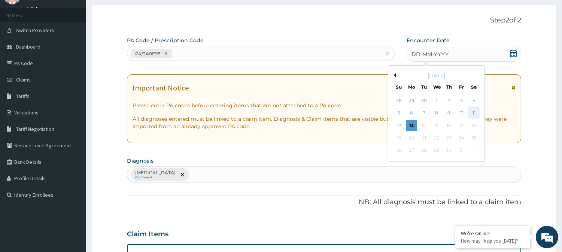
click at [472, 114] on div "11" at bounding box center [473, 113] width 11 height 11
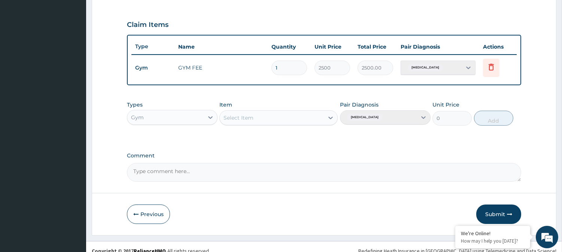
scroll to position [251, 0]
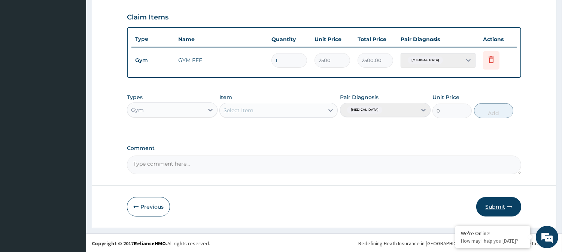
click at [499, 203] on button "Submit" at bounding box center [498, 206] width 45 height 19
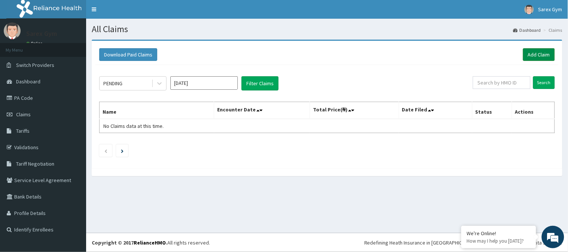
click at [536, 57] on link "Add Claim" at bounding box center [539, 54] width 32 height 13
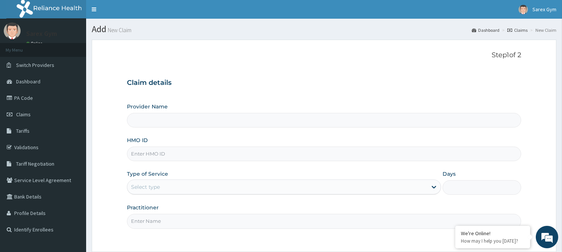
click at [165, 158] on input "HMO ID" at bounding box center [324, 154] width 394 height 15
type input "Sarex Gym"
type input "1"
type input "PAY/10285/A"
click at [164, 224] on input "Practitioner" at bounding box center [324, 221] width 394 height 15
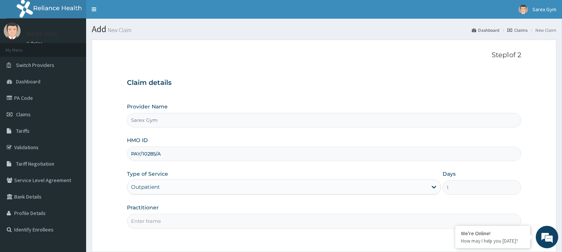
type input "ABAYOMI"
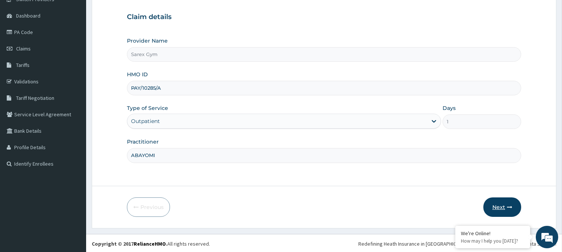
scroll to position [66, 0]
click at [498, 203] on button "Next" at bounding box center [503, 206] width 38 height 19
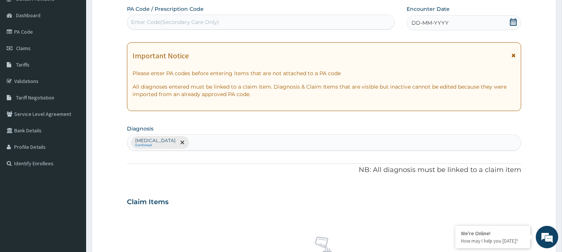
click at [198, 15] on div "Enter Code(Secondary Care Only)" at bounding box center [261, 22] width 268 height 15
type input "PA/5489BD"
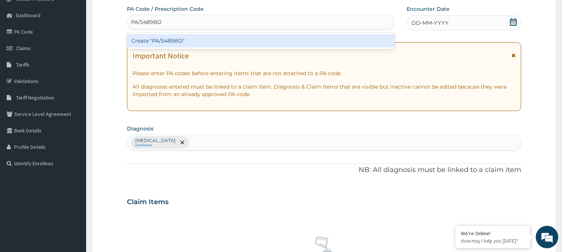
click at [186, 39] on div "Create "PA/5489BD"" at bounding box center [261, 40] width 268 height 13
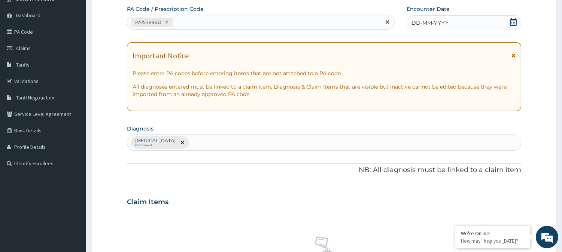
click at [517, 19] on icon at bounding box center [513, 21] width 7 height 7
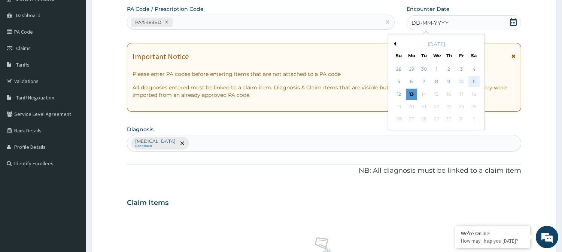
click at [474, 79] on div "11" at bounding box center [473, 81] width 11 height 11
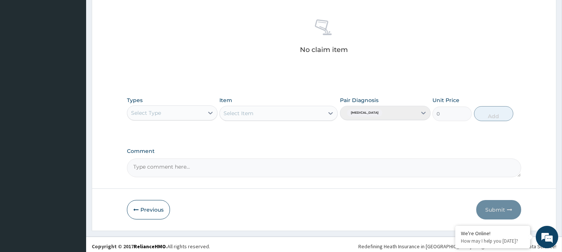
scroll to position [287, 0]
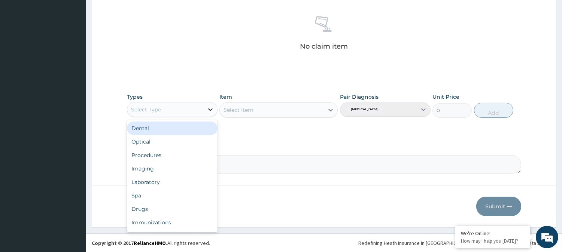
click at [209, 109] on icon at bounding box center [210, 110] width 4 height 3
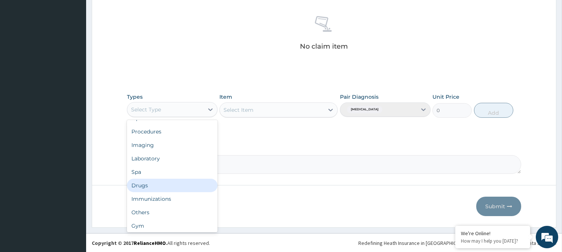
scroll to position [25, 0]
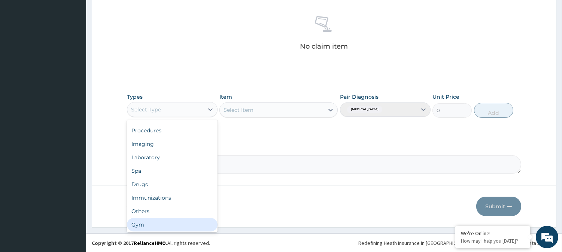
click at [200, 227] on div "Gym" at bounding box center [172, 224] width 91 height 13
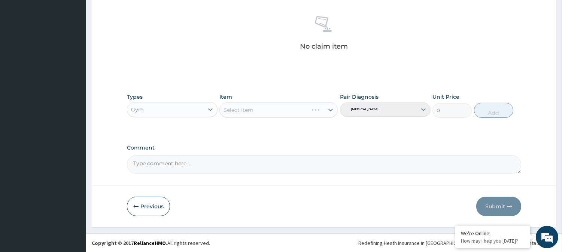
click at [333, 110] on div "Select Item" at bounding box center [278, 110] width 118 height 15
click at [333, 110] on icon at bounding box center [330, 109] width 7 height 7
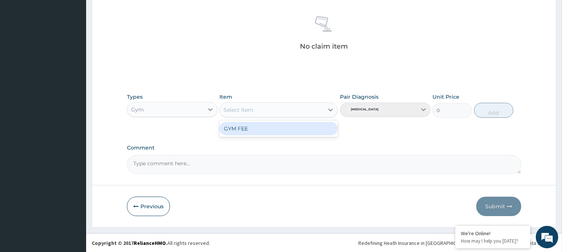
click at [302, 125] on div "GYM FEE" at bounding box center [278, 128] width 118 height 13
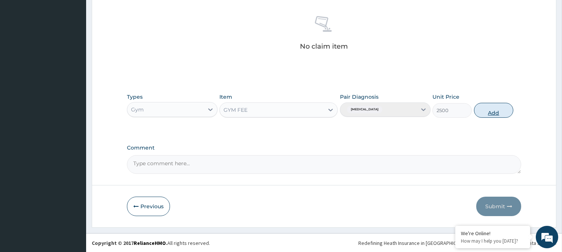
click at [493, 112] on button "Add" at bounding box center [493, 110] width 39 height 15
type input "0"
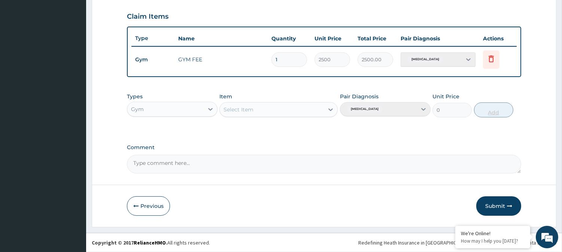
scroll to position [251, 0]
click at [496, 203] on button "Submit" at bounding box center [498, 206] width 45 height 19
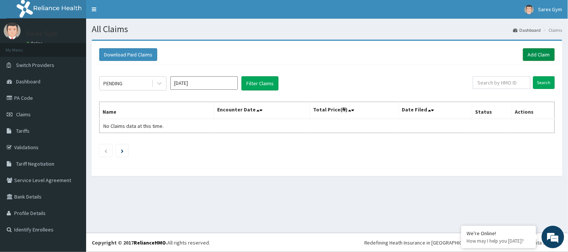
click at [537, 54] on link "Add Claim" at bounding box center [539, 54] width 32 height 13
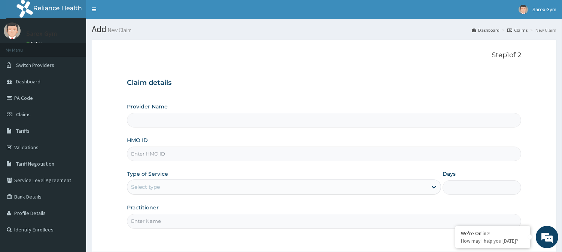
click at [158, 150] on input "HMO ID" at bounding box center [324, 154] width 394 height 15
type input "Sarex Gym"
type input "1"
type input "ENM/10005/A"
click at [151, 217] on input "Practitioner" at bounding box center [324, 221] width 394 height 15
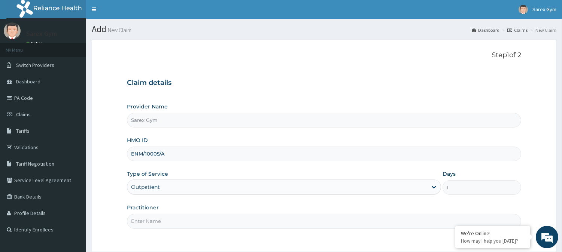
type input "ABAYOMI"
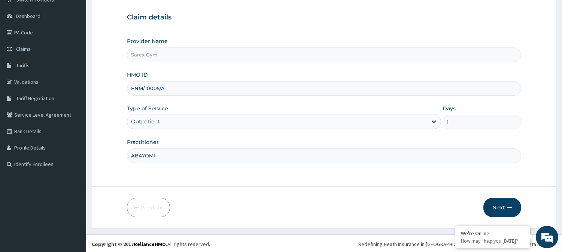
scroll to position [67, 0]
click at [499, 206] on button "Next" at bounding box center [503, 206] width 38 height 19
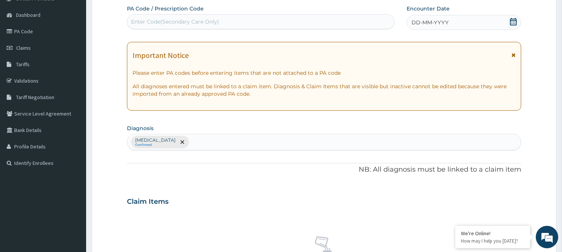
click at [191, 20] on div "Enter Code(Secondary Care Only)" at bounding box center [175, 21] width 88 height 7
type input "PA/378118"
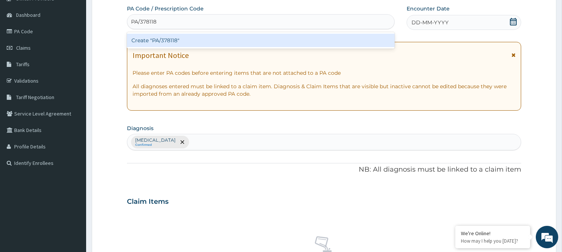
click at [171, 40] on div "Create "PA/378118"" at bounding box center [261, 40] width 268 height 13
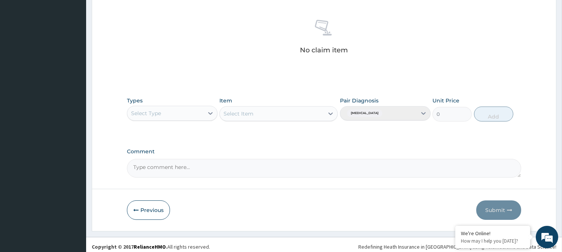
scroll to position [287, 0]
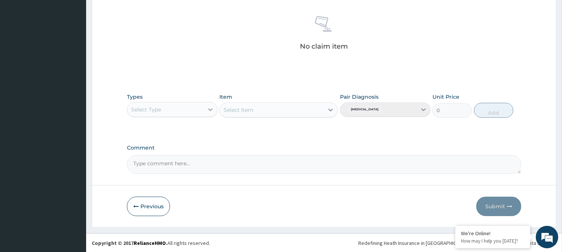
click at [212, 111] on icon at bounding box center [210, 109] width 7 height 7
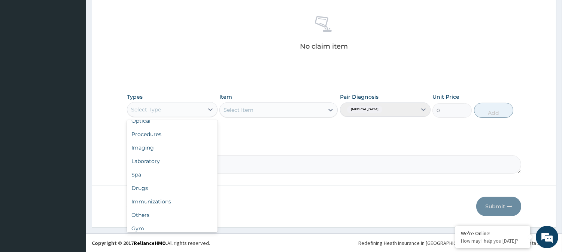
scroll to position [25, 0]
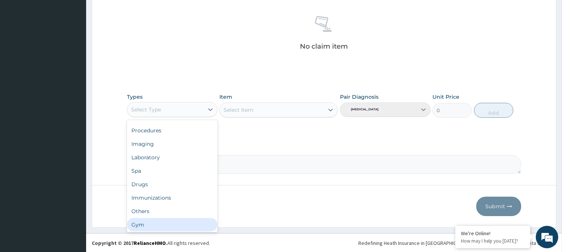
click at [191, 224] on div "Gym" at bounding box center [172, 224] width 91 height 13
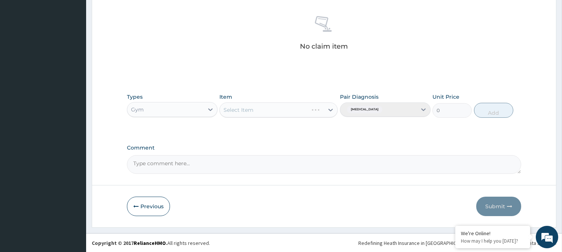
click at [327, 106] on div "Select Item" at bounding box center [278, 110] width 118 height 15
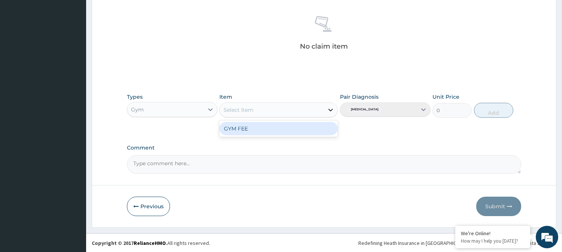
click at [332, 109] on icon at bounding box center [331, 110] width 4 height 3
click at [304, 131] on div "GYM FEE" at bounding box center [278, 128] width 118 height 13
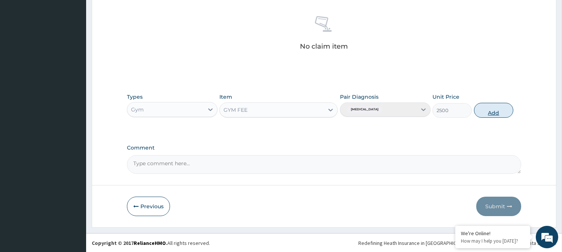
click at [487, 109] on button "Add" at bounding box center [493, 110] width 39 height 15
type input "0"
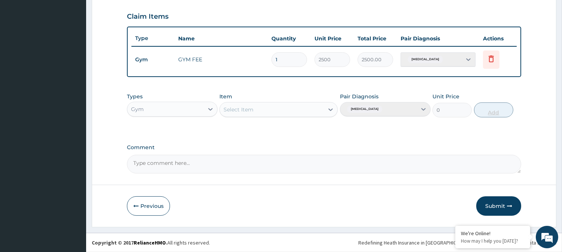
scroll to position [251, 0]
click at [488, 206] on button "Submit" at bounding box center [498, 206] width 45 height 19
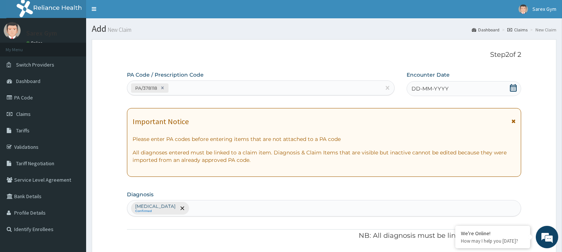
scroll to position [0, 0]
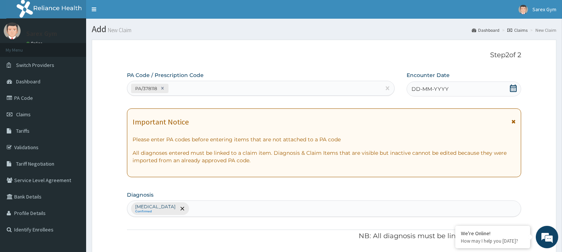
click at [515, 84] on div "DD-MM-YYYY" at bounding box center [464, 89] width 115 height 15
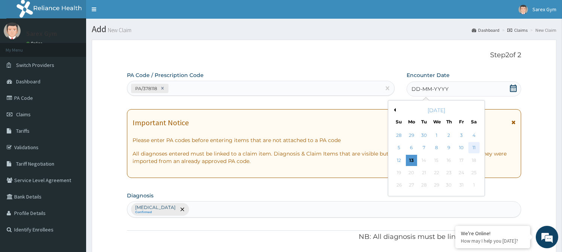
click at [475, 150] on div "11" at bounding box center [473, 148] width 11 height 11
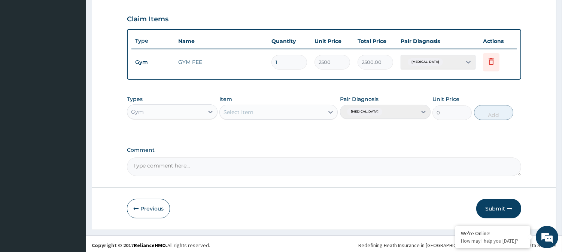
scroll to position [251, 0]
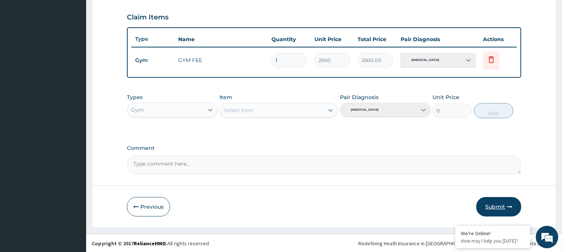
click at [499, 203] on button "Submit" at bounding box center [498, 206] width 45 height 19
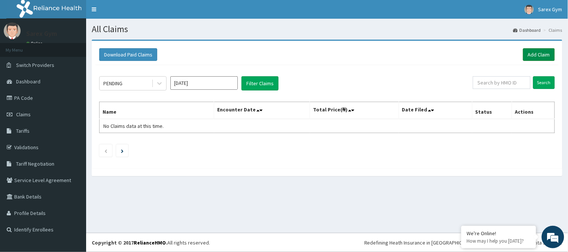
click at [538, 52] on link "Add Claim" at bounding box center [539, 54] width 32 height 13
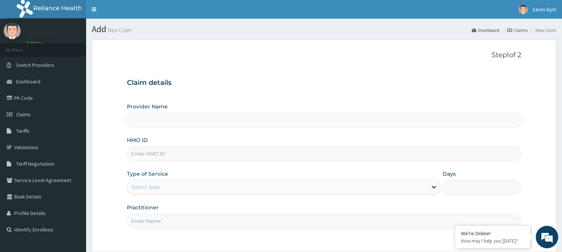
click at [146, 157] on input "HMO ID" at bounding box center [324, 154] width 394 height 15
type input "ISW/"
type input "Sarex Gym"
type input "1"
type input "ISW/10111/A"
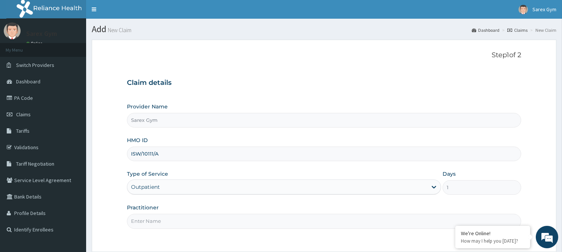
click at [153, 219] on input "Practitioner" at bounding box center [324, 221] width 394 height 15
type input "ABAYOMI"
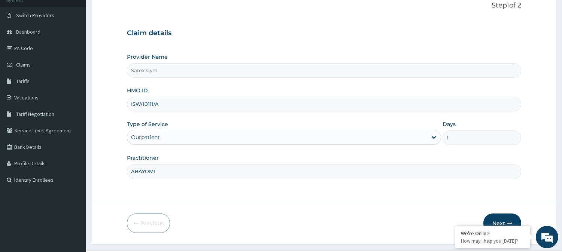
scroll to position [67, 0]
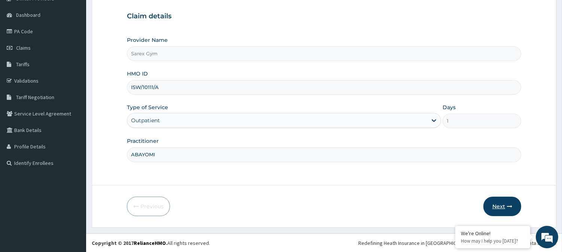
click at [498, 207] on button "Next" at bounding box center [503, 206] width 38 height 19
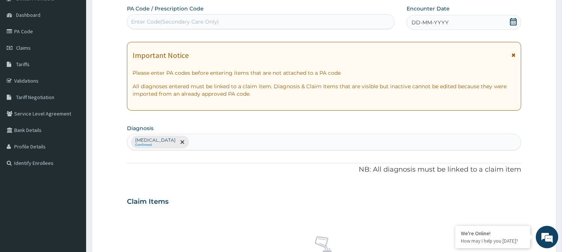
click at [151, 21] on div "Enter Code(Secondary Care Only)" at bounding box center [175, 21] width 88 height 7
type input "PA/615552"
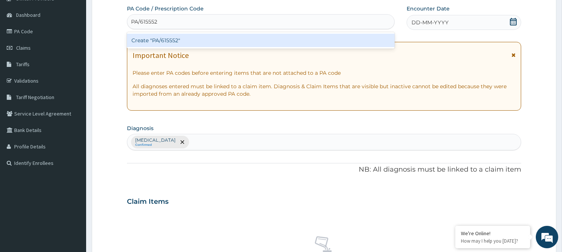
click at [155, 38] on div "Create "PA/615552"" at bounding box center [261, 40] width 268 height 13
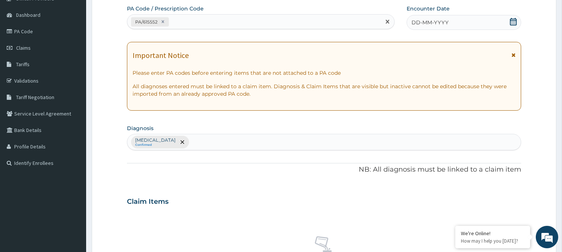
click at [514, 22] on icon at bounding box center [513, 21] width 7 height 7
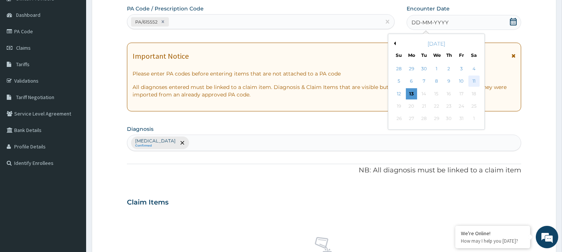
click at [472, 79] on div "11" at bounding box center [473, 81] width 11 height 11
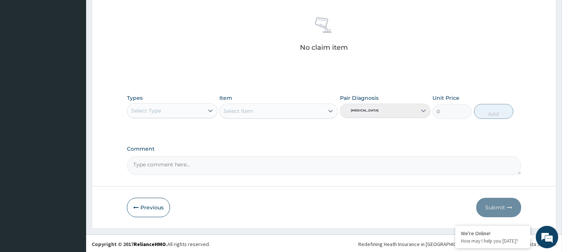
scroll to position [287, 0]
click at [214, 106] on div at bounding box center [210, 109] width 13 height 13
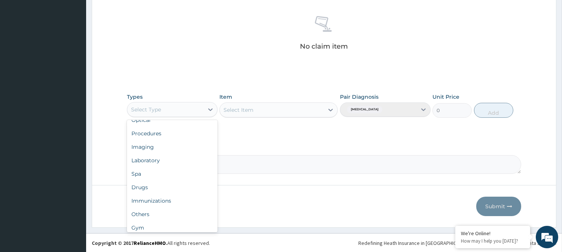
scroll to position [25, 0]
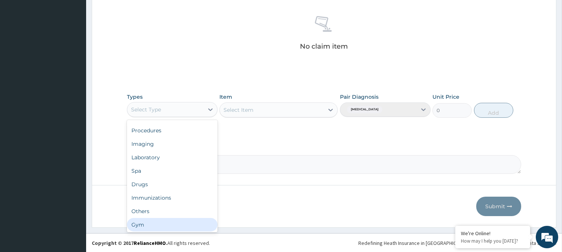
click at [192, 225] on div "Gym" at bounding box center [172, 224] width 91 height 13
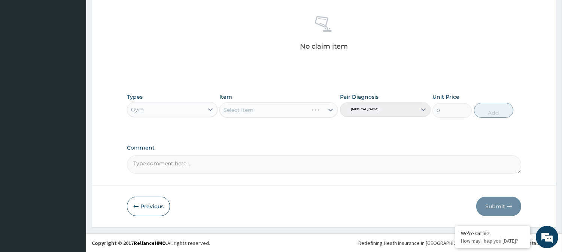
click at [331, 110] on div "Select Item" at bounding box center [278, 110] width 118 height 15
click at [331, 110] on icon at bounding box center [330, 109] width 7 height 7
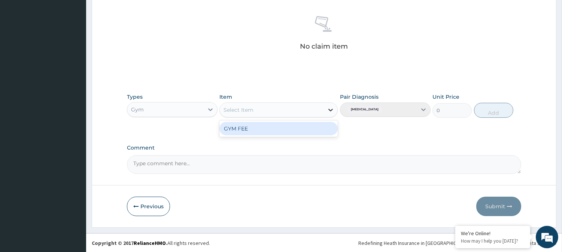
click at [331, 110] on icon at bounding box center [330, 109] width 7 height 7
click at [307, 128] on div "GYM FEE" at bounding box center [278, 128] width 118 height 13
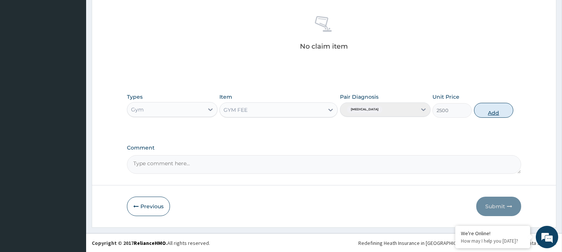
click at [483, 110] on button "Add" at bounding box center [493, 110] width 39 height 15
type input "0"
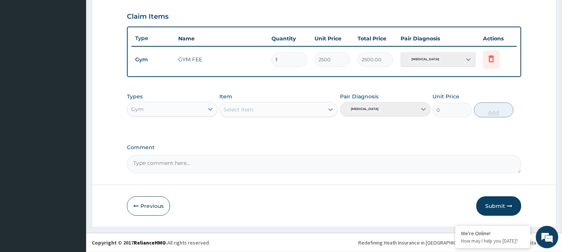
scroll to position [251, 0]
click at [500, 206] on button "Submit" at bounding box center [498, 206] width 45 height 19
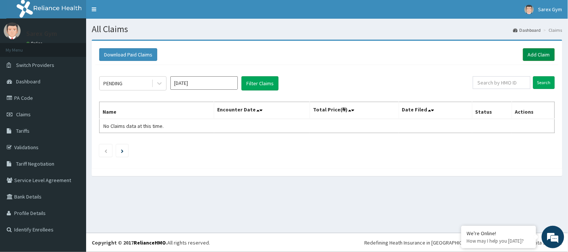
click at [540, 54] on link "Add Claim" at bounding box center [539, 54] width 32 height 13
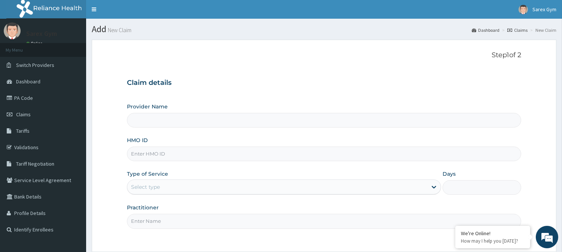
click at [147, 155] on input "HMO ID" at bounding box center [324, 154] width 394 height 15
type input "LGQ/"
type input "Sarex Gym"
type input "1"
type input "LGQ/10009/C"
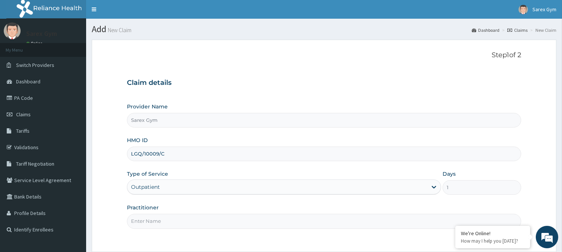
click at [163, 216] on input "Practitioner" at bounding box center [324, 221] width 394 height 15
type input "ABAYOMI"
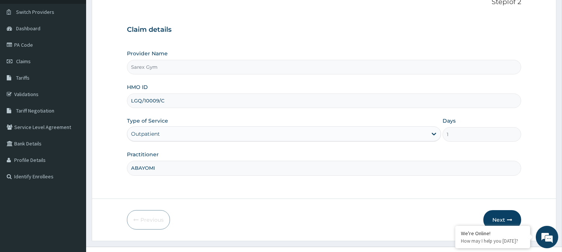
scroll to position [67, 0]
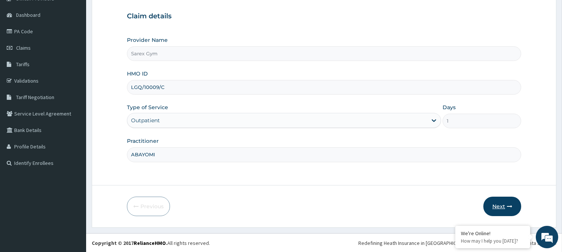
click at [507, 207] on icon "button" at bounding box center [509, 206] width 5 height 5
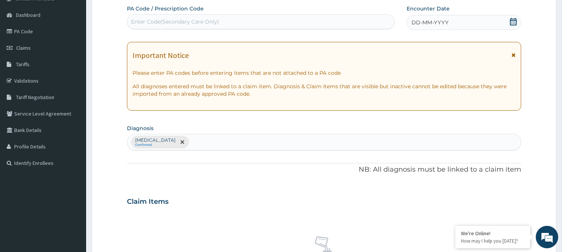
click at [182, 18] on div "Enter Code(Secondary Care Only)" at bounding box center [175, 21] width 88 height 7
type input "PA/175522"
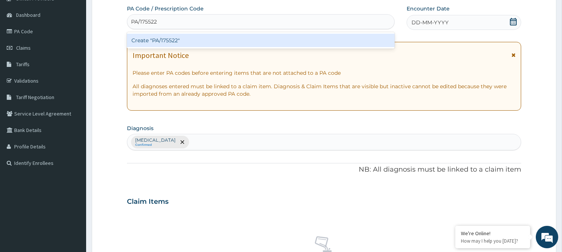
click at [173, 40] on div "Create "PA/175522"" at bounding box center [261, 40] width 268 height 13
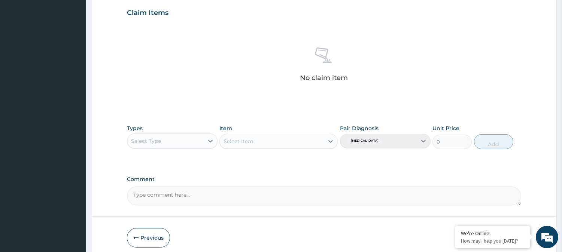
scroll to position [267, 0]
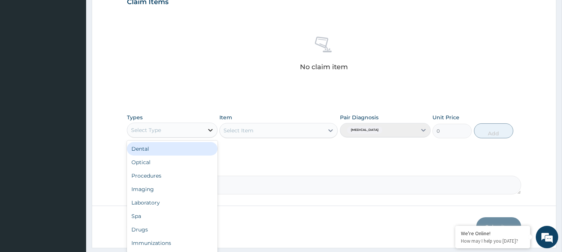
click at [208, 130] on icon at bounding box center [210, 130] width 7 height 7
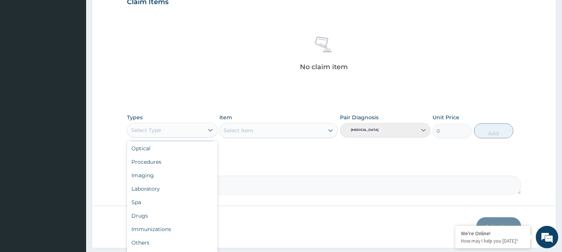
scroll to position [25, 0]
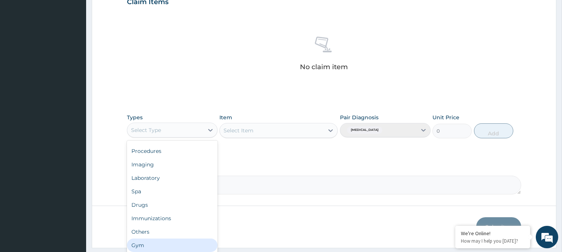
click at [185, 245] on div "Gym" at bounding box center [172, 245] width 91 height 13
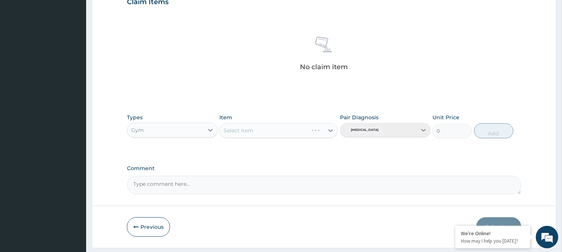
click at [331, 130] on div "Select Item" at bounding box center [278, 130] width 118 height 15
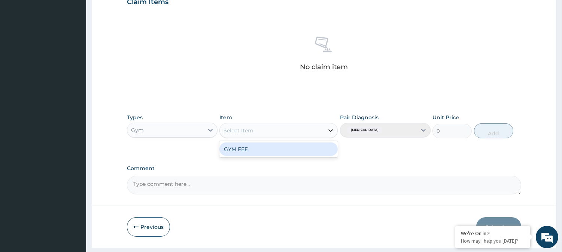
click at [329, 131] on icon at bounding box center [330, 130] width 7 height 7
click at [291, 151] on div "GYM FEE" at bounding box center [278, 149] width 118 height 13
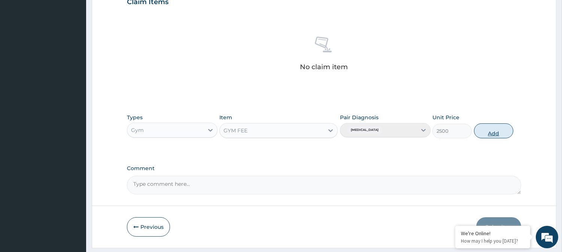
click at [497, 130] on button "Add" at bounding box center [493, 131] width 39 height 15
type input "0"
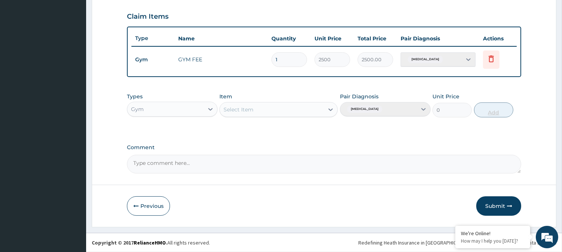
scroll to position [251, 0]
click at [491, 202] on button "Submit" at bounding box center [498, 206] width 45 height 19
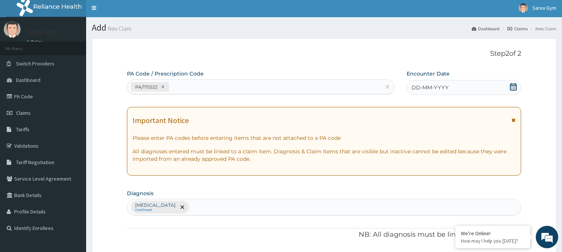
scroll to position [0, 0]
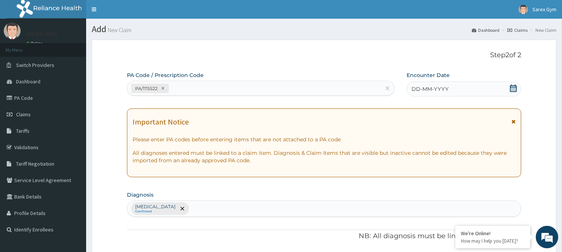
click at [515, 88] on icon at bounding box center [513, 88] width 7 height 7
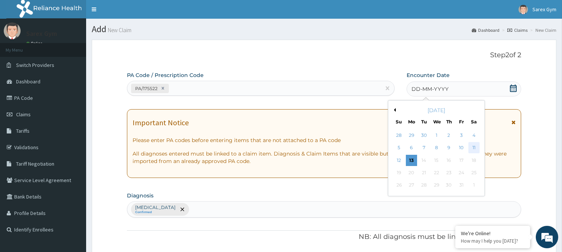
click at [472, 147] on div "11" at bounding box center [473, 148] width 11 height 11
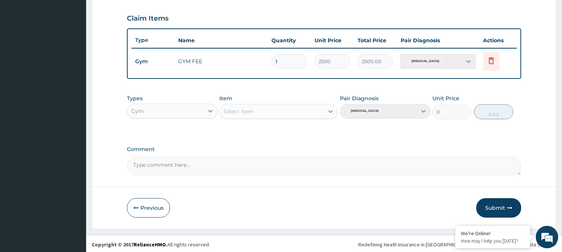
scroll to position [251, 0]
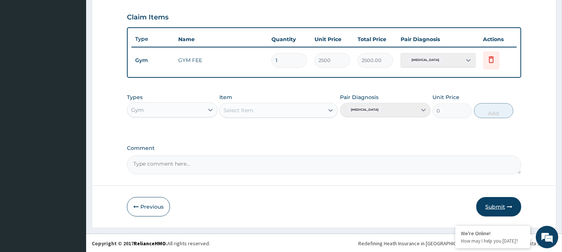
click at [493, 208] on button "Submit" at bounding box center [498, 206] width 45 height 19
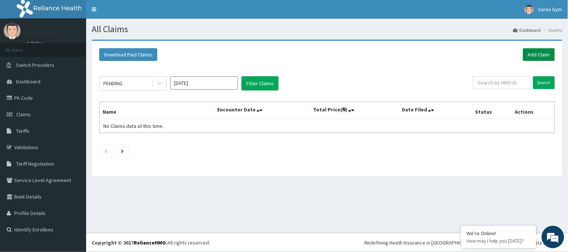
click at [544, 55] on link "Add Claim" at bounding box center [539, 54] width 32 height 13
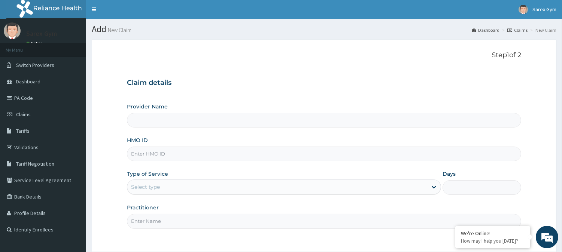
click at [167, 154] on input "HMO ID" at bounding box center [324, 154] width 394 height 15
type input "M"
type input "Sarex Gym"
type input "MO"
type input "1"
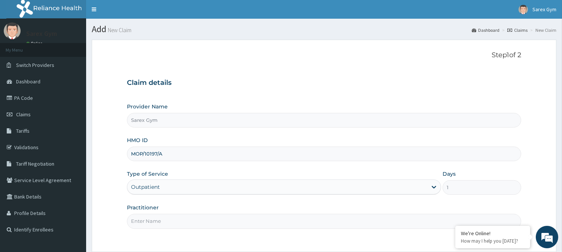
type input "MOP/10197/A"
click at [150, 219] on input "Practitioner" at bounding box center [324, 221] width 394 height 15
type input "ABAYOMI"
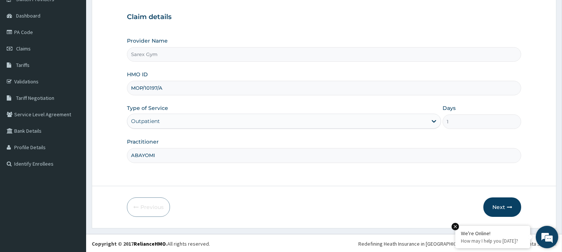
scroll to position [66, 0]
click at [504, 210] on button "Next" at bounding box center [503, 206] width 38 height 19
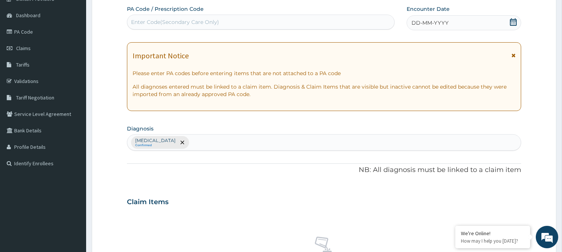
click at [166, 17] on div "Enter Code(Secondary Care Only)" at bounding box center [260, 22] width 267 height 12
type input "PA/3AB274"
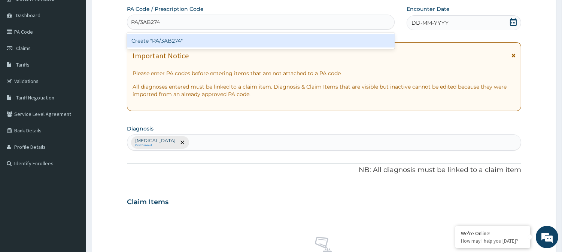
click at [188, 38] on div "Create "PA/3AB274"" at bounding box center [261, 40] width 268 height 13
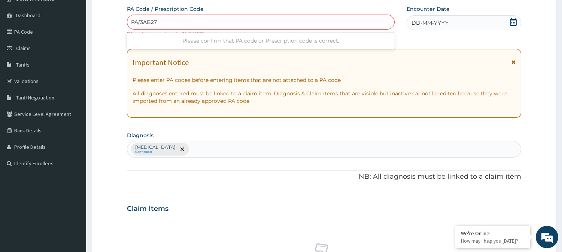
type input "PA/3AB274"
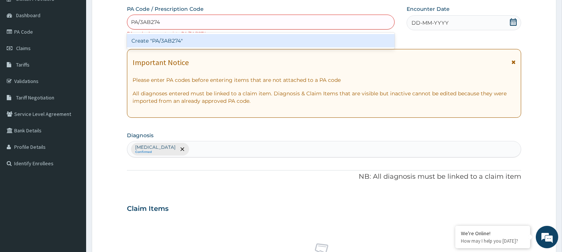
click at [188, 38] on div "Create "PA/3AB274"" at bounding box center [261, 40] width 268 height 13
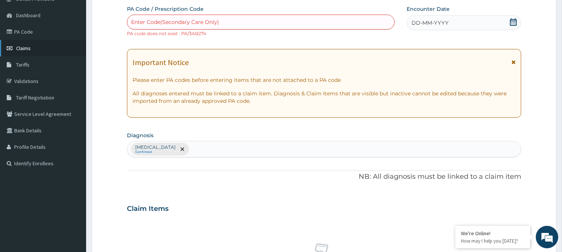
click at [36, 47] on link "Claims" at bounding box center [43, 48] width 86 height 16
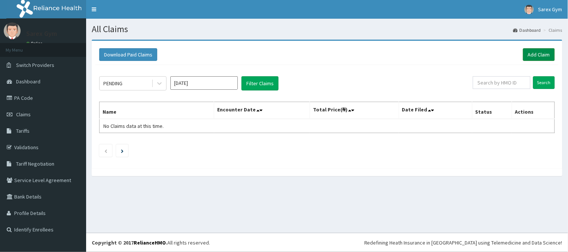
click at [535, 55] on link "Add Claim" at bounding box center [539, 54] width 32 height 13
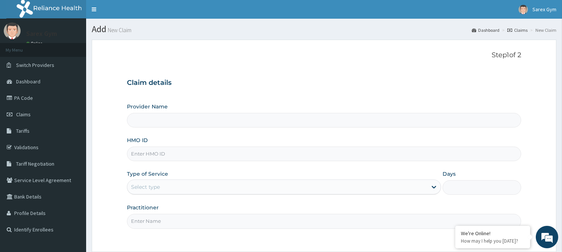
click at [162, 158] on input "HMO ID" at bounding box center [324, 154] width 394 height 15
type input "PPR/"
type input "Sarex Gym"
type input "1"
type input "PPR/100017/A"
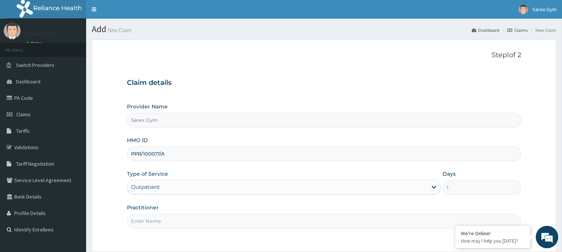
click at [157, 221] on input "Practitioner" at bounding box center [324, 221] width 394 height 15
type input "ABAYOMI"
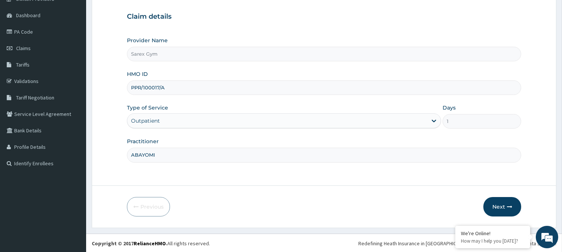
scroll to position [67, 0]
click at [503, 205] on button "Next" at bounding box center [503, 206] width 38 height 19
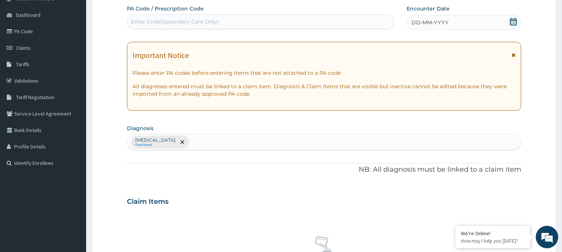
click at [182, 18] on div "Enter Code(Secondary Care Only)" at bounding box center [175, 21] width 88 height 7
type input "PA/72B36E"
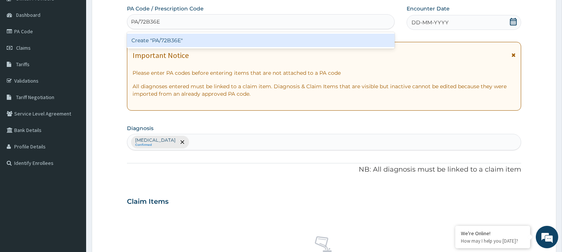
click at [178, 39] on div "Create "PA/72B36E"" at bounding box center [261, 40] width 268 height 13
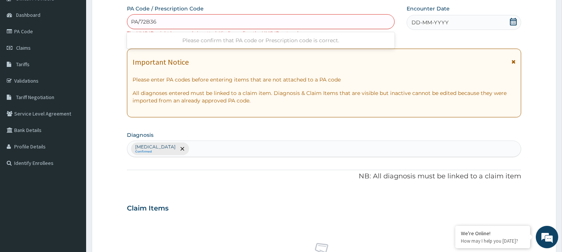
type input "PA/72B36T"
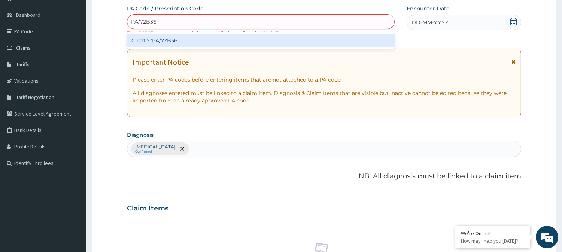
click at [181, 40] on div "Create "PA/72B36T"" at bounding box center [261, 40] width 268 height 13
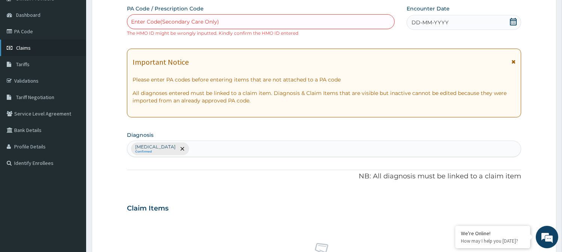
click at [28, 48] on span "Claims" at bounding box center [23, 48] width 15 height 7
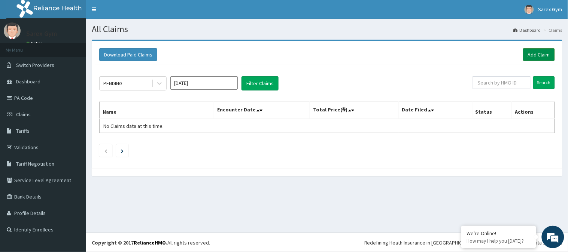
click at [533, 51] on link "Add Claim" at bounding box center [539, 54] width 32 height 13
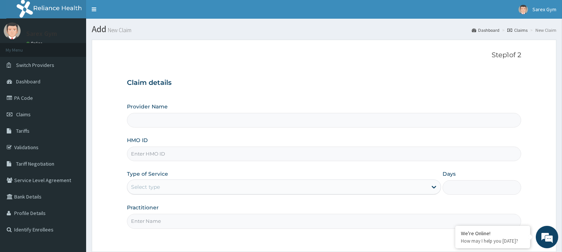
click at [147, 155] on input "HMO ID" at bounding box center [324, 154] width 394 height 15
type input "CCR/"
type input "Sarex Gym"
type input "1"
type input "CCR/10008/A"
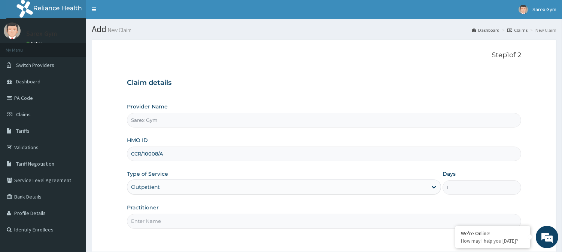
click at [148, 222] on input "Practitioner" at bounding box center [324, 221] width 394 height 15
type input "ABAYOMI"
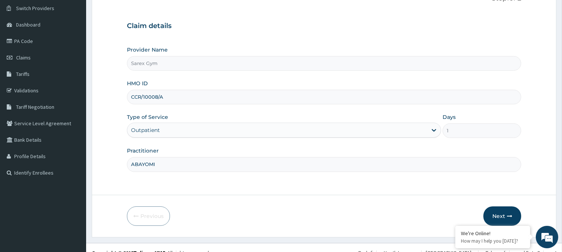
scroll to position [67, 0]
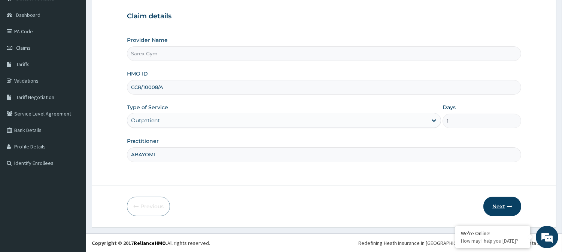
click at [500, 204] on button "Next" at bounding box center [503, 206] width 38 height 19
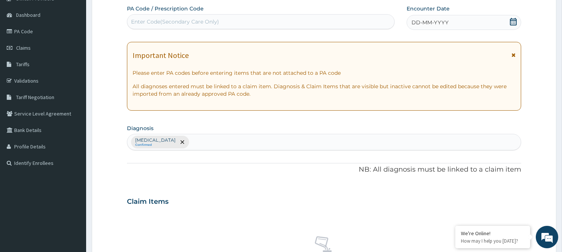
click at [160, 19] on div "Enter Code(Secondary Care Only)" at bounding box center [175, 21] width 88 height 7
type input "PA/1A1F80"
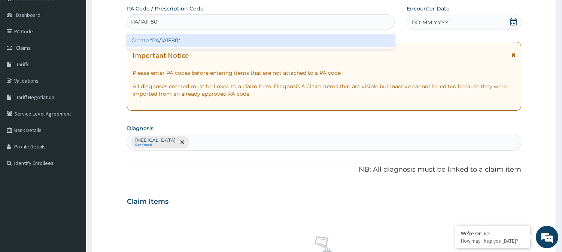
click at [163, 40] on div "Create "PA/1A1F80"" at bounding box center [261, 40] width 268 height 13
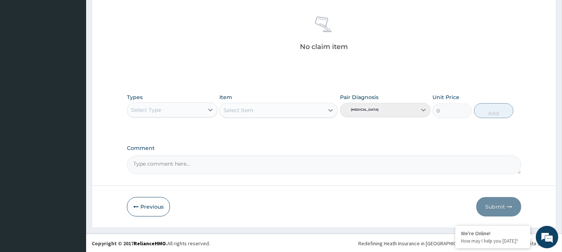
scroll to position [287, 0]
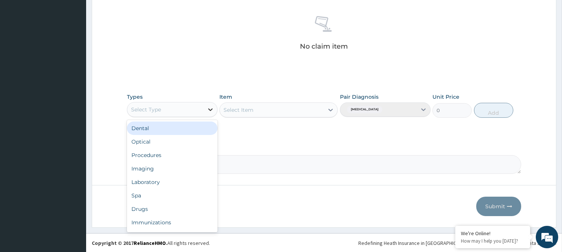
click at [214, 107] on icon at bounding box center [210, 109] width 7 height 7
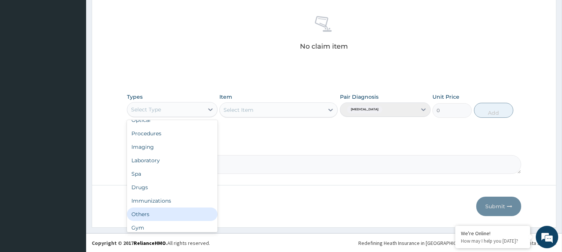
scroll to position [25, 0]
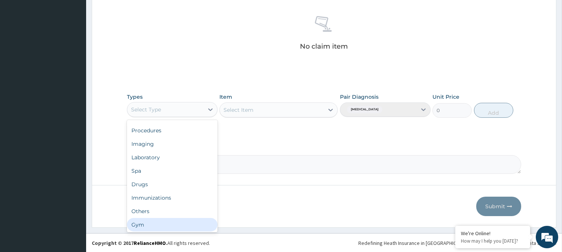
click at [158, 218] on div "Gym" at bounding box center [172, 224] width 91 height 13
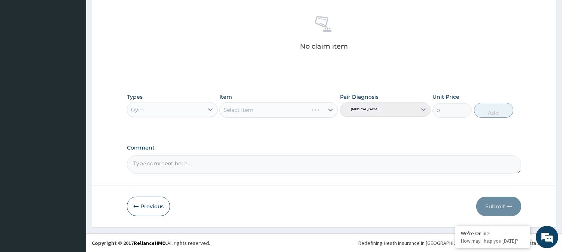
click at [331, 109] on div "Select Item" at bounding box center [278, 110] width 118 height 15
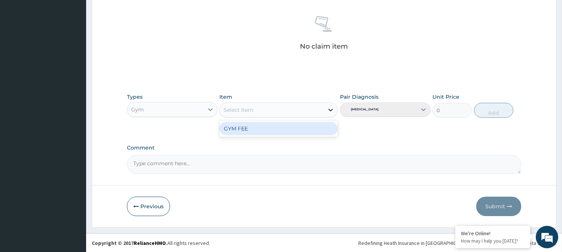
click at [331, 110] on icon at bounding box center [331, 110] width 4 height 3
click at [274, 125] on div "GYM FEE" at bounding box center [278, 128] width 118 height 13
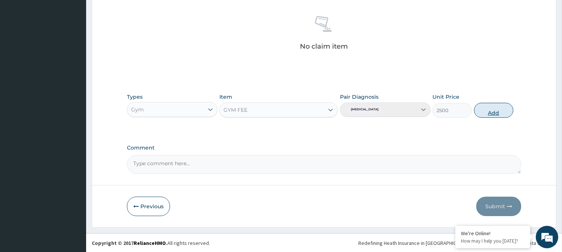
click at [489, 110] on button "Add" at bounding box center [493, 110] width 39 height 15
type input "0"
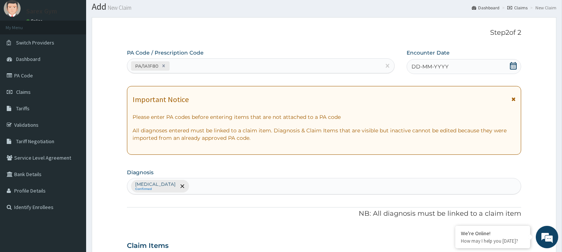
scroll to position [18, 0]
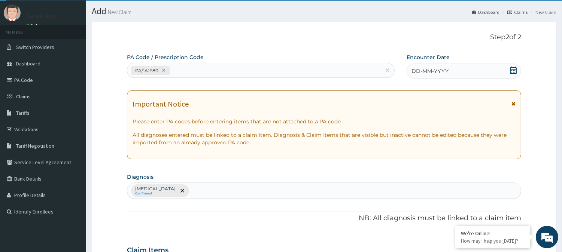
click at [510, 71] on icon at bounding box center [513, 70] width 7 height 7
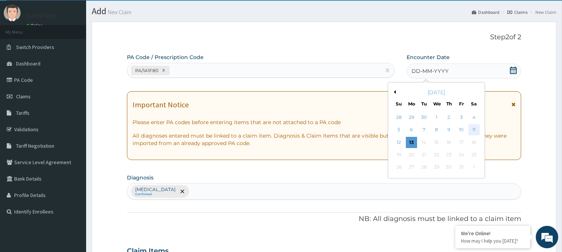
click at [474, 128] on div "11" at bounding box center [473, 130] width 11 height 11
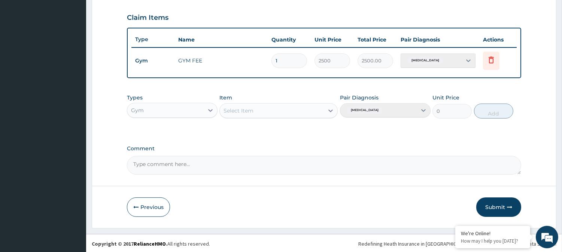
scroll to position [251, 0]
click at [495, 204] on button "Submit" at bounding box center [498, 206] width 45 height 19
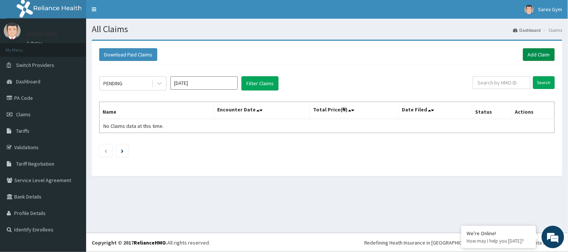
click at [536, 51] on link "Add Claim" at bounding box center [539, 54] width 32 height 13
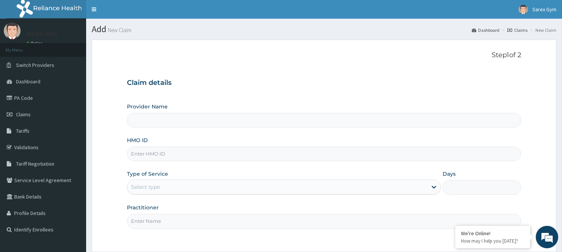
click at [185, 155] on input "HMO ID" at bounding box center [324, 154] width 394 height 15
type input "FMP/1013"
type input "Sarex Gym"
type input "1"
type input "FMP/101311/D"
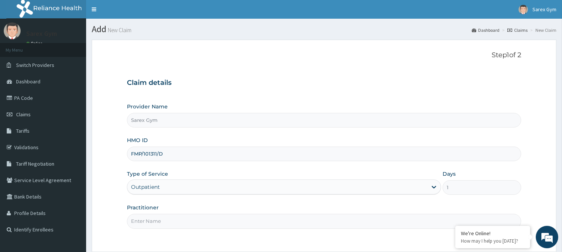
click at [151, 217] on input "Practitioner" at bounding box center [324, 221] width 394 height 15
type input "ABAYOMI"
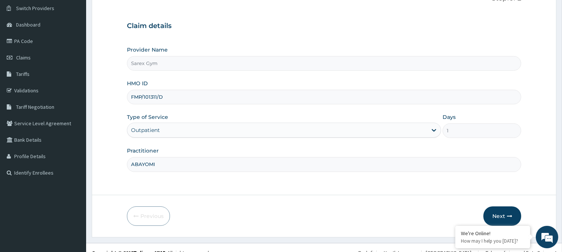
scroll to position [67, 0]
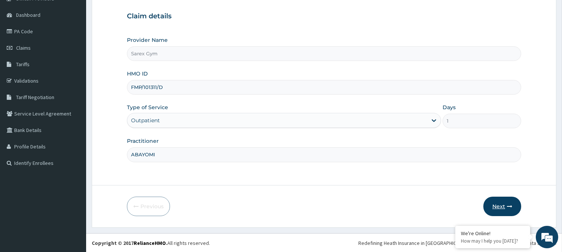
click at [503, 205] on button "Next" at bounding box center [503, 206] width 38 height 19
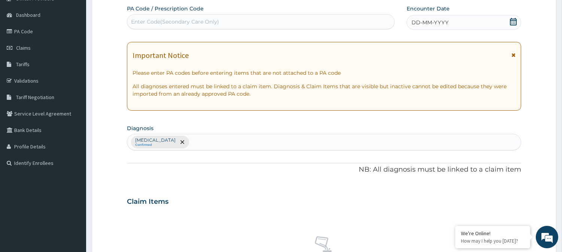
click at [159, 21] on div "Enter Code(Secondary Care Only)" at bounding box center [175, 21] width 88 height 7
type input "PA/F7D75D"
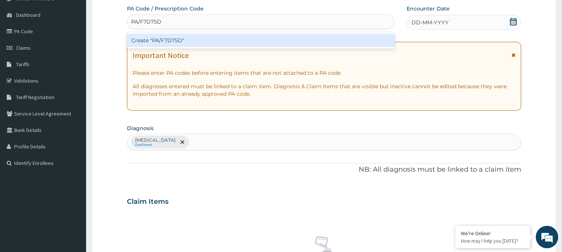
click at [182, 39] on div "Create "PA/F7D75D"" at bounding box center [261, 40] width 268 height 13
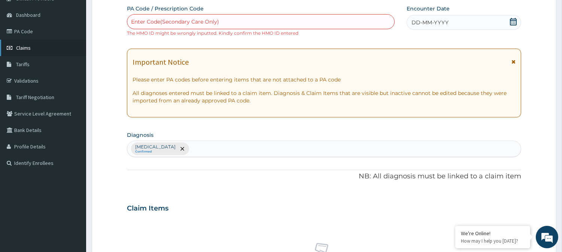
click at [31, 46] on link "Claims" at bounding box center [43, 48] width 86 height 16
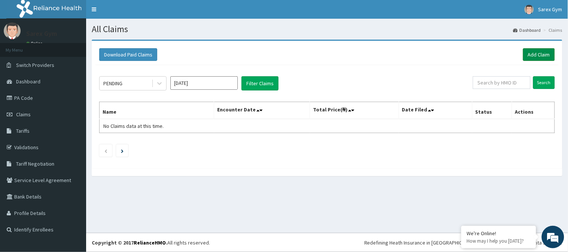
click at [537, 52] on link "Add Claim" at bounding box center [539, 54] width 32 height 13
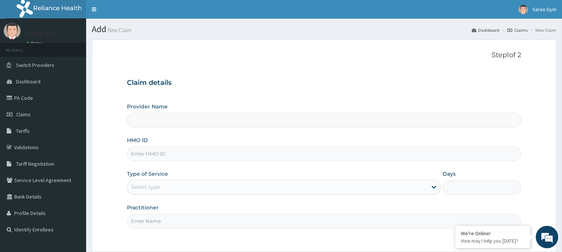
click at [184, 152] on input "HMO ID" at bounding box center [324, 154] width 394 height 15
type input "EDT/"
type input "Sarex Gym"
type input "1"
type input "EDT/10001/A"
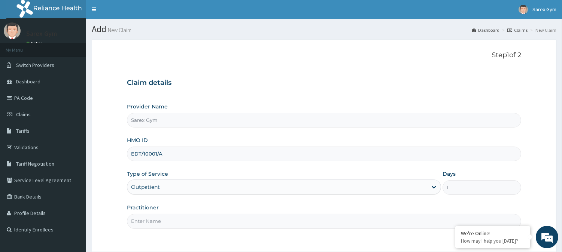
click at [160, 222] on input "Practitioner" at bounding box center [324, 221] width 394 height 15
type input "ABAYOMI"
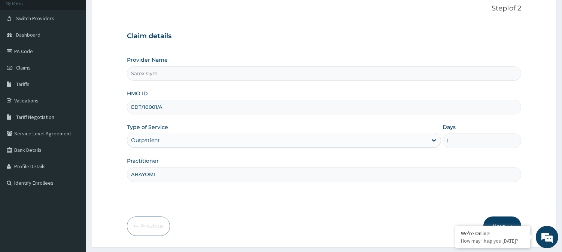
scroll to position [67, 0]
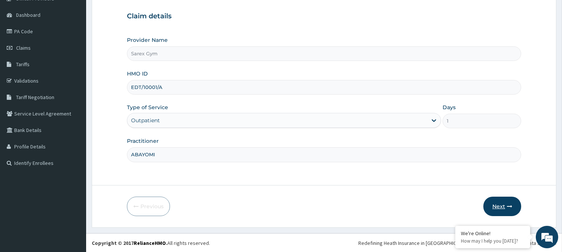
click at [514, 211] on button "Next" at bounding box center [503, 206] width 38 height 19
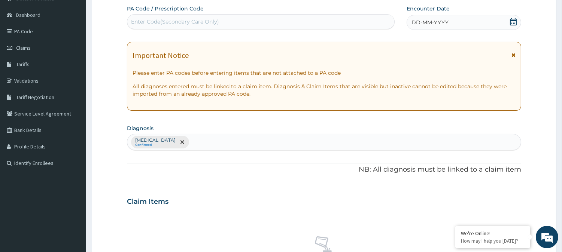
click at [165, 22] on div "Enter Code(Secondary Care Only)" at bounding box center [175, 21] width 88 height 7
type input "PA/CD21F4"
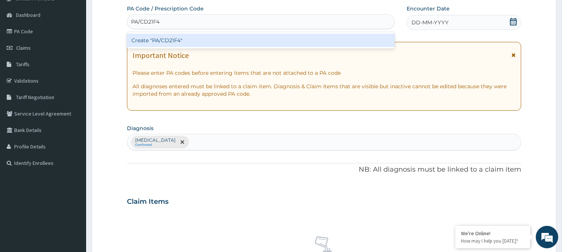
click at [172, 37] on div "Create "PA/CD21F4"" at bounding box center [261, 40] width 268 height 13
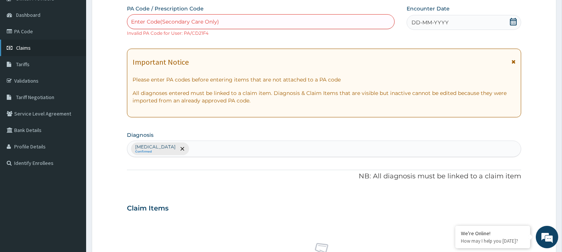
click at [28, 45] on span "Claims" at bounding box center [23, 48] width 15 height 7
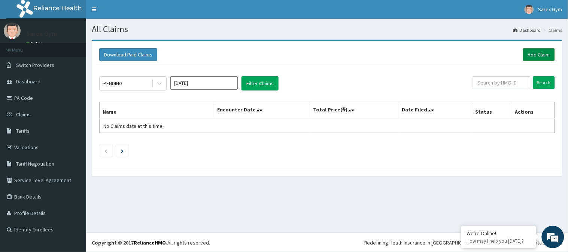
click at [535, 51] on link "Add Claim" at bounding box center [539, 54] width 32 height 13
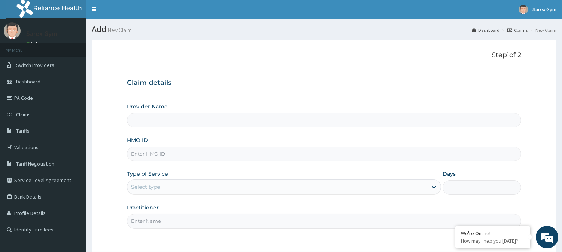
click at [148, 155] on input "HMO ID" at bounding box center [324, 154] width 394 height 15
type input "OHT"
type input "Sarex Gym"
type input "1"
type input "OHT/11405/A"
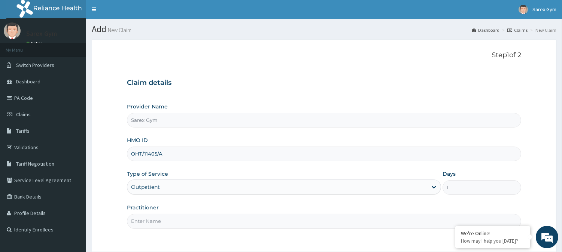
click at [157, 221] on input "Practitioner" at bounding box center [324, 221] width 394 height 15
type input "ABAYOMI"
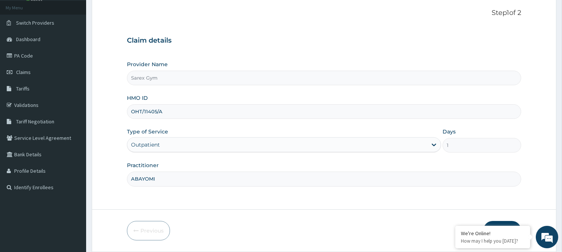
scroll to position [67, 0]
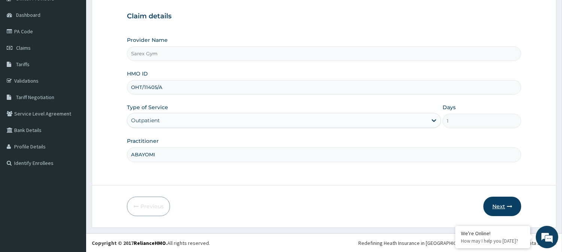
click at [501, 209] on button "Next" at bounding box center [503, 206] width 38 height 19
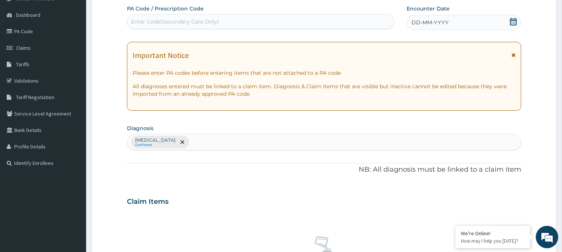
click at [155, 17] on div "Enter Code(Secondary Care Only)" at bounding box center [260, 22] width 267 height 12
type input "PA/101411"
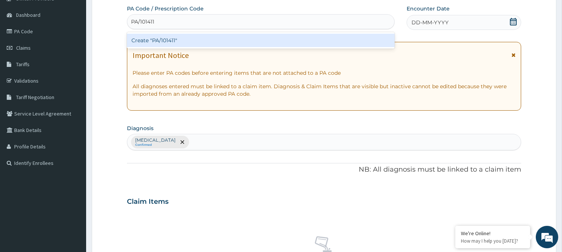
click at [177, 40] on div "Create "PA/101411"" at bounding box center [261, 40] width 268 height 13
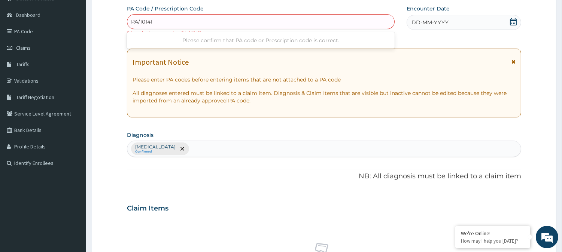
type input "PA/10141B"
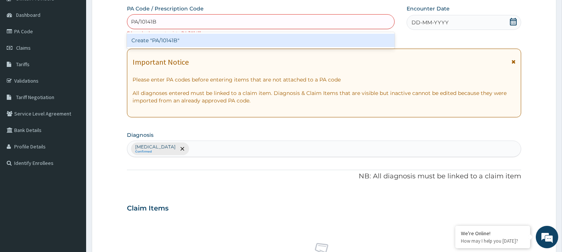
click at [181, 36] on div "Create "PA/10141B"" at bounding box center [261, 40] width 268 height 13
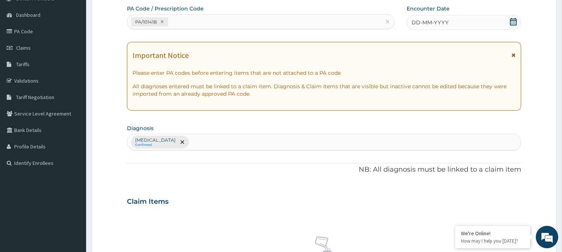
click at [515, 21] on icon at bounding box center [513, 21] width 7 height 7
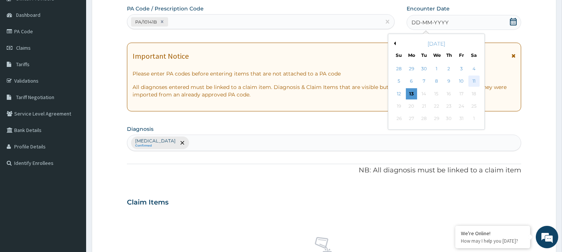
click at [476, 81] on div "11" at bounding box center [473, 81] width 11 height 11
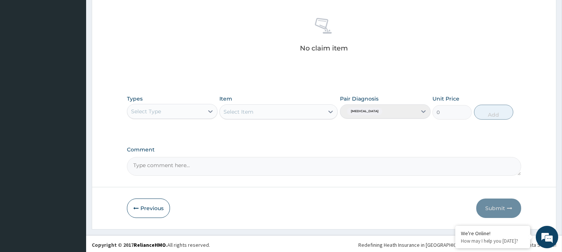
scroll to position [287, 0]
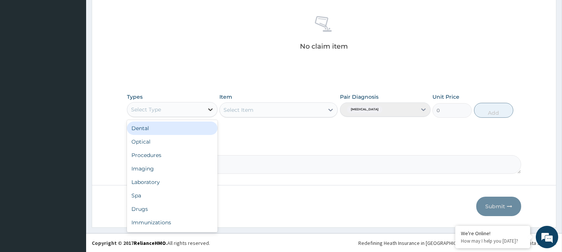
click at [210, 108] on icon at bounding box center [210, 109] width 7 height 7
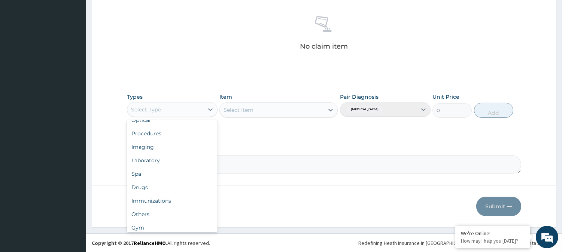
scroll to position [25, 0]
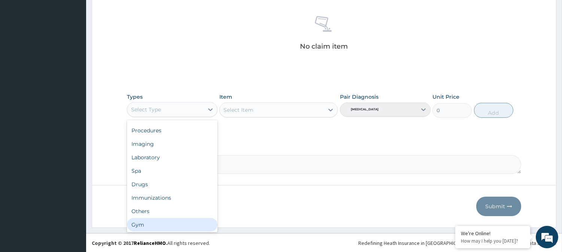
click at [169, 225] on div "Gym" at bounding box center [172, 224] width 91 height 13
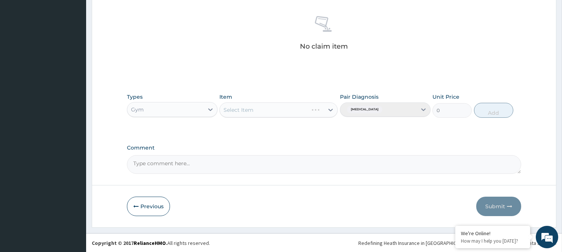
click at [329, 110] on div "Select Item" at bounding box center [278, 110] width 118 height 15
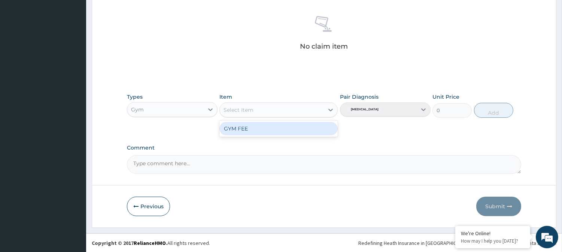
click at [329, 110] on icon at bounding box center [331, 110] width 4 height 3
click at [306, 125] on div "GYM FEE" at bounding box center [278, 128] width 118 height 13
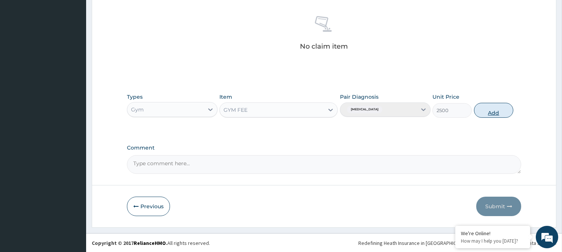
click at [494, 111] on button "Add" at bounding box center [493, 110] width 39 height 15
type input "0"
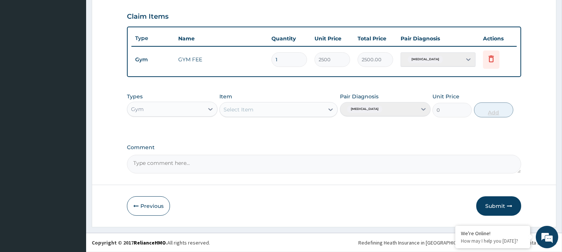
scroll to position [251, 0]
click at [499, 208] on button "Submit" at bounding box center [498, 206] width 45 height 19
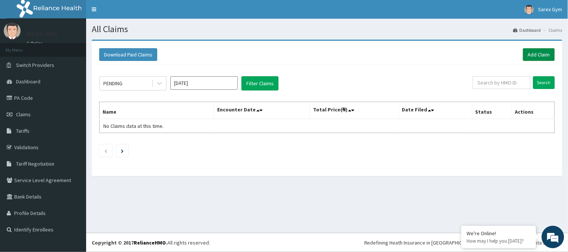
click at [536, 50] on link "Add Claim" at bounding box center [539, 54] width 32 height 13
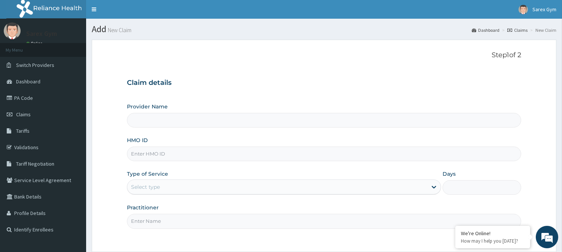
click at [166, 152] on input "HMO ID" at bounding box center [324, 154] width 394 height 15
type input "BIE/"
type input "Sarex Gym"
type input "1"
type input "BIE/10054/A"
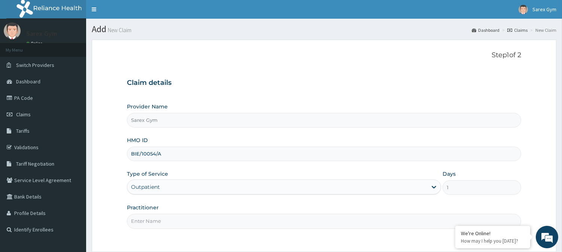
click at [144, 217] on input "Practitioner" at bounding box center [324, 221] width 394 height 15
type input "ABAYOMI"
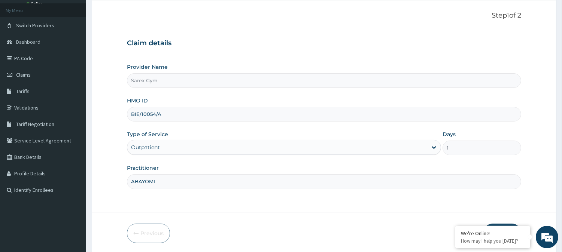
scroll to position [66, 0]
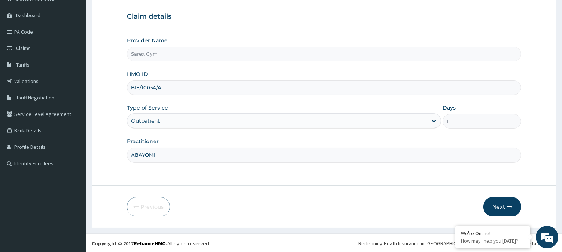
click at [500, 210] on button "Next" at bounding box center [503, 206] width 38 height 19
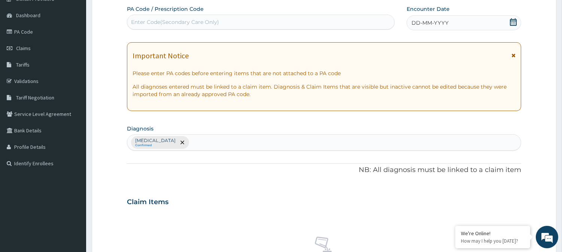
click at [199, 23] on div "Enter Code(Secondary Care Only)" at bounding box center [175, 21] width 88 height 7
type input "PA/154DE9"
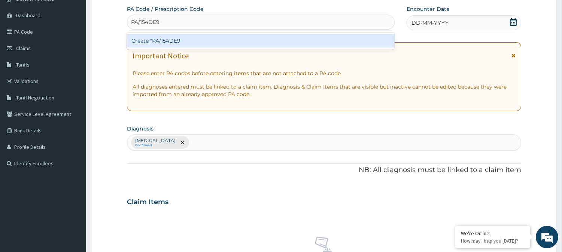
click at [182, 39] on div "Create "PA/154DE9"" at bounding box center [261, 40] width 268 height 13
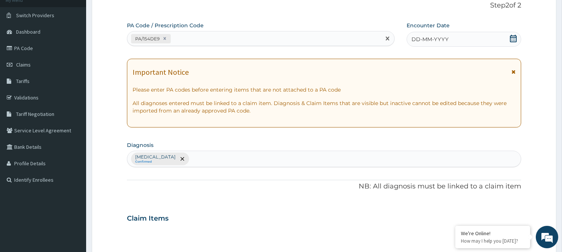
scroll to position [33, 0]
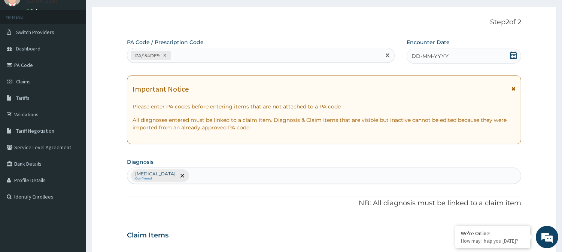
click at [512, 57] on icon at bounding box center [513, 55] width 7 height 7
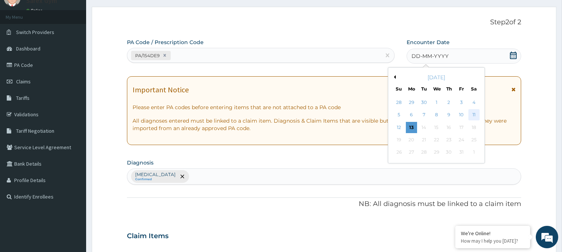
click at [473, 113] on div "11" at bounding box center [473, 115] width 11 height 11
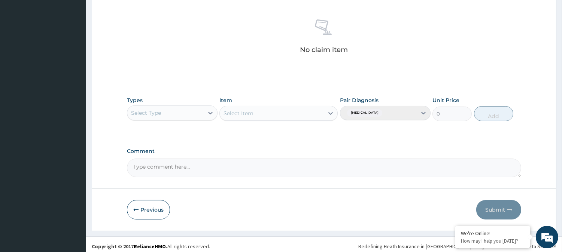
scroll to position [287, 0]
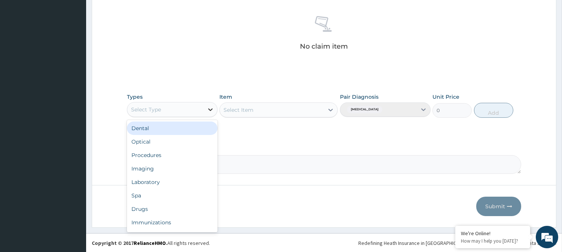
click at [210, 111] on icon at bounding box center [210, 109] width 7 height 7
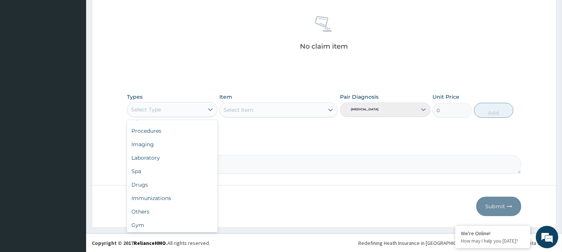
scroll to position [25, 0]
click at [186, 228] on div "Gym" at bounding box center [172, 224] width 91 height 13
click at [331, 107] on div "Select Item" at bounding box center [278, 110] width 118 height 15
click at [331, 110] on icon at bounding box center [330, 109] width 7 height 7
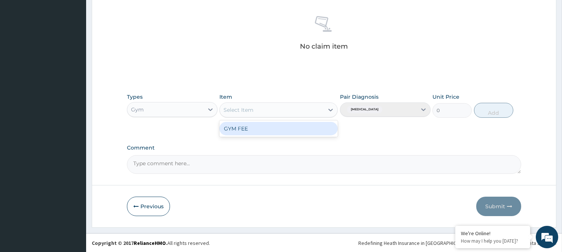
click at [306, 126] on div "GYM FEE" at bounding box center [278, 128] width 118 height 13
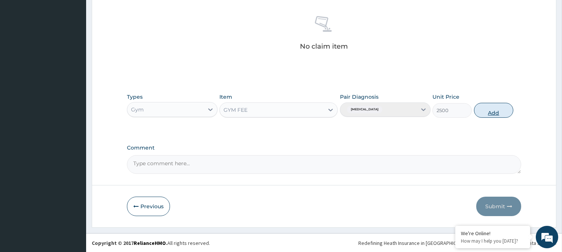
click at [481, 106] on button "Add" at bounding box center [493, 110] width 39 height 15
type input "0"
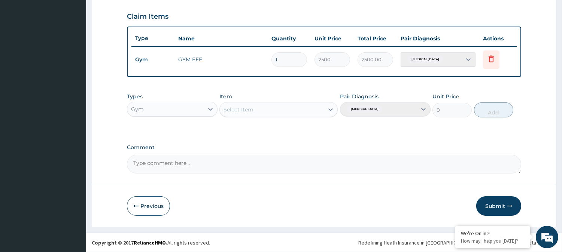
scroll to position [251, 0]
click at [493, 204] on button "Submit" at bounding box center [498, 206] width 45 height 19
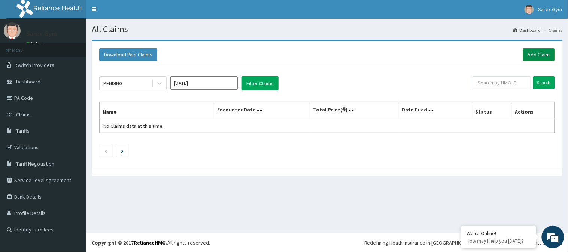
click at [536, 55] on link "Add Claim" at bounding box center [539, 54] width 32 height 13
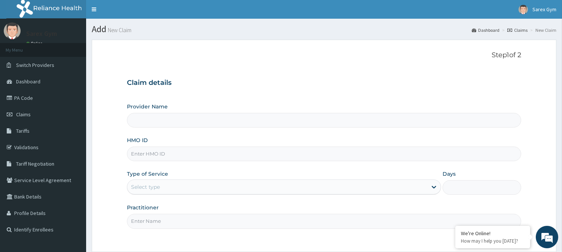
click at [177, 149] on input "HMO ID" at bounding box center [324, 154] width 394 height 15
type input "BIE"
type input "Sarex Gym"
type input "1"
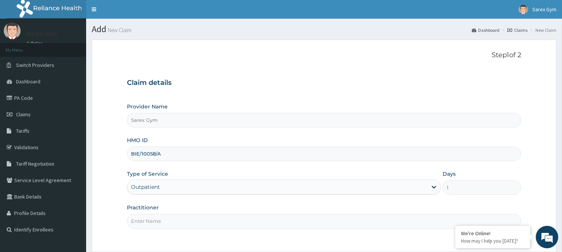
type input "BIE/10058/A"
click at [144, 220] on input "Practitioner" at bounding box center [324, 221] width 394 height 15
type input "ABAYOMI"
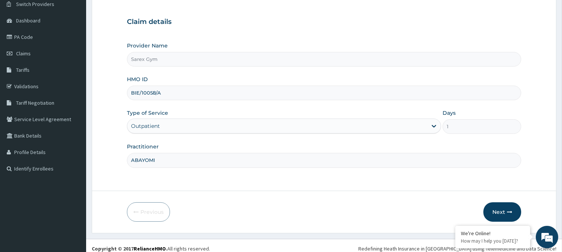
scroll to position [67, 0]
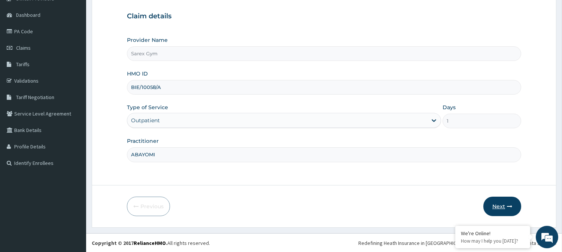
click at [509, 212] on button "Next" at bounding box center [503, 206] width 38 height 19
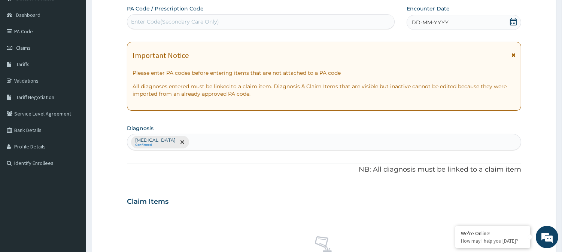
click at [201, 25] on div "Enter Code(Secondary Care Only)" at bounding box center [175, 21] width 88 height 7
type input "PA/57764F"
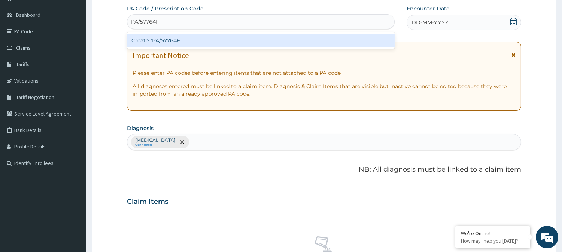
click at [183, 42] on div "Create "PA/57764F"" at bounding box center [261, 40] width 268 height 13
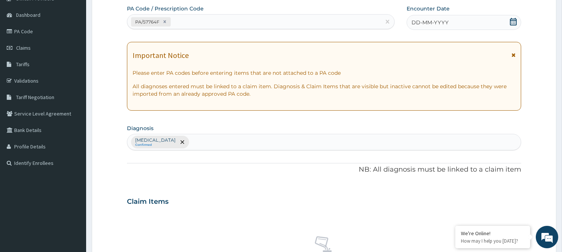
click at [513, 20] on icon at bounding box center [513, 21] width 7 height 7
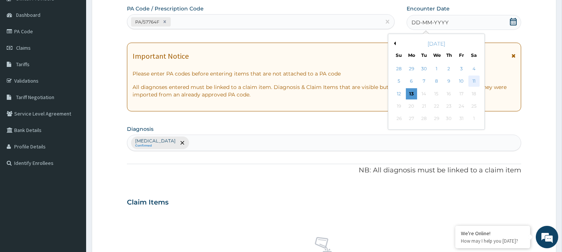
click at [475, 78] on div "11" at bounding box center [473, 81] width 11 height 11
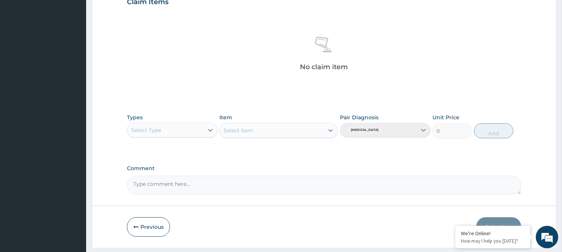
scroll to position [283, 0]
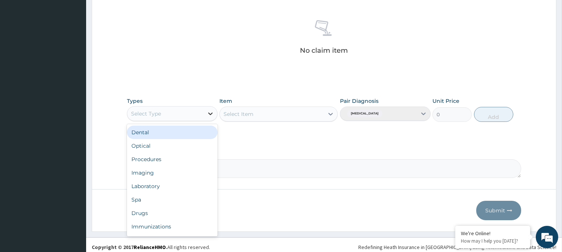
click at [211, 111] on icon at bounding box center [210, 113] width 7 height 7
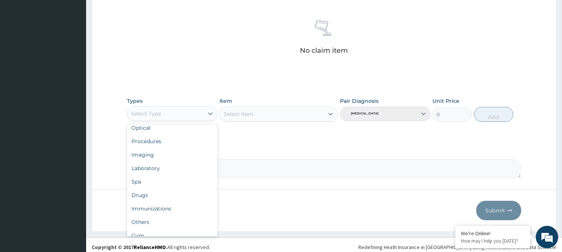
scroll to position [25, 0]
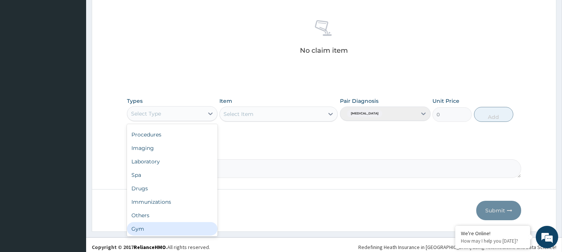
click at [163, 229] on div "Gym" at bounding box center [172, 228] width 91 height 13
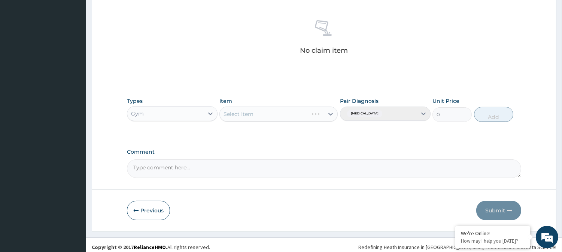
click at [332, 116] on div "Select Item" at bounding box center [278, 114] width 118 height 15
click at [332, 116] on icon at bounding box center [330, 113] width 7 height 7
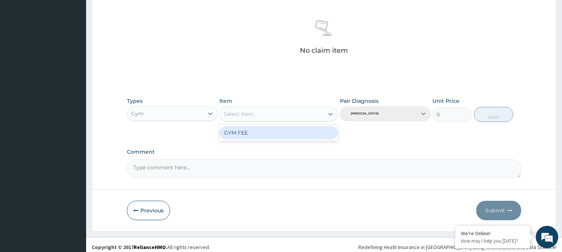
click at [282, 133] on div "GYM FEE" at bounding box center [278, 132] width 118 height 13
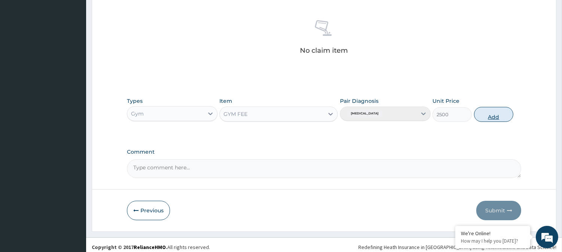
click at [496, 112] on button "Add" at bounding box center [493, 114] width 39 height 15
type input "0"
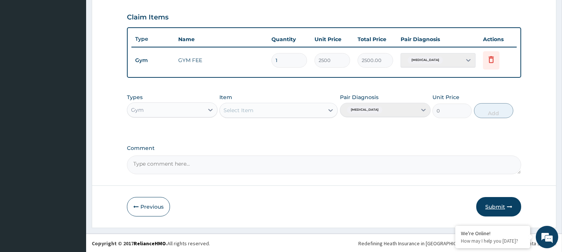
click at [498, 204] on button "Submit" at bounding box center [498, 206] width 45 height 19
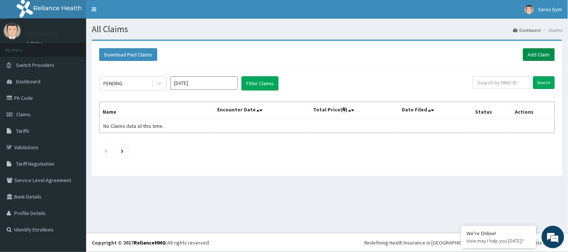
click at [541, 51] on link "Add Claim" at bounding box center [539, 54] width 32 height 13
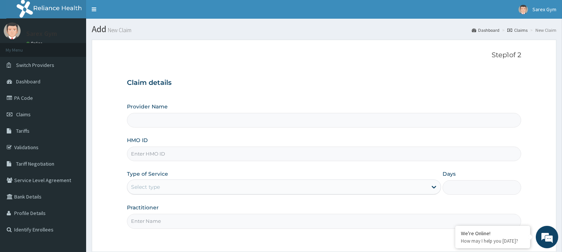
click at [169, 154] on input "HMO ID" at bounding box center [324, 154] width 394 height 15
type input "NBC/"
type input "Sarex Gym"
type input "1"
type input "NBC/11330/A"
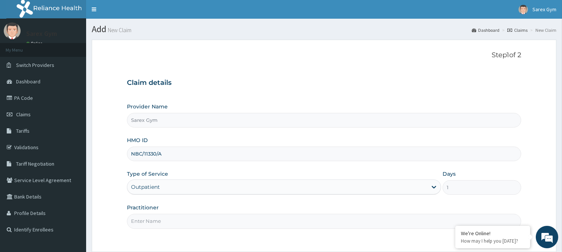
click at [154, 218] on input "Practitioner" at bounding box center [324, 221] width 394 height 15
type input "ABAYOMI"
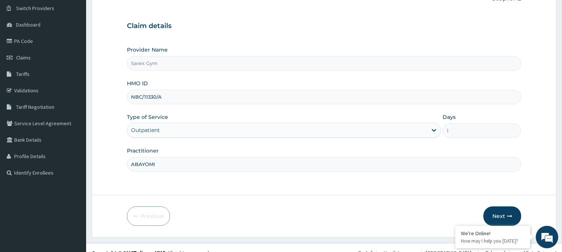
scroll to position [67, 0]
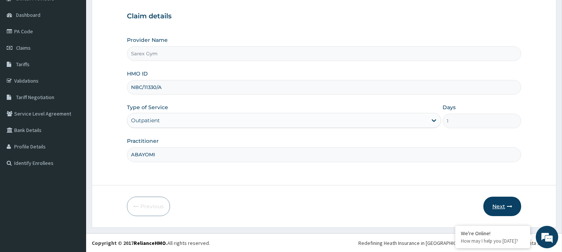
click at [499, 204] on button "Next" at bounding box center [503, 206] width 38 height 19
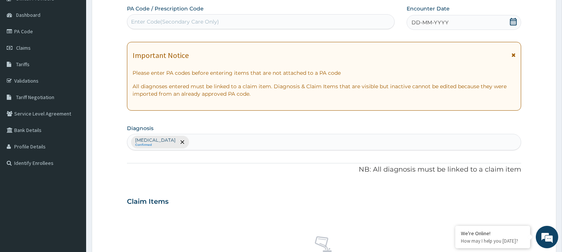
click at [177, 22] on div "Enter Code(Secondary Care Only)" at bounding box center [175, 21] width 88 height 7
type input "PA/6905D6"
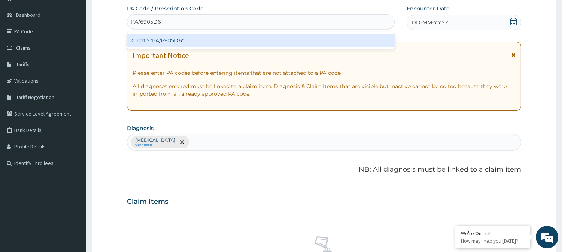
click at [180, 37] on div "Create "PA/6905D6"" at bounding box center [261, 40] width 268 height 13
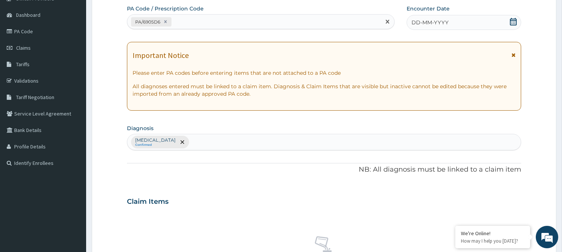
click at [515, 21] on icon at bounding box center [513, 21] width 7 height 7
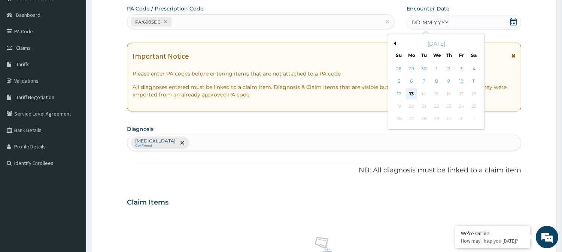
click at [413, 93] on div "13" at bounding box center [411, 93] width 11 height 11
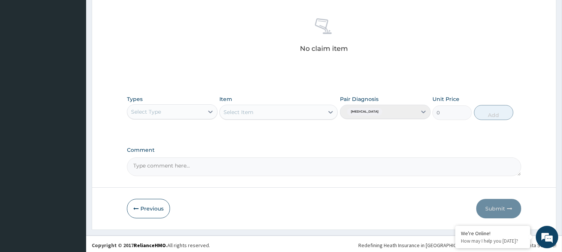
scroll to position [287, 0]
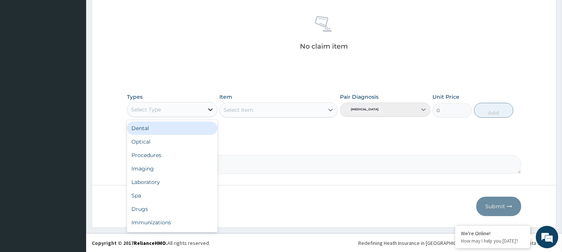
click at [212, 106] on icon at bounding box center [210, 109] width 7 height 7
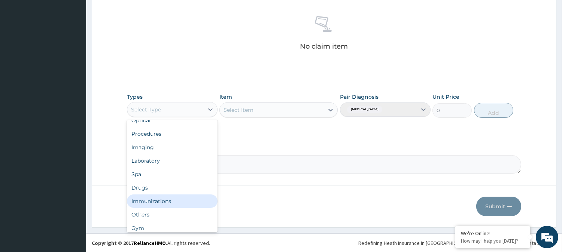
scroll to position [25, 0]
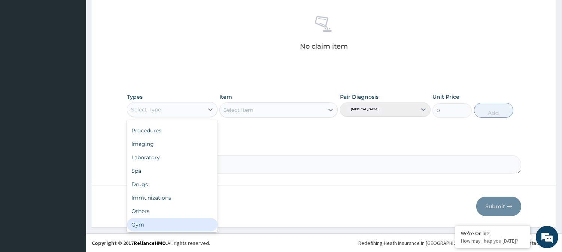
click at [194, 226] on div "Gym" at bounding box center [172, 224] width 91 height 13
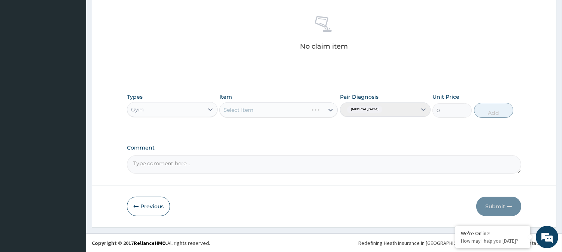
click at [331, 112] on div "Select Item" at bounding box center [278, 110] width 118 height 15
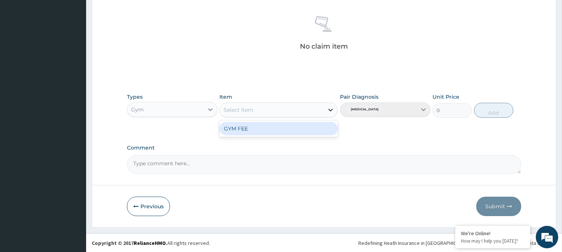
click at [331, 112] on icon at bounding box center [330, 109] width 7 height 7
click at [305, 127] on div "GYM FEE" at bounding box center [278, 128] width 118 height 13
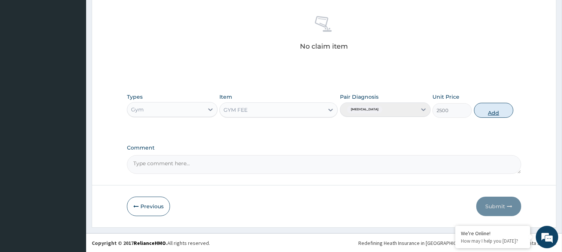
click at [482, 108] on button "Add" at bounding box center [493, 110] width 39 height 15
type input "0"
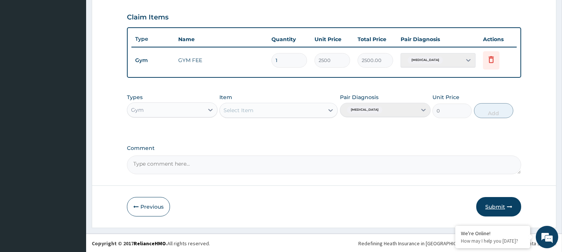
click at [491, 210] on button "Submit" at bounding box center [498, 206] width 45 height 19
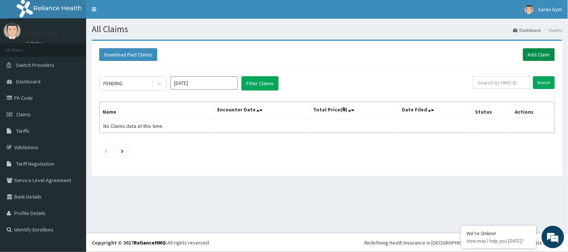
click at [545, 55] on link "Add Claim" at bounding box center [539, 54] width 32 height 13
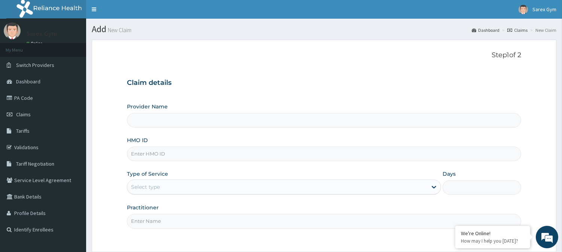
click at [162, 152] on input "HMO ID" at bounding box center [324, 154] width 394 height 15
type input "PAY/102"
type input "Sarex Gym"
type input "1"
type input "PAY/10285/A"
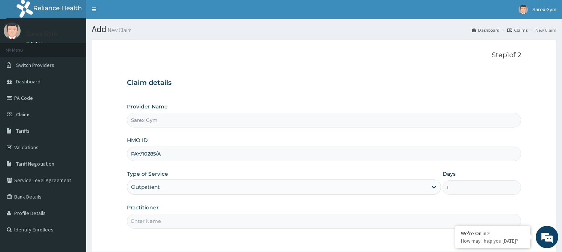
click at [150, 223] on input "Practitioner" at bounding box center [324, 221] width 394 height 15
type input "ABAYOMI"
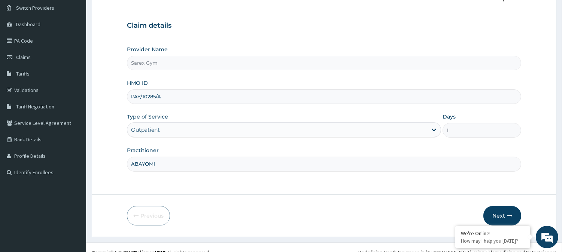
scroll to position [67, 0]
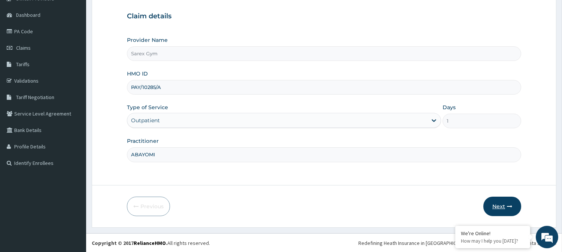
click at [491, 204] on button "Next" at bounding box center [503, 206] width 38 height 19
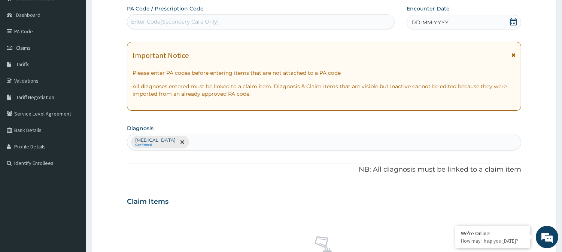
click at [184, 16] on div "Enter Code(Secondary Care Only)" at bounding box center [260, 22] width 267 height 12
type input "PA/012305"
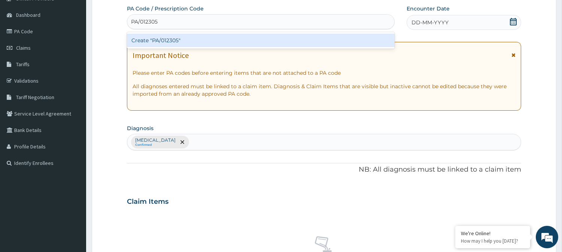
click at [175, 38] on div "Create "PA/012305"" at bounding box center [261, 40] width 268 height 13
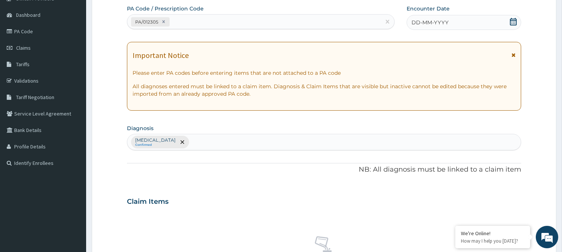
click at [515, 21] on icon at bounding box center [513, 21] width 7 height 7
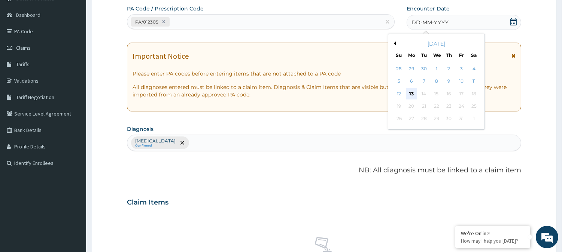
click at [410, 91] on div "13" at bounding box center [411, 93] width 11 height 11
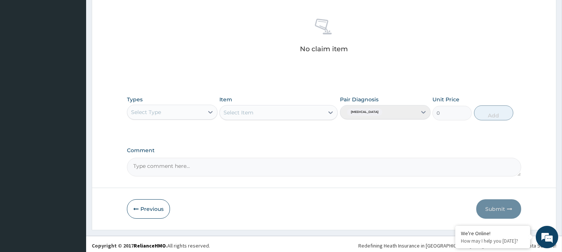
scroll to position [287, 0]
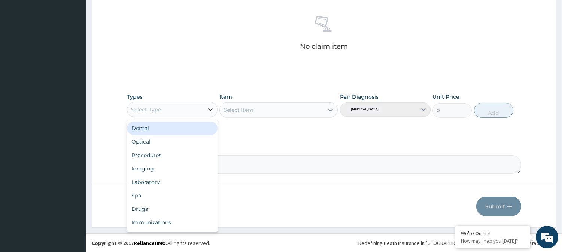
click at [212, 109] on icon at bounding box center [210, 110] width 4 height 3
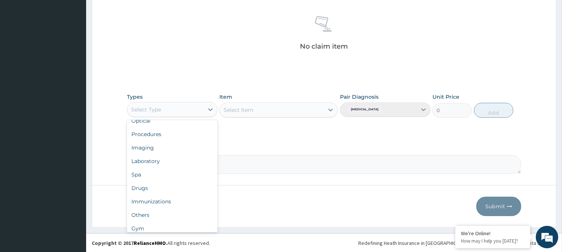
scroll to position [25, 0]
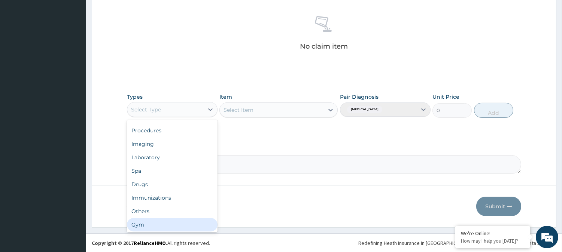
click at [194, 228] on div "Gym" at bounding box center [172, 224] width 91 height 13
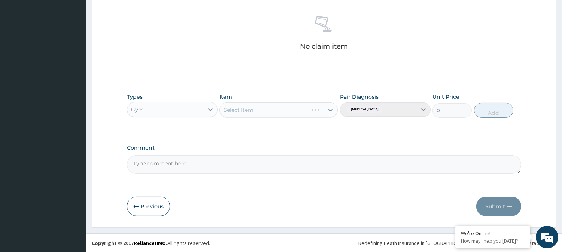
click at [330, 110] on div "Select Item" at bounding box center [278, 110] width 118 height 15
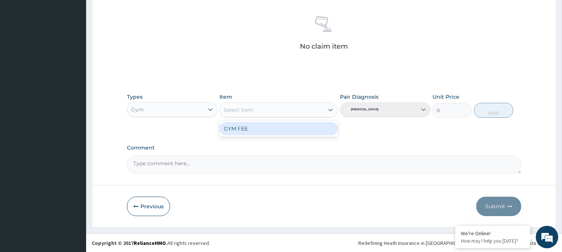
click at [330, 110] on icon at bounding box center [330, 109] width 7 height 7
click at [296, 128] on div "GYM FEE" at bounding box center [278, 128] width 118 height 13
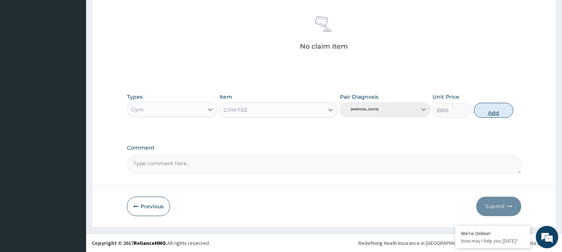
click at [486, 109] on button "Add" at bounding box center [493, 110] width 39 height 15
type input "0"
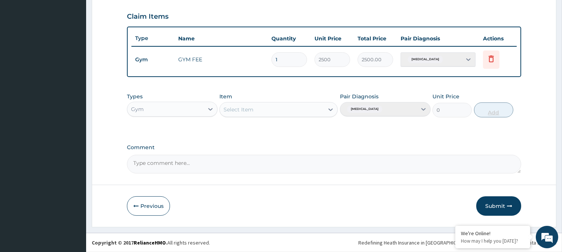
scroll to position [251, 0]
click at [489, 203] on button "Submit" at bounding box center [498, 206] width 45 height 19
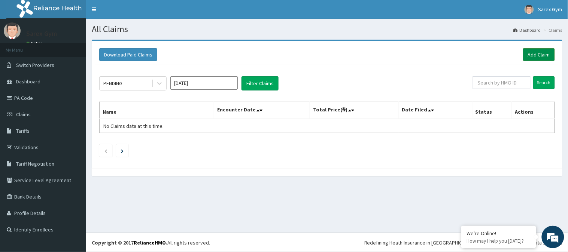
click at [541, 52] on link "Add Claim" at bounding box center [539, 54] width 32 height 13
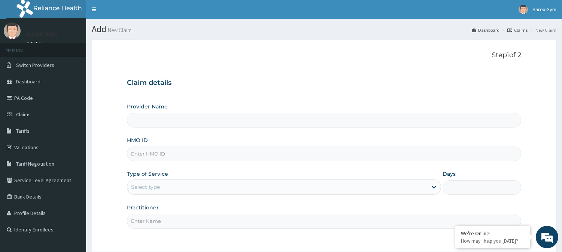
click at [163, 157] on input "HMO ID" at bounding box center [324, 154] width 394 height 15
type input "TLF/1"
type input "Sarex Gym"
type input "1"
type input "TLF/10014/C"
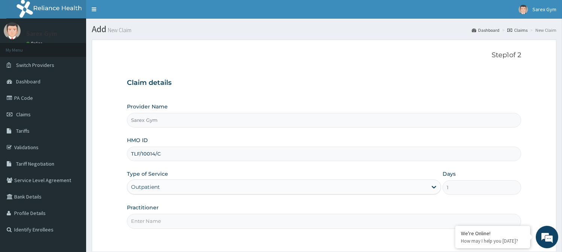
click at [145, 220] on input "Practitioner" at bounding box center [324, 221] width 394 height 15
type input "ABAYOMI"
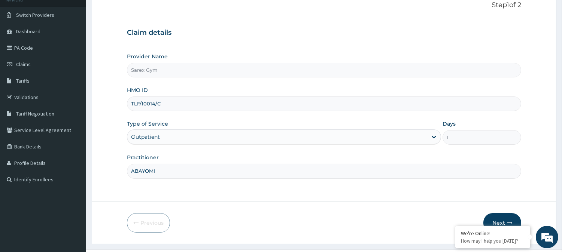
scroll to position [67, 0]
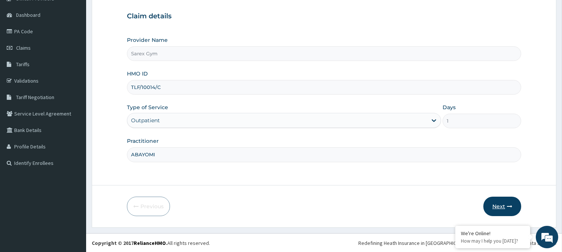
click at [506, 201] on button "Next" at bounding box center [503, 206] width 38 height 19
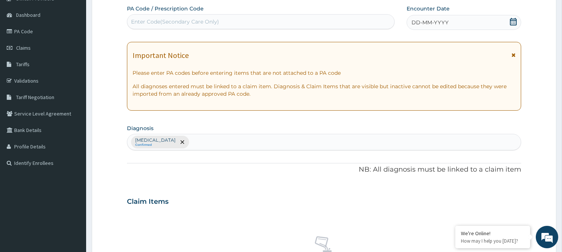
click at [151, 20] on div "Enter Code(Secondary Care Only)" at bounding box center [175, 21] width 88 height 7
type input "PA/09ED78"
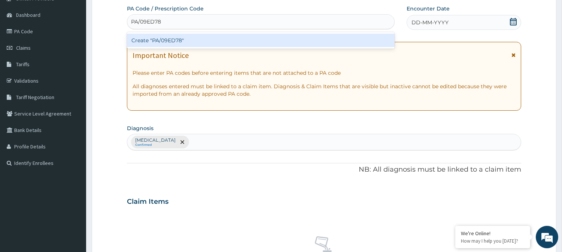
click at [166, 37] on div "Create "PA/09ED78"" at bounding box center [261, 40] width 268 height 13
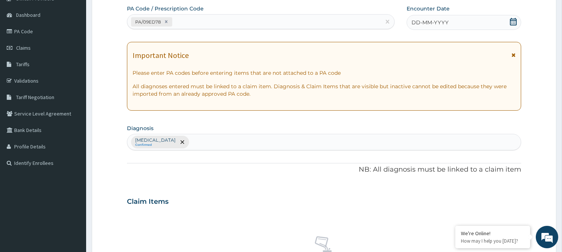
click at [510, 18] on icon at bounding box center [513, 21] width 7 height 7
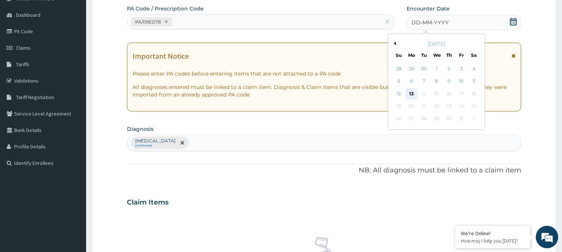
click at [411, 93] on div "13" at bounding box center [411, 93] width 11 height 11
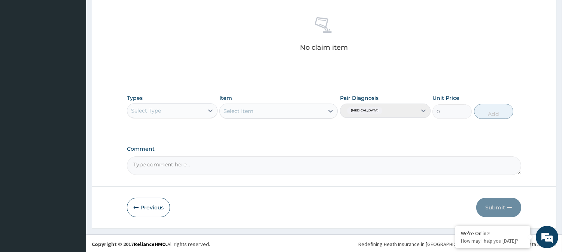
scroll to position [287, 0]
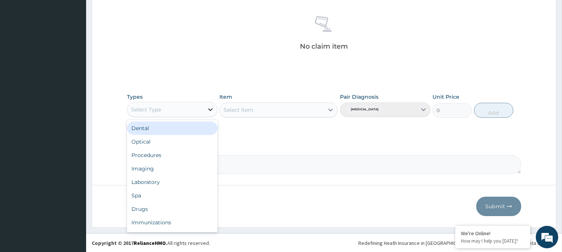
click at [209, 107] on icon at bounding box center [210, 109] width 7 height 7
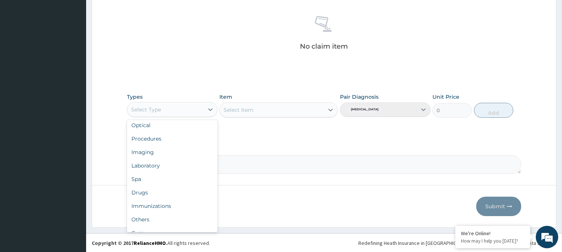
scroll to position [25, 0]
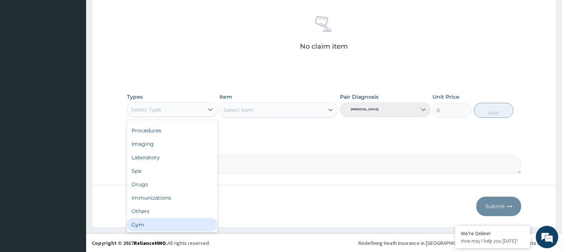
click at [182, 230] on div "Gym" at bounding box center [172, 224] width 91 height 13
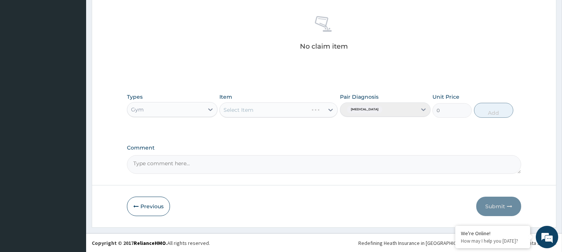
click at [330, 110] on div "Select Item" at bounding box center [278, 110] width 118 height 15
click at [330, 109] on icon at bounding box center [330, 109] width 7 height 7
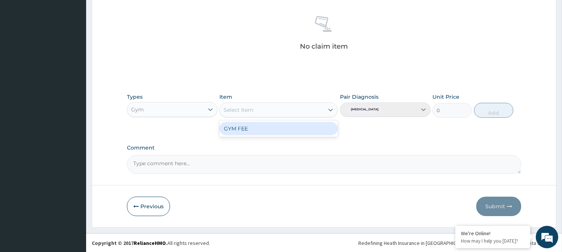
click at [287, 127] on div "GYM FEE" at bounding box center [278, 128] width 118 height 13
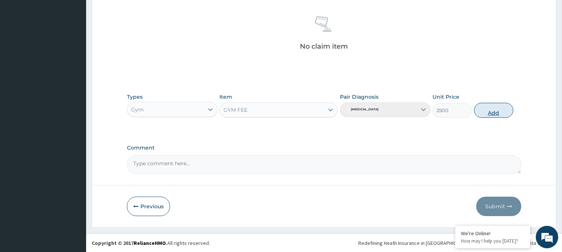
click at [485, 110] on button "Add" at bounding box center [493, 110] width 39 height 15
type input "0"
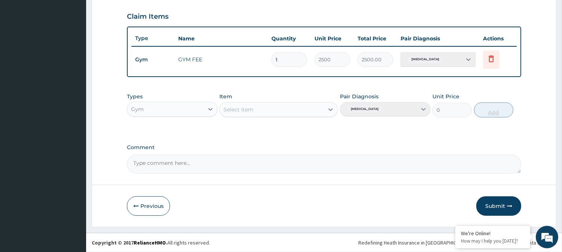
scroll to position [251, 0]
click at [486, 208] on button "Submit" at bounding box center [498, 206] width 45 height 19
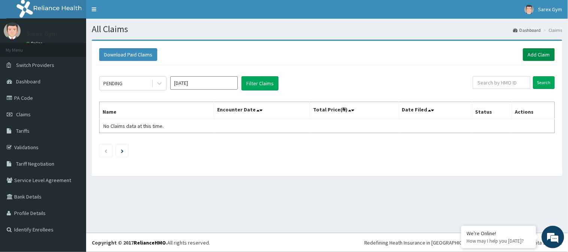
click at [544, 54] on link "Add Claim" at bounding box center [539, 54] width 32 height 13
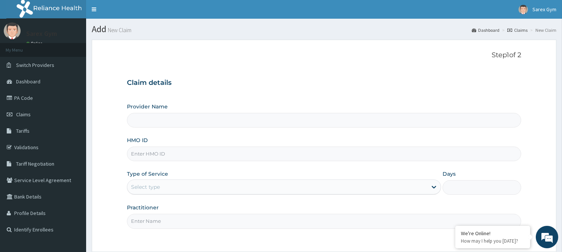
click at [186, 152] on input "HMO ID" at bounding box center [324, 154] width 394 height 15
type input "KAN/101"
type input "Sarex Gym"
type input "1"
click at [163, 151] on input "KAN/10134/A" at bounding box center [324, 154] width 394 height 15
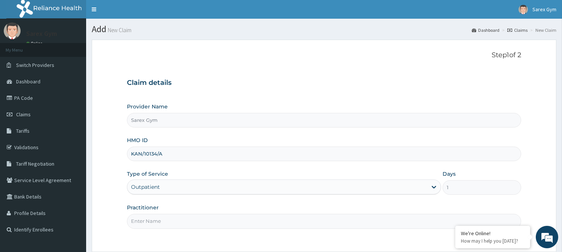
type input "KAN/10134/A"
click at [155, 221] on input "Practitioner" at bounding box center [324, 221] width 394 height 15
type input "ABAYOMI"
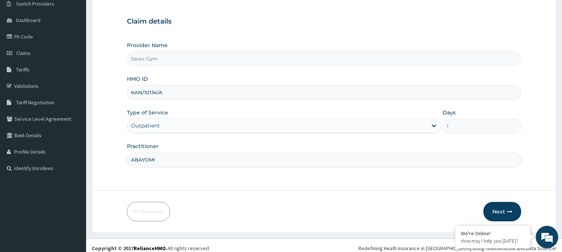
scroll to position [67, 0]
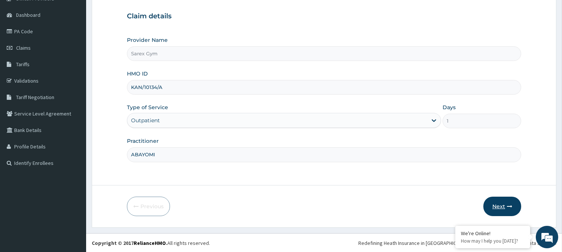
click at [500, 204] on button "Next" at bounding box center [503, 206] width 38 height 19
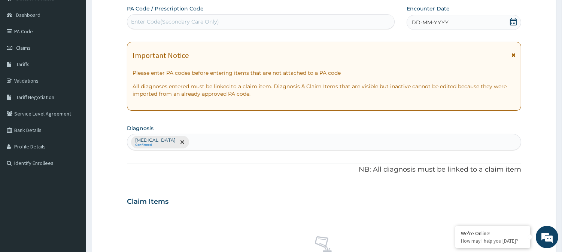
click at [210, 18] on div "Enter Code(Secondary Care Only)" at bounding box center [175, 21] width 88 height 7
type input "PA/D4FAFB"
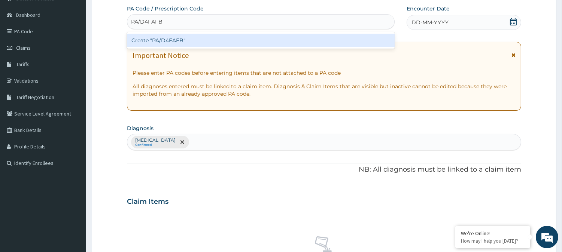
click at [195, 39] on div "Create "PA/D4FAFB"" at bounding box center [261, 40] width 268 height 13
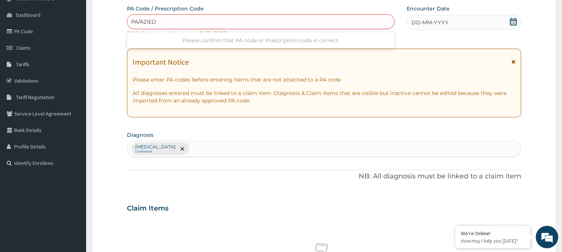
type input "PA/A21ED9"
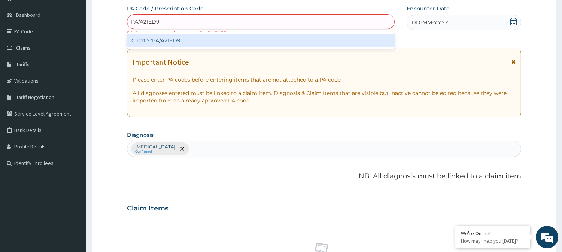
click at [183, 42] on div "Create "PA/A21ED9"" at bounding box center [261, 40] width 268 height 13
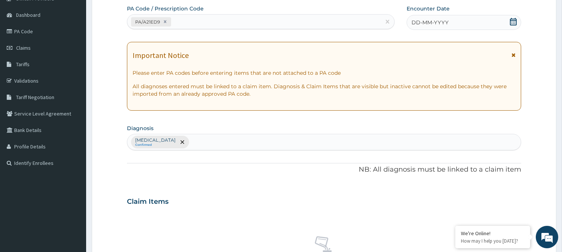
click at [515, 21] on icon at bounding box center [513, 21] width 7 height 7
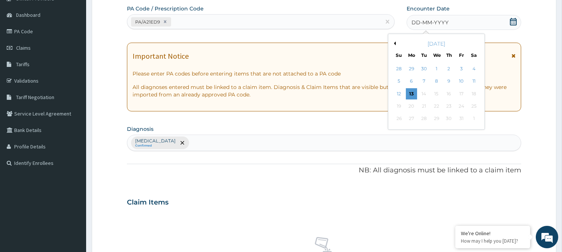
click at [395, 40] on div "[DATE]" at bounding box center [436, 43] width 90 height 7
click at [395, 42] on button "Previous Month" at bounding box center [394, 44] width 4 height 4
click at [462, 92] on div "19" at bounding box center [461, 93] width 11 height 11
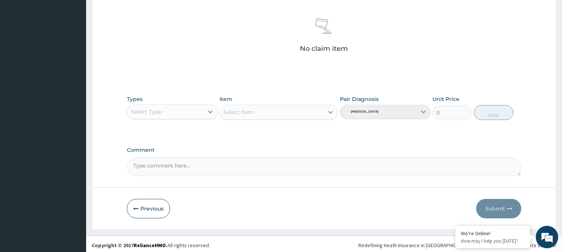
scroll to position [287, 0]
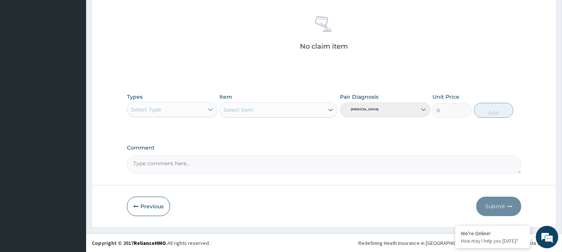
click at [209, 106] on icon at bounding box center [210, 109] width 7 height 7
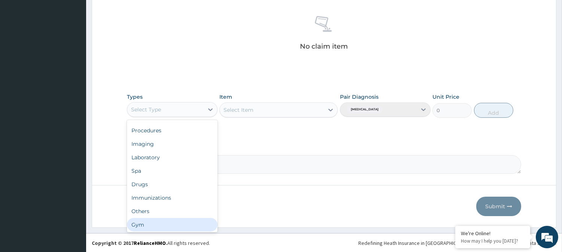
click at [187, 227] on div "Gym" at bounding box center [172, 224] width 91 height 13
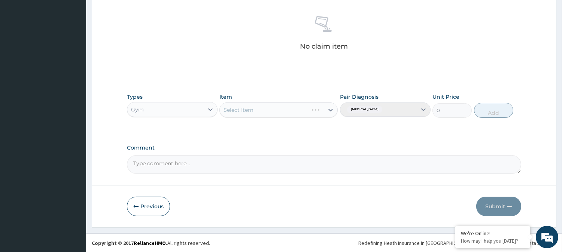
click at [331, 108] on div "Select Item" at bounding box center [278, 110] width 118 height 15
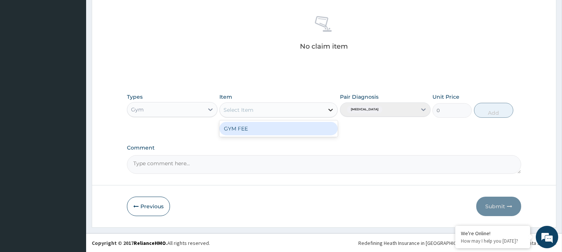
click at [330, 110] on icon at bounding box center [331, 110] width 4 height 3
click at [290, 127] on div "GYM FEE" at bounding box center [278, 128] width 118 height 13
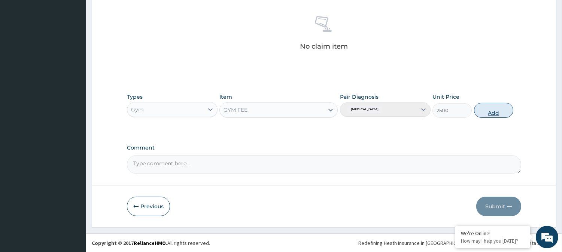
click at [490, 111] on button "Add" at bounding box center [493, 110] width 39 height 15
type input "0"
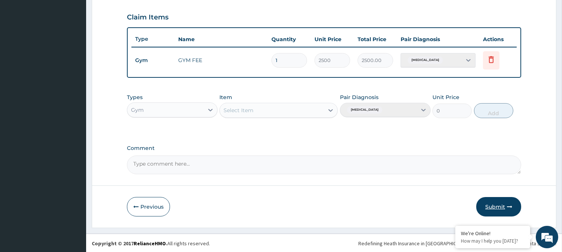
click at [494, 204] on button "Submit" at bounding box center [498, 206] width 45 height 19
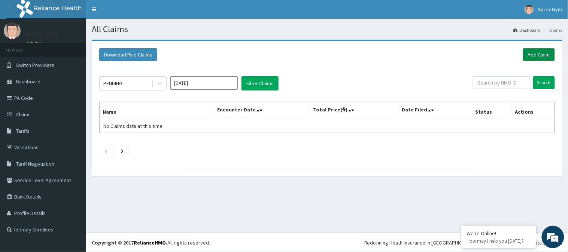
click at [539, 51] on link "Add Claim" at bounding box center [539, 54] width 32 height 13
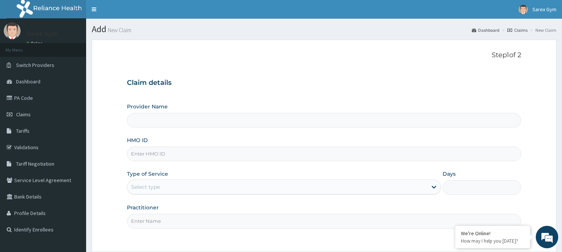
click at [163, 152] on input "HMO ID" at bounding box center [324, 154] width 394 height 15
paste input "KAN/10134/A"
type input "KAN/10134/A"
click at [140, 227] on input "Practitioner" at bounding box center [324, 221] width 394 height 15
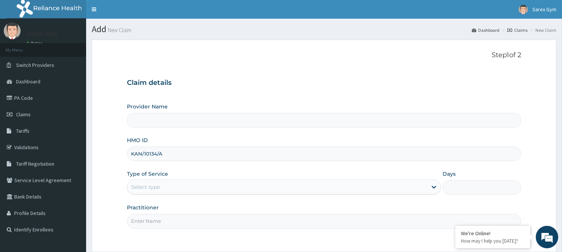
type input "ABAYOMI"
type input "Sarex Gym"
type input "1"
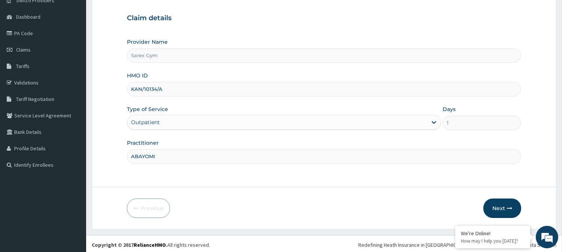
scroll to position [67, 0]
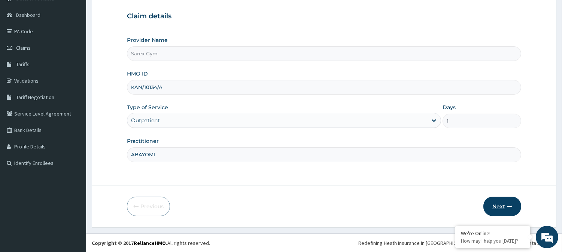
click at [501, 207] on button "Next" at bounding box center [503, 206] width 38 height 19
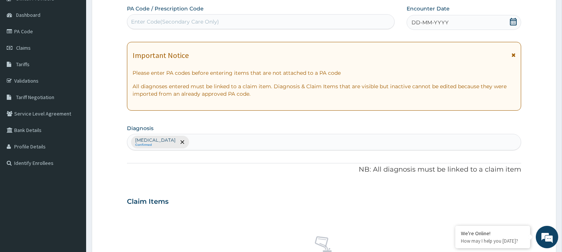
scroll to position [0, 0]
click at [185, 19] on div "Enter Code(Secondary Care Only)" at bounding box center [175, 21] width 88 height 7
type input "PA/54E6EC"
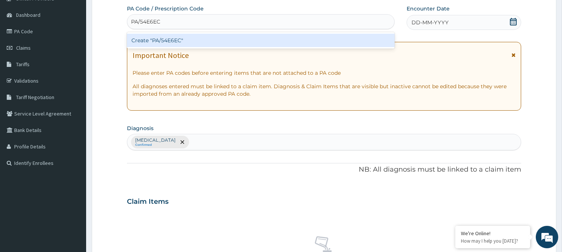
click at [181, 40] on div "Create "PA/54E6EC"" at bounding box center [261, 40] width 268 height 13
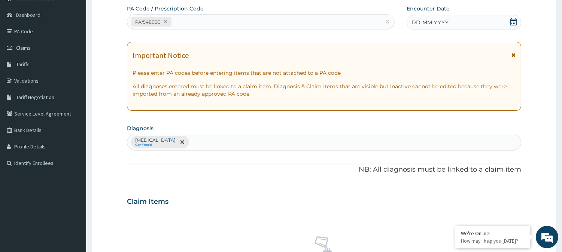
click at [514, 18] on icon at bounding box center [513, 21] width 7 height 7
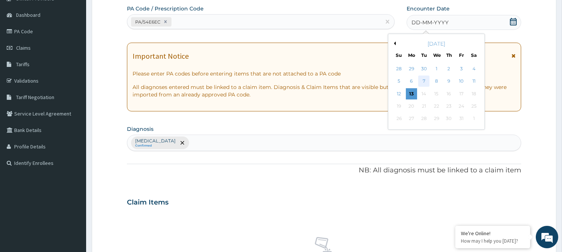
click at [425, 77] on div "7" at bounding box center [423, 81] width 11 height 11
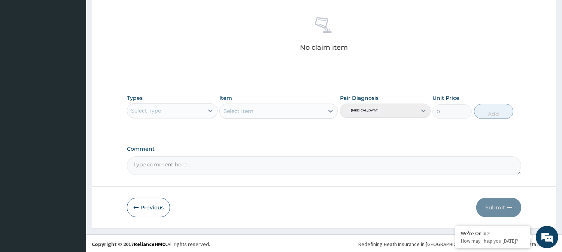
scroll to position [287, 0]
click at [211, 107] on icon at bounding box center [210, 109] width 7 height 7
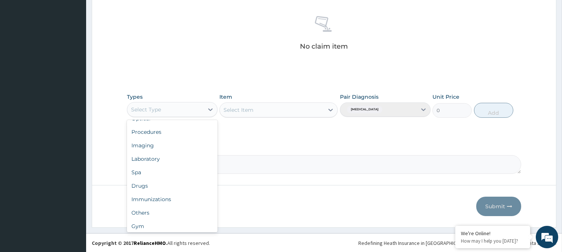
scroll to position [25, 0]
click at [179, 224] on div "Gym" at bounding box center [172, 224] width 91 height 13
click at [330, 107] on div "Select Item" at bounding box center [278, 110] width 118 height 15
click at [330, 107] on icon at bounding box center [330, 109] width 7 height 7
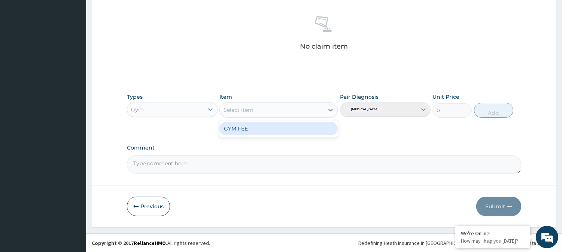
click at [279, 127] on div "GYM FEE" at bounding box center [278, 128] width 118 height 13
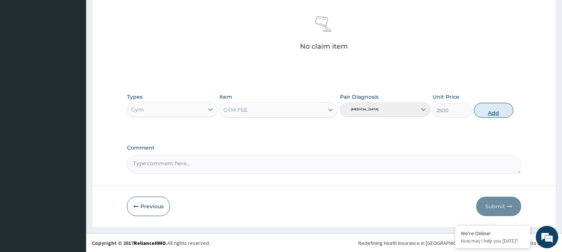
click at [489, 111] on button "Add" at bounding box center [493, 110] width 39 height 15
type input "0"
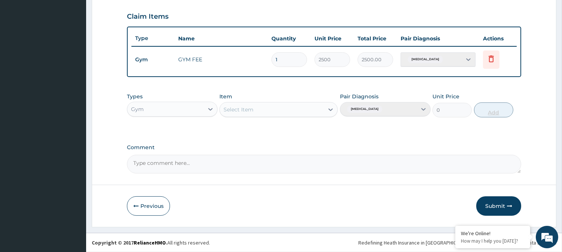
scroll to position [251, 0]
click at [504, 207] on button "Submit" at bounding box center [498, 206] width 45 height 19
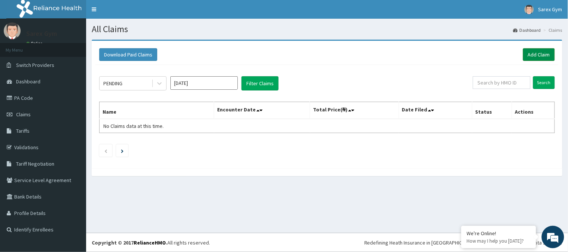
click at [537, 54] on link "Add Claim" at bounding box center [539, 54] width 32 height 13
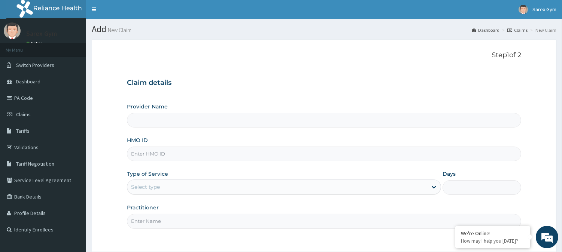
click at [155, 154] on input "HMO ID" at bounding box center [324, 154] width 394 height 15
type input "EDT/1"
type input "Sarex Gym"
type input "1"
type input "EDT/10001/A"
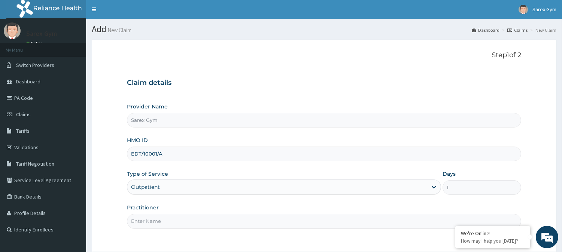
click at [150, 220] on input "Practitioner" at bounding box center [324, 221] width 394 height 15
type input "ABAYOMI"
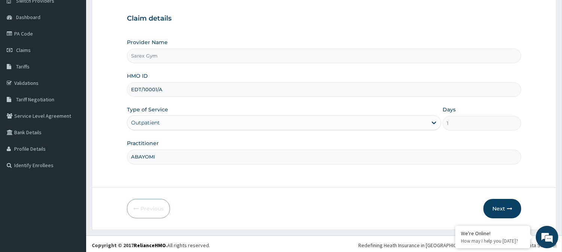
scroll to position [67, 0]
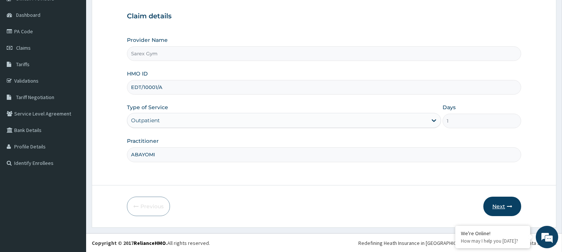
click at [506, 207] on button "Next" at bounding box center [503, 206] width 38 height 19
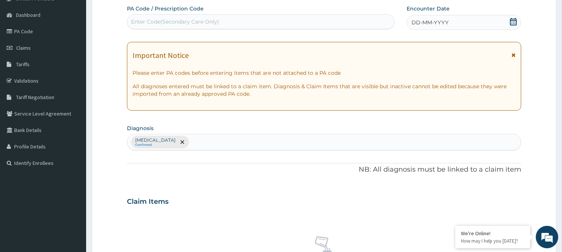
click at [175, 22] on div "Enter Code(Secondary Care Only)" at bounding box center [175, 21] width 88 height 7
type input "PA/CD21F4"
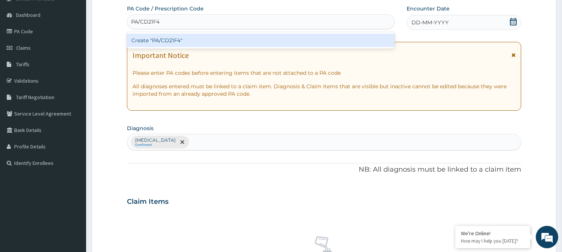
click at [170, 39] on div "Create "PA/CD21F4"" at bounding box center [261, 40] width 268 height 13
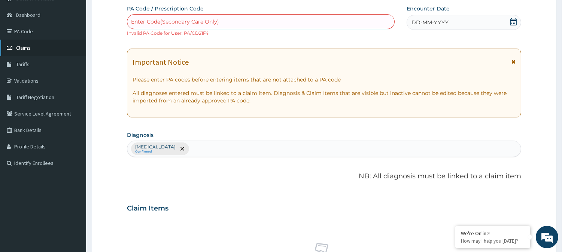
click at [35, 46] on link "Claims" at bounding box center [43, 48] width 86 height 16
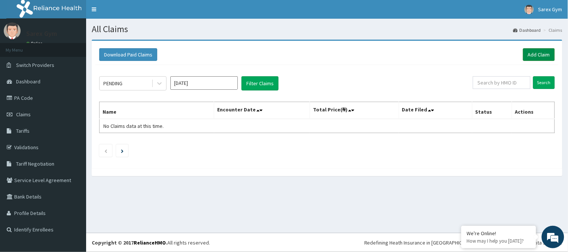
click at [541, 53] on link "Add Claim" at bounding box center [539, 54] width 32 height 13
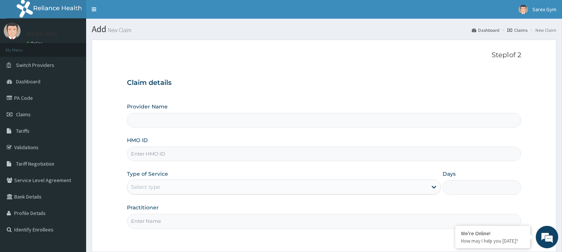
click at [163, 152] on input "HMO ID" at bounding box center [324, 154] width 394 height 15
type input "EDT/1"
type input "Sarex Gym"
type input "1"
type input "EDT/10008/A"
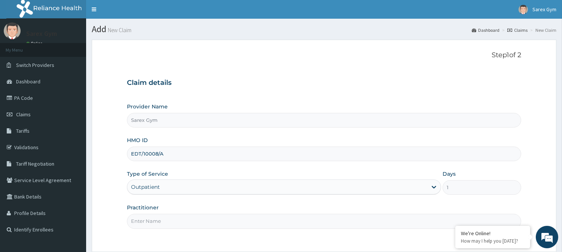
click at [149, 219] on input "Practitioner" at bounding box center [324, 221] width 394 height 15
type input "ABAYOMI"
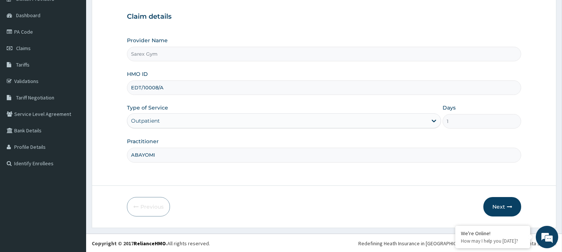
scroll to position [67, 0]
click at [507, 202] on button "Next" at bounding box center [503, 206] width 38 height 19
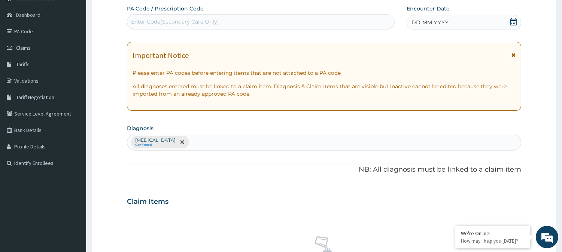
click at [204, 22] on div "Enter Code(Secondary Care Only)" at bounding box center [175, 21] width 88 height 7
type input "PA/CD21F4"
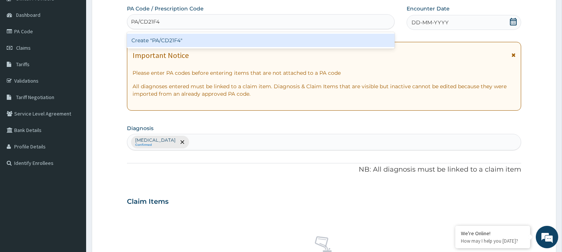
click at [188, 39] on div "Create "PA/CD21F4"" at bounding box center [261, 40] width 268 height 13
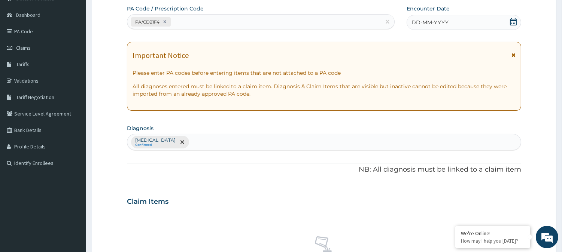
click at [513, 21] on icon at bounding box center [513, 21] width 7 height 7
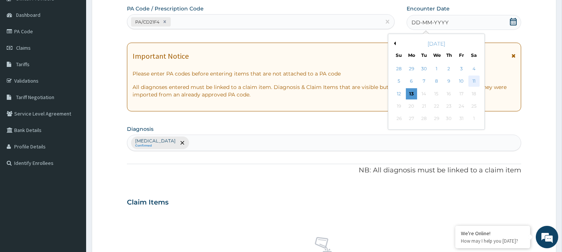
click at [470, 79] on div "11" at bounding box center [473, 81] width 11 height 11
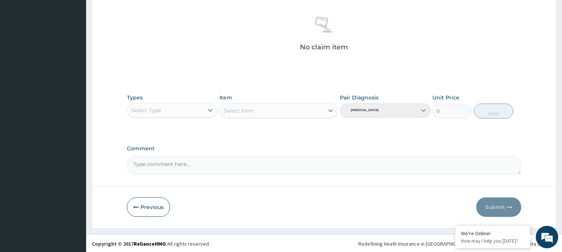
scroll to position [287, 0]
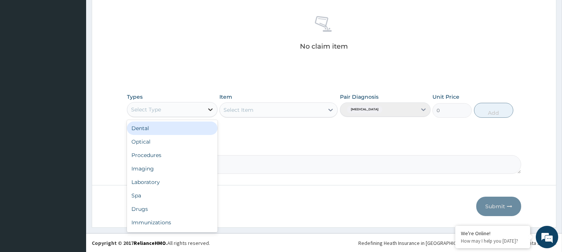
click at [211, 107] on icon at bounding box center [210, 109] width 7 height 7
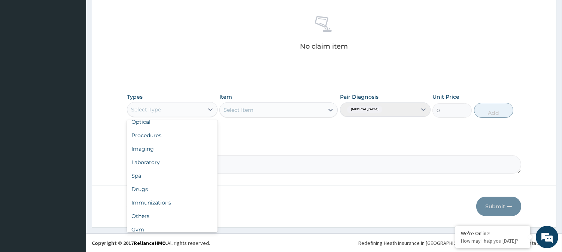
scroll to position [25, 0]
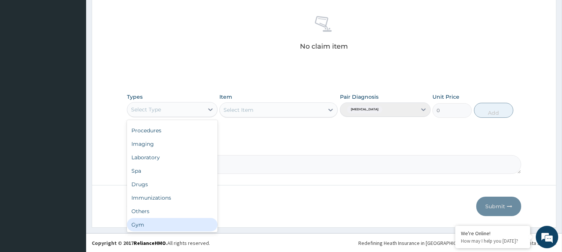
click at [195, 227] on div "Gym" at bounding box center [172, 224] width 91 height 13
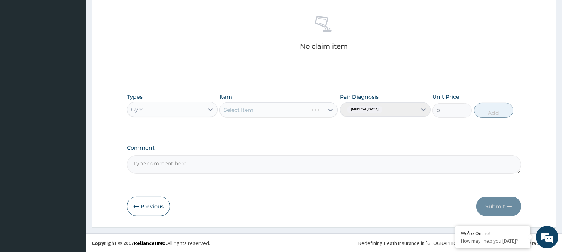
click at [331, 113] on div "Select Item" at bounding box center [278, 110] width 118 height 15
click at [330, 110] on div "Select Item" at bounding box center [278, 110] width 118 height 15
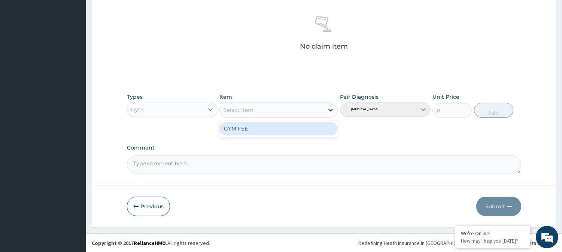
click at [330, 109] on icon at bounding box center [330, 109] width 7 height 7
click at [290, 130] on div "GYM FEE" at bounding box center [278, 128] width 118 height 13
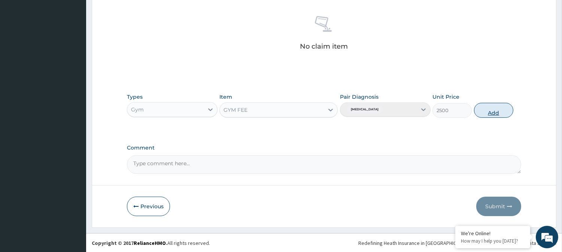
click at [487, 113] on button "Add" at bounding box center [493, 110] width 39 height 15
type input "0"
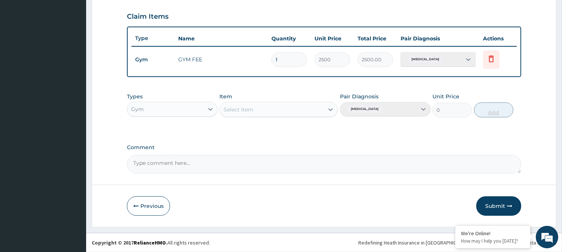
scroll to position [251, 0]
click at [497, 205] on button "Submit" at bounding box center [498, 206] width 45 height 19
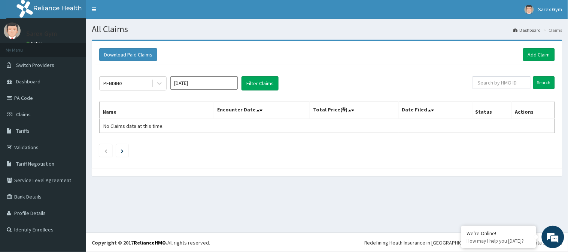
drag, startPoint x: 0, startPoint y: 0, endPoint x: 497, endPoint y: 205, distance: 537.6
